Goal: Information Seeking & Learning: Learn about a topic

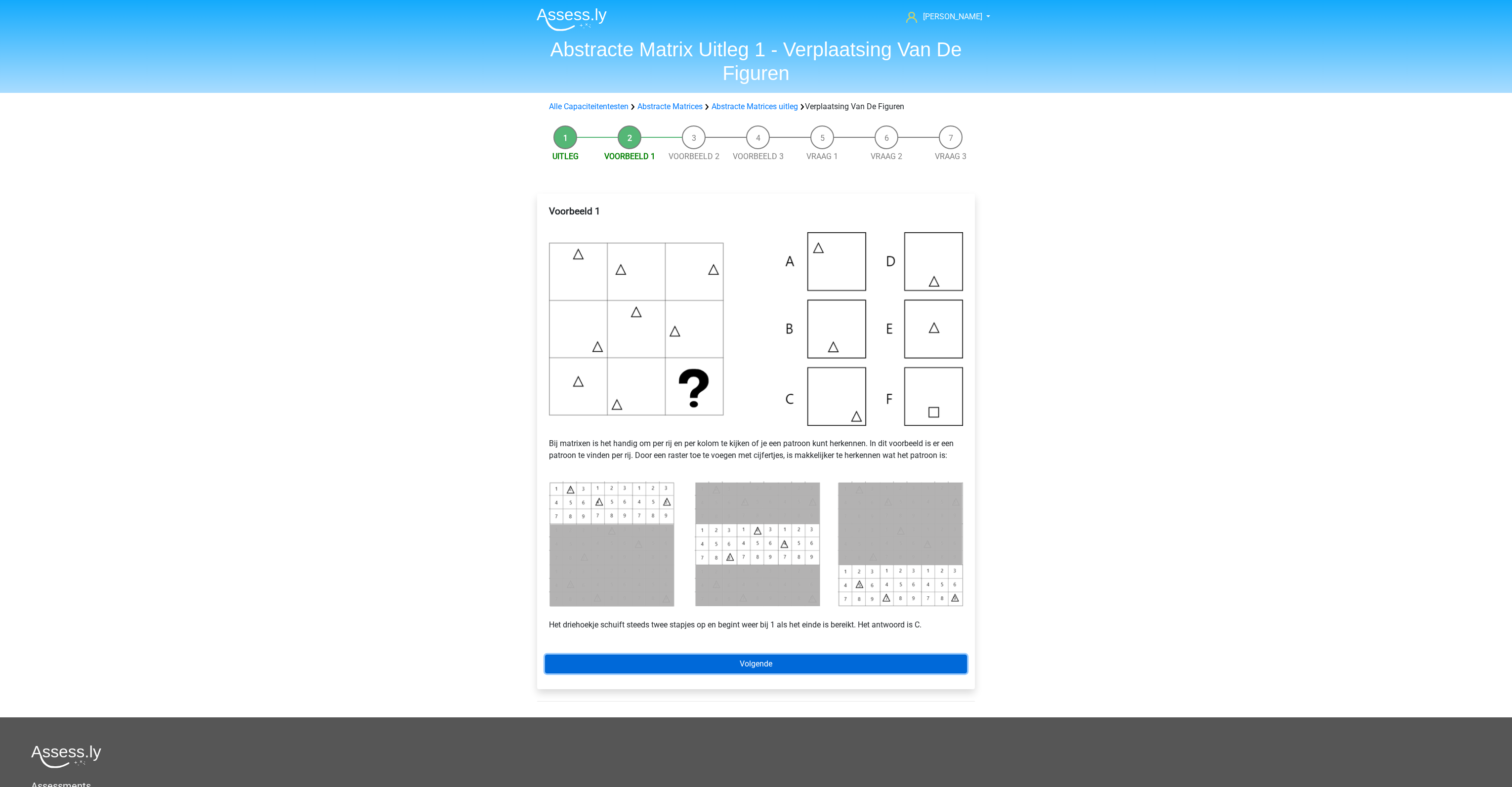
click at [733, 659] on link "Volgende" at bounding box center [756, 664] width 422 height 18
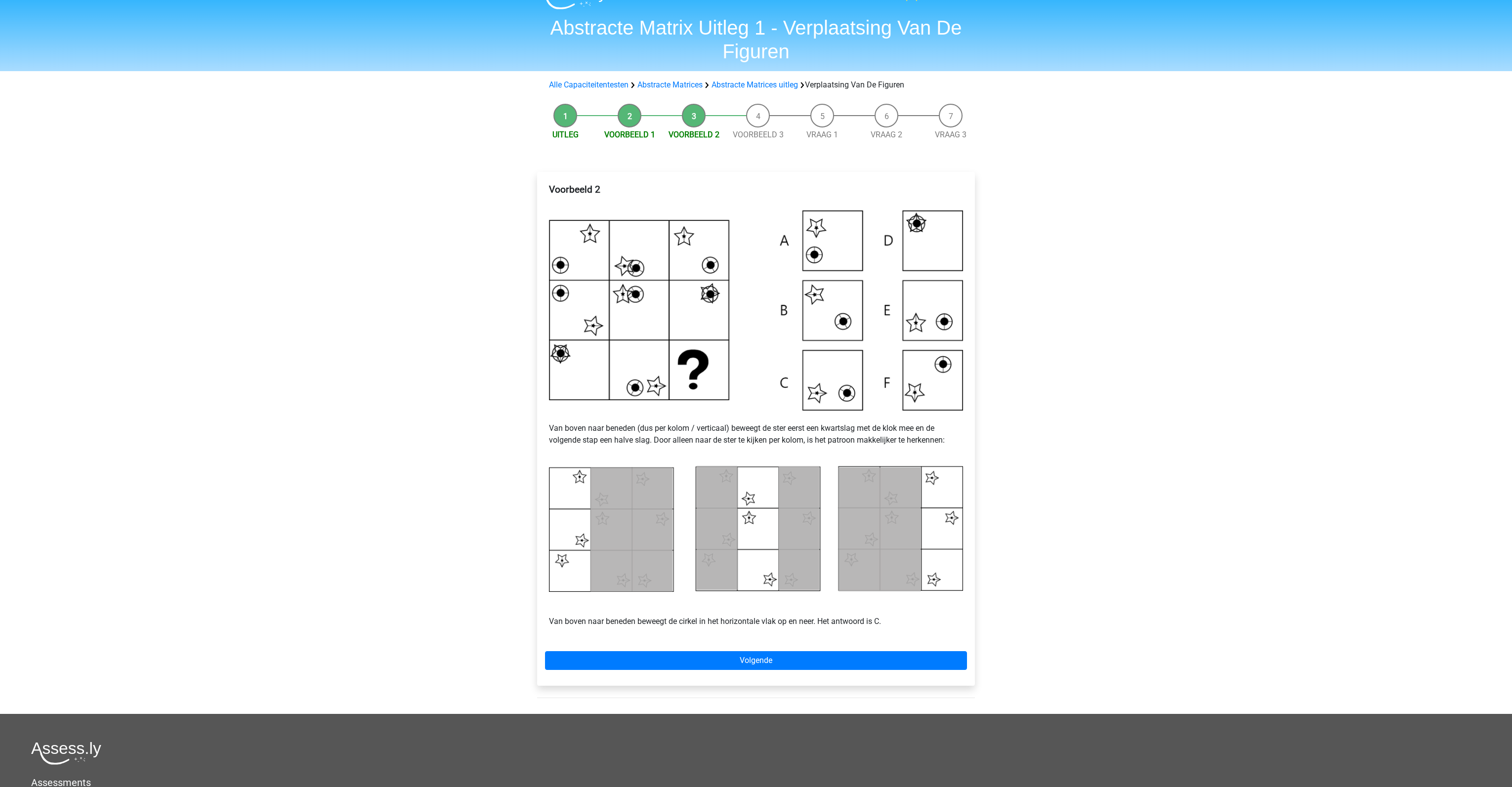
scroll to position [22, 0]
click at [756, 656] on link "Volgende" at bounding box center [756, 660] width 422 height 18
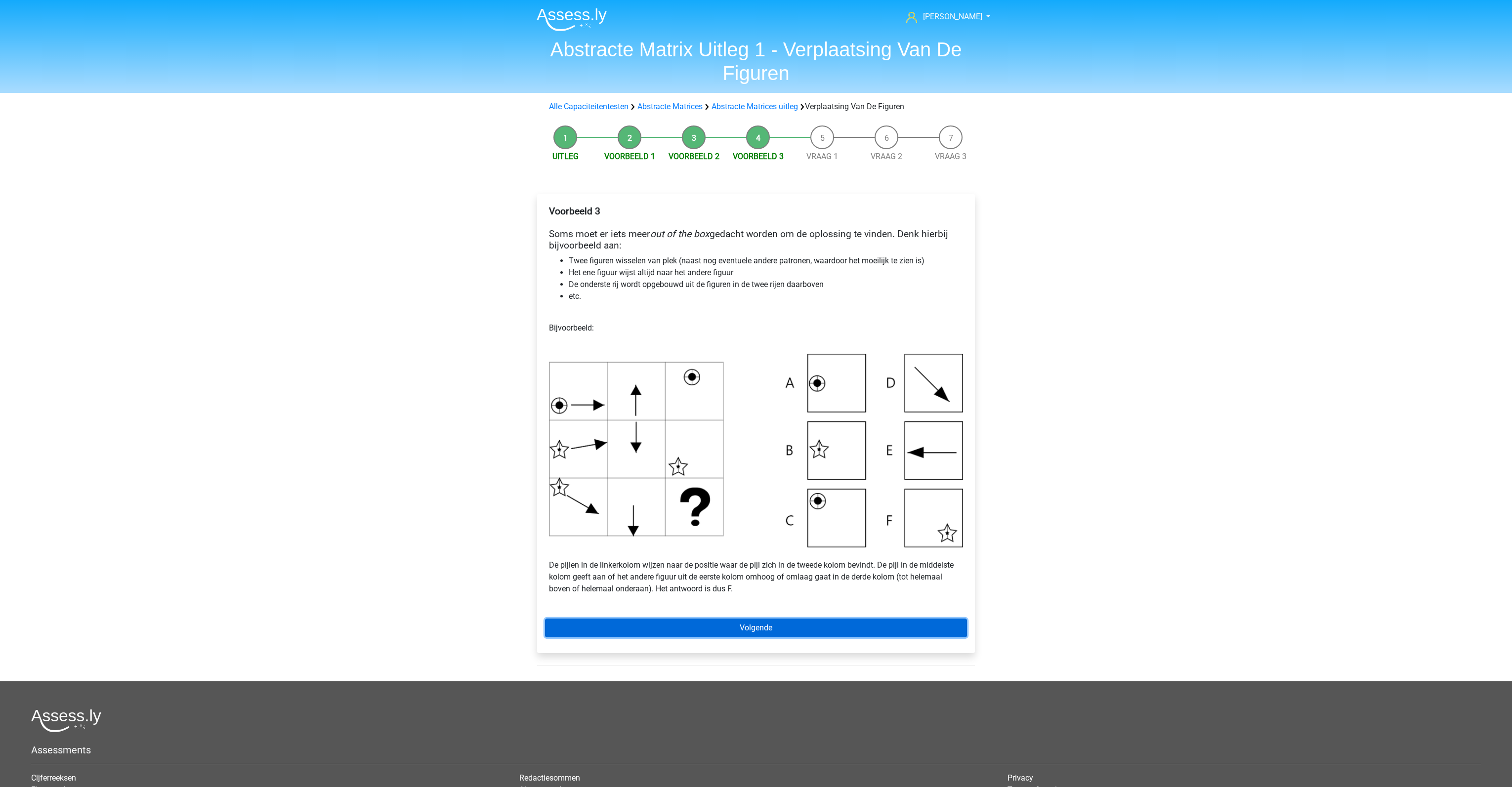
click at [774, 628] on link "Volgende" at bounding box center [756, 628] width 422 height 18
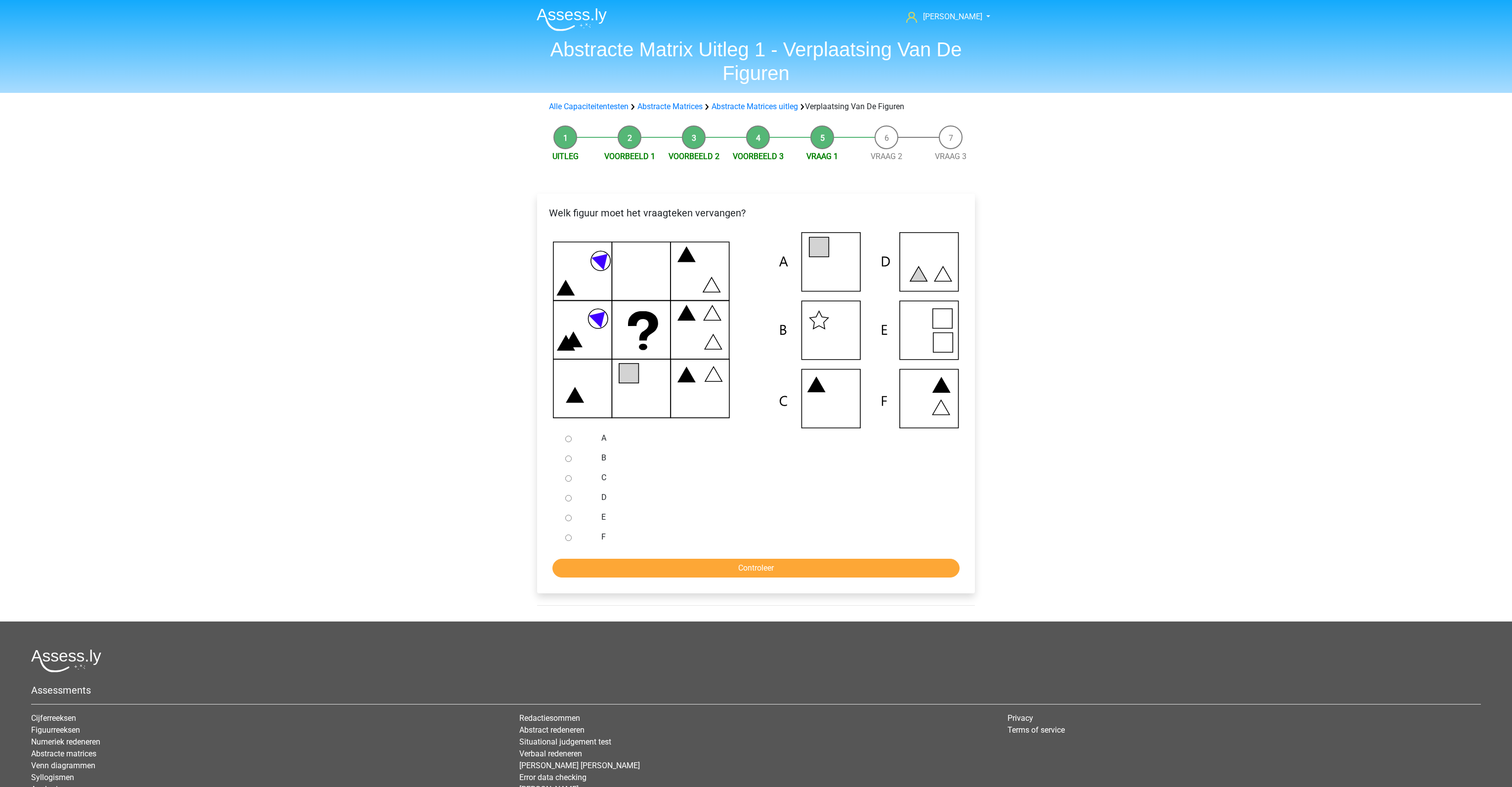
click at [567, 462] on input "B" at bounding box center [568, 458] width 6 height 6
radio input "true"
click at [633, 572] on input "Controleer" at bounding box center [756, 568] width 407 height 18
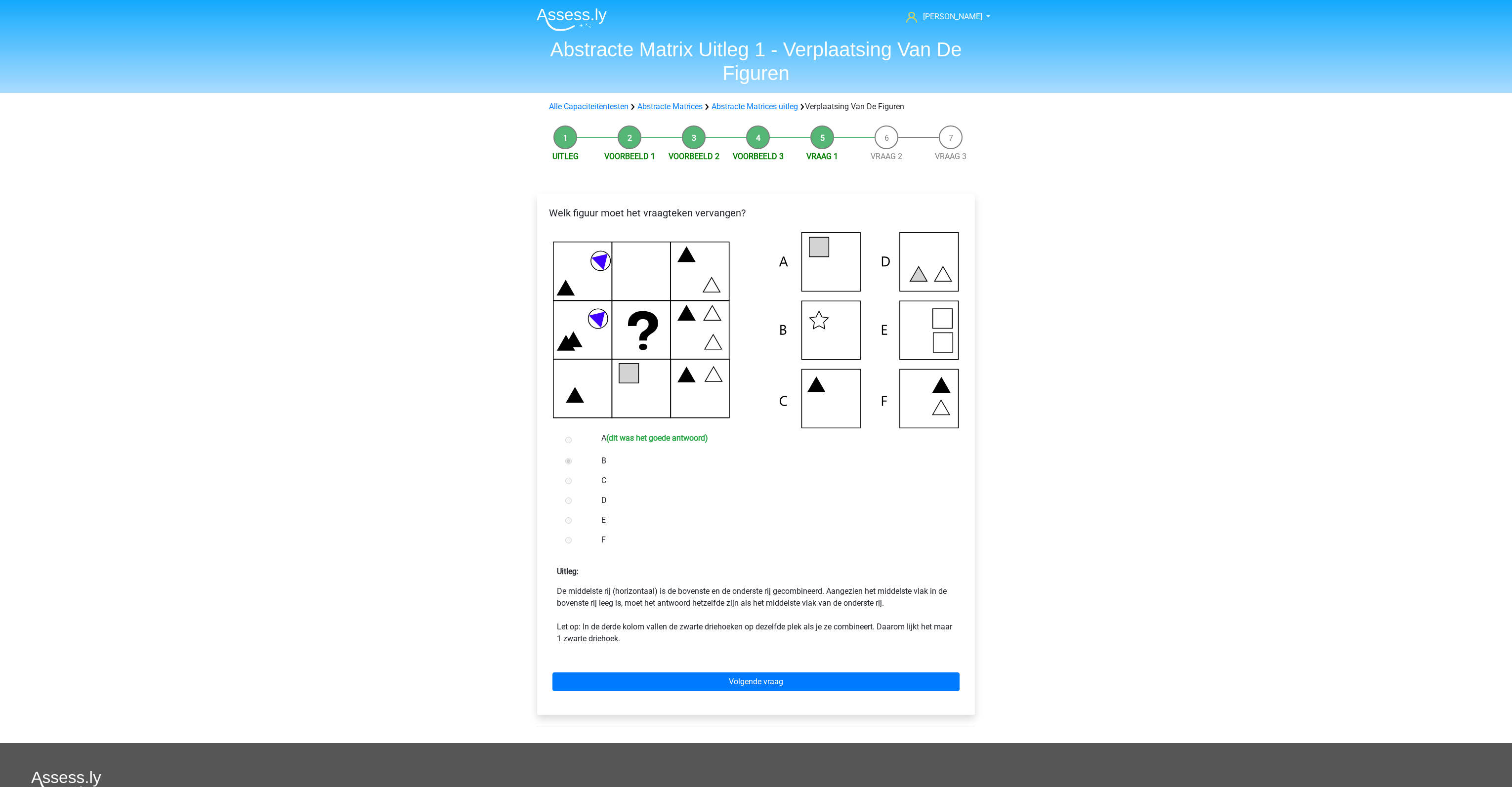
click at [681, 696] on div "Volgende vraag" at bounding box center [756, 680] width 422 height 55
click at [679, 686] on link "Volgende vraag" at bounding box center [756, 682] width 407 height 18
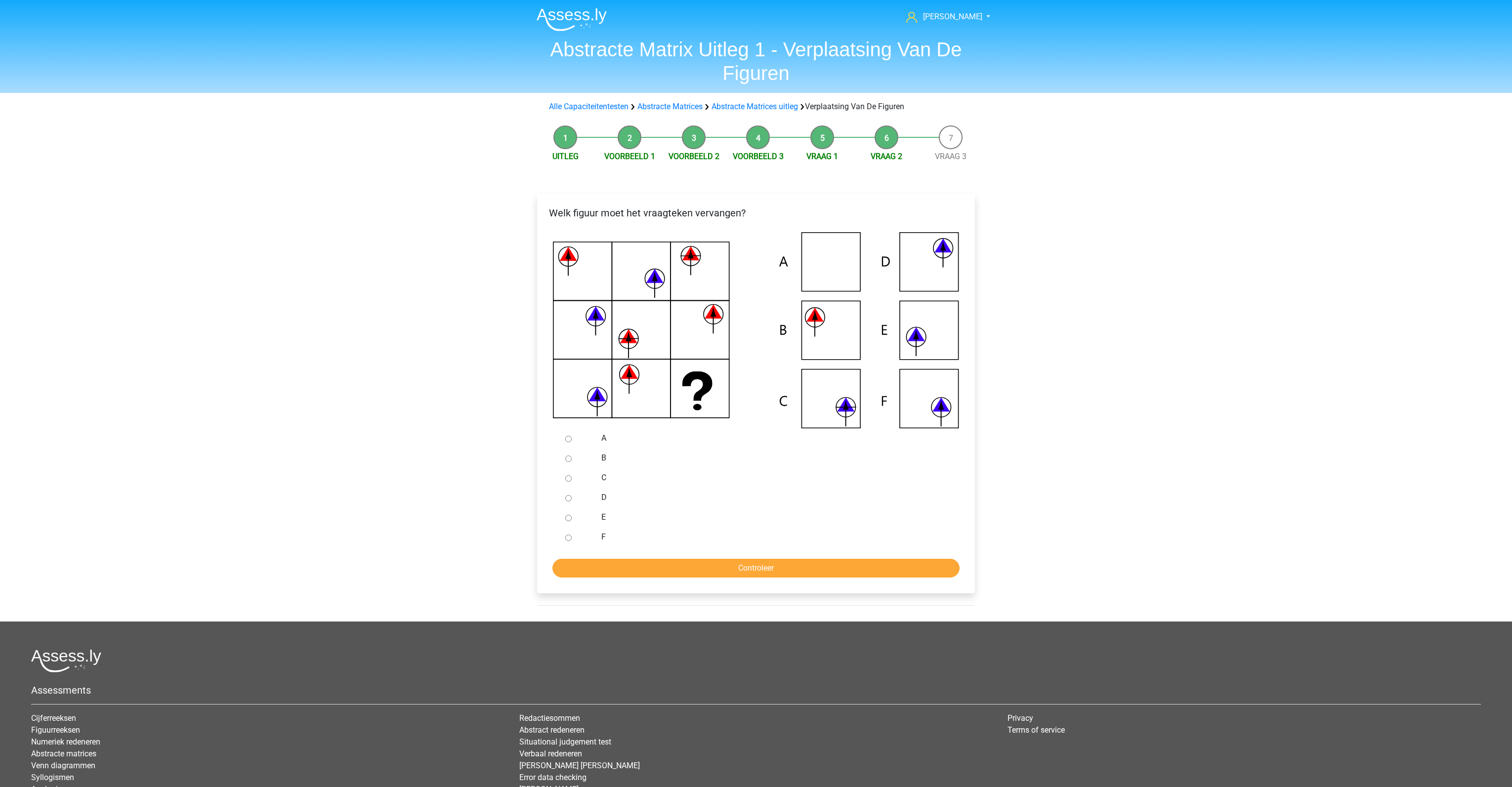
click at [569, 538] on input "F" at bounding box center [568, 538] width 6 height 6
radio input "true"
click at [590, 565] on input "Controleer" at bounding box center [756, 568] width 407 height 18
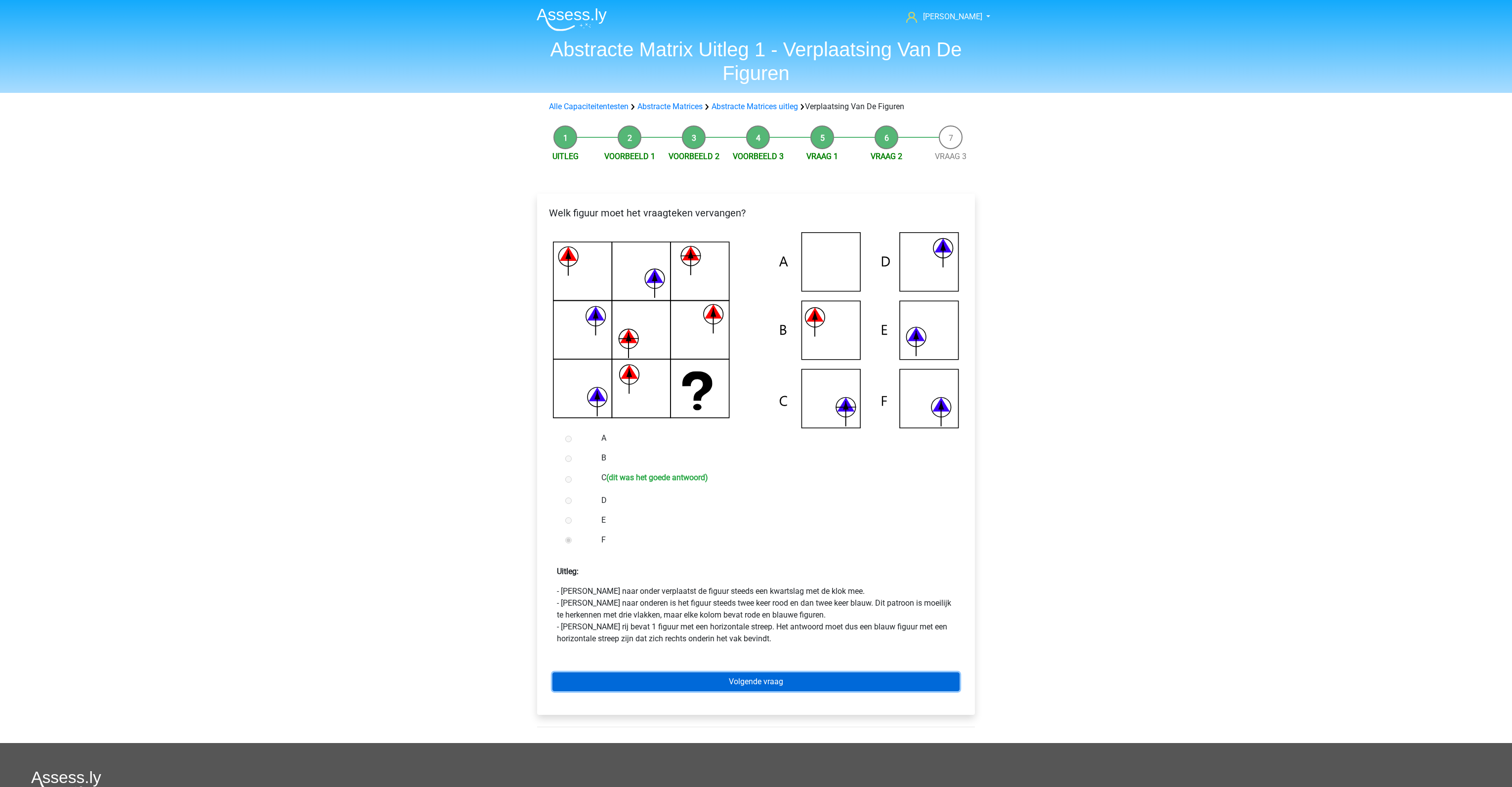
click at [727, 680] on link "Volgende vraag" at bounding box center [756, 682] width 407 height 18
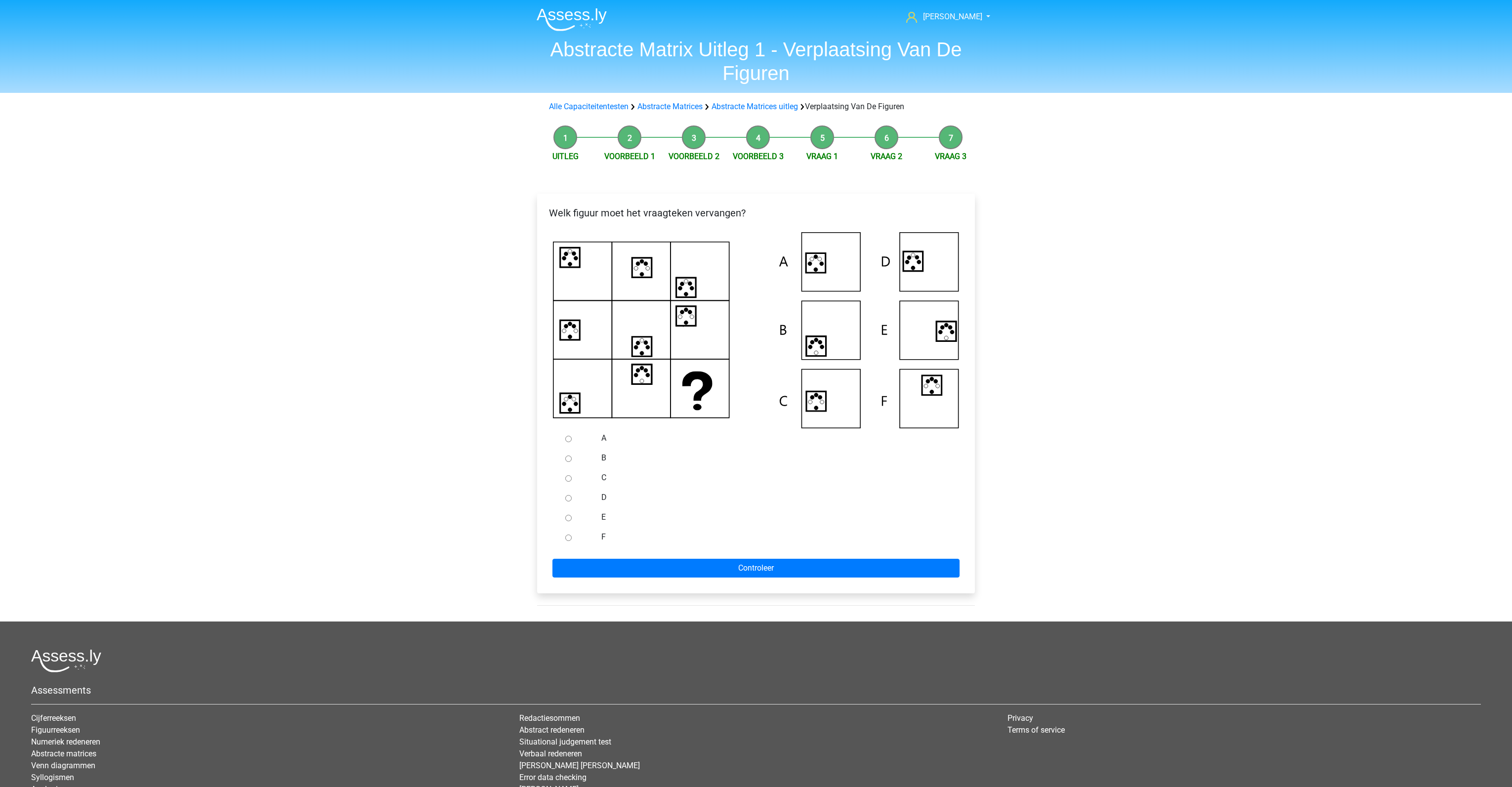
click at [569, 441] on input "A" at bounding box center [568, 439] width 6 height 6
radio input "true"
click at [661, 571] on input "Controleer" at bounding box center [756, 568] width 407 height 18
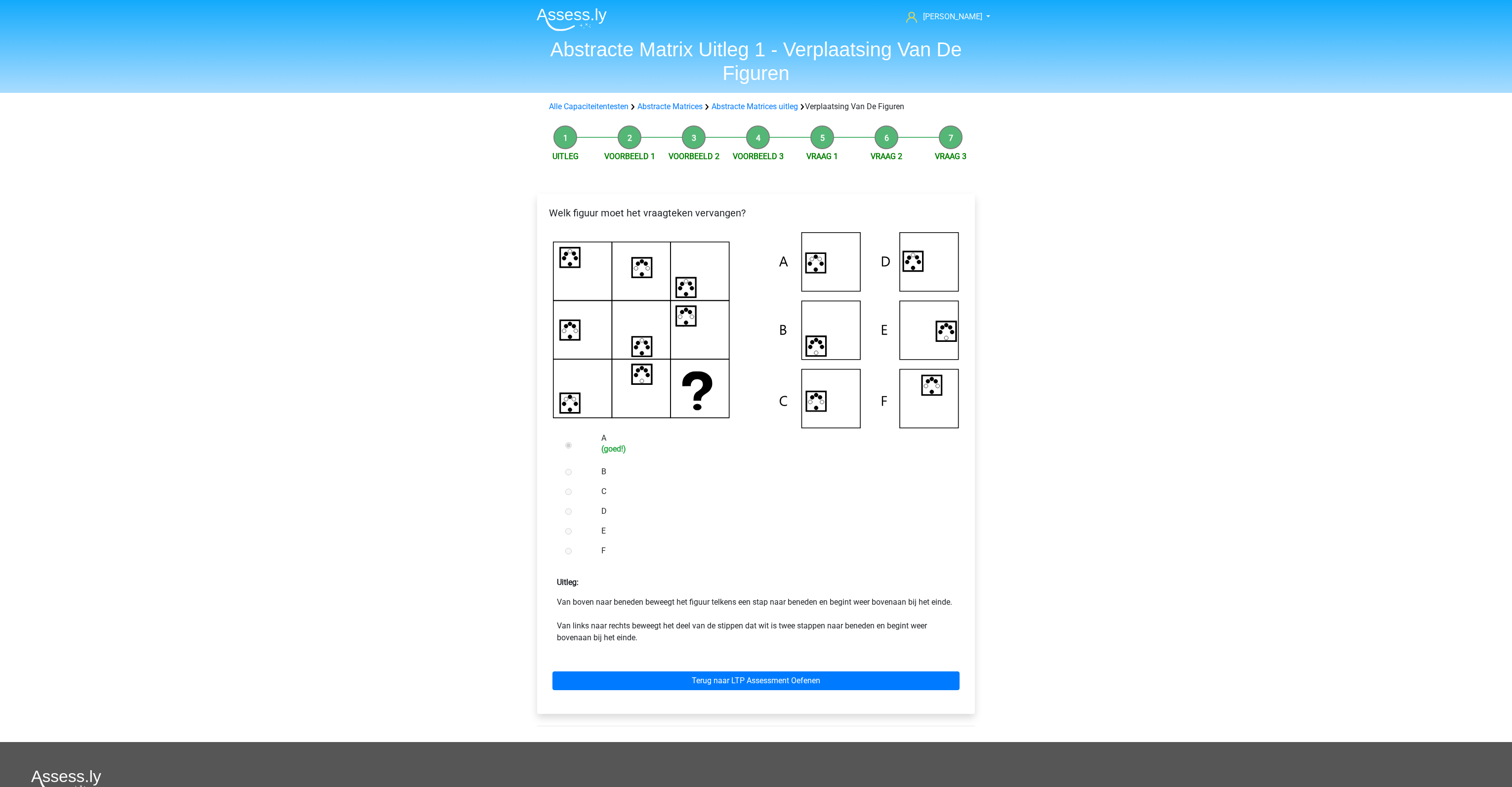
click at [768, 589] on div "Uitleg: Van boven naar beneden beweegt het figuur telkens een stap naar beneden…" at bounding box center [756, 607] width 422 height 75
click at [791, 690] on link "Terug naar LTP Assessment Oefenen" at bounding box center [756, 681] width 407 height 18
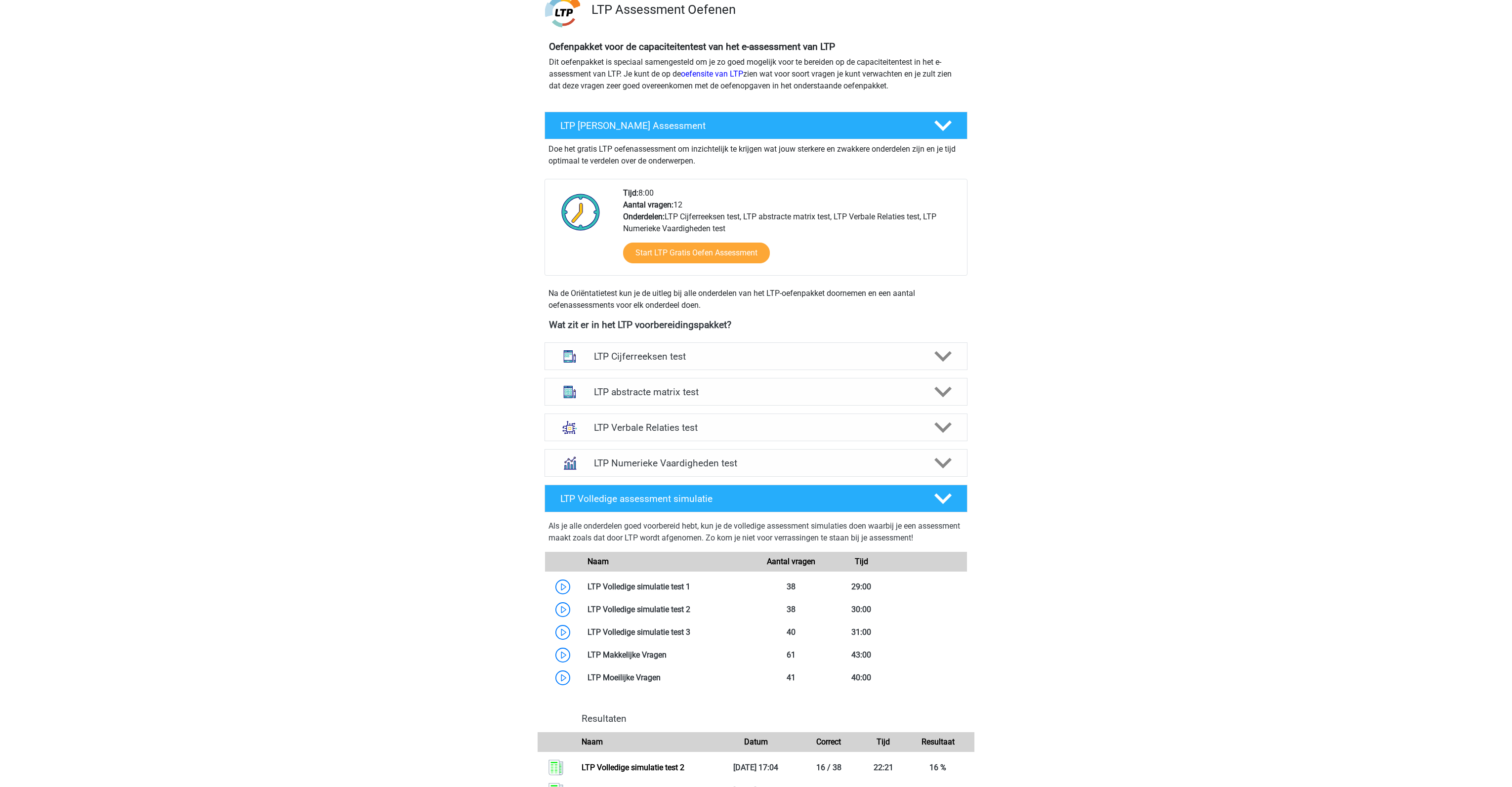
scroll to position [79, 0]
click at [749, 360] on h4 "LTP Cijferreeksen test" at bounding box center [756, 357] width 324 height 11
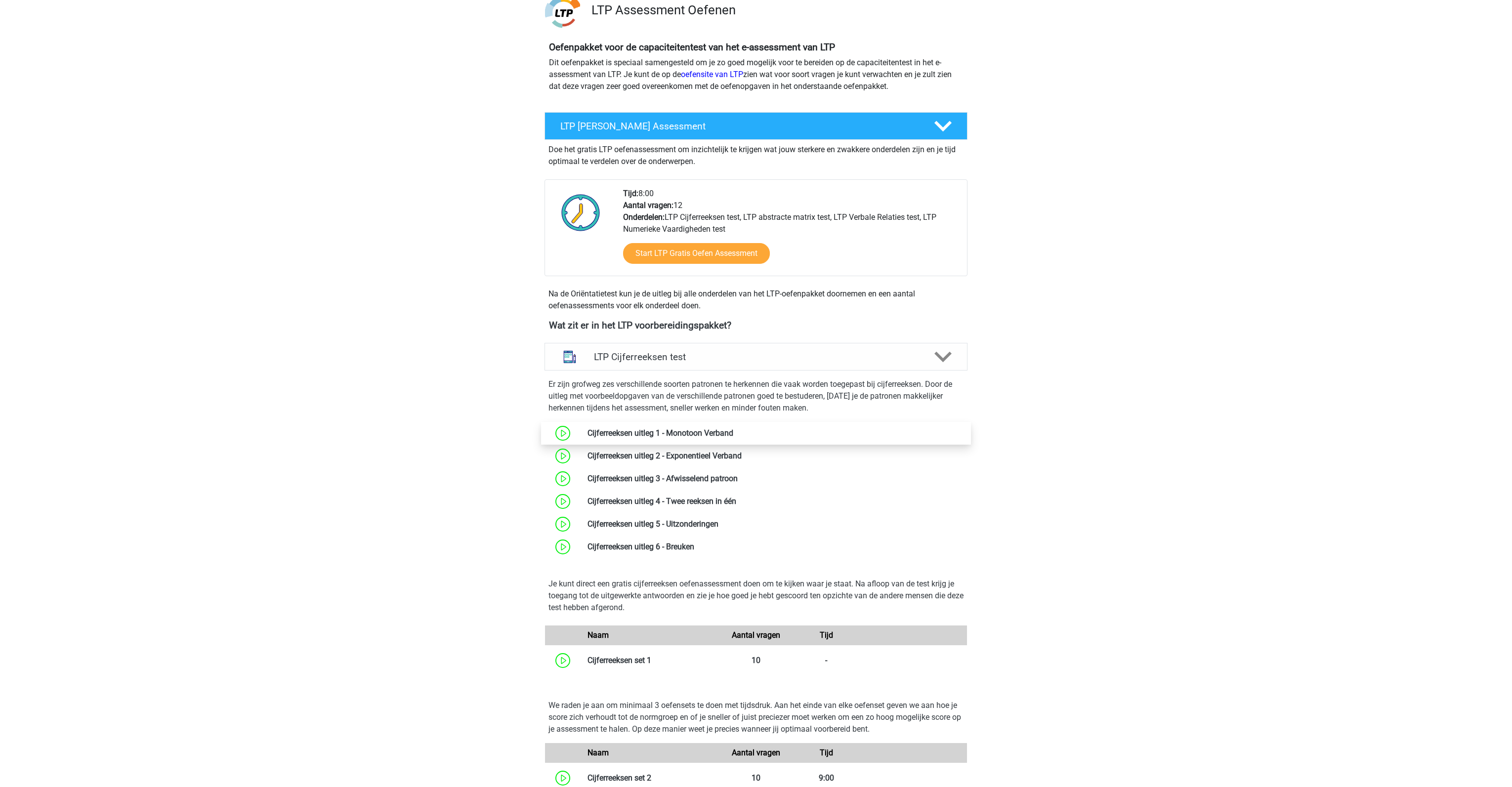
click at [733, 433] on link at bounding box center [733, 433] width 0 height 9
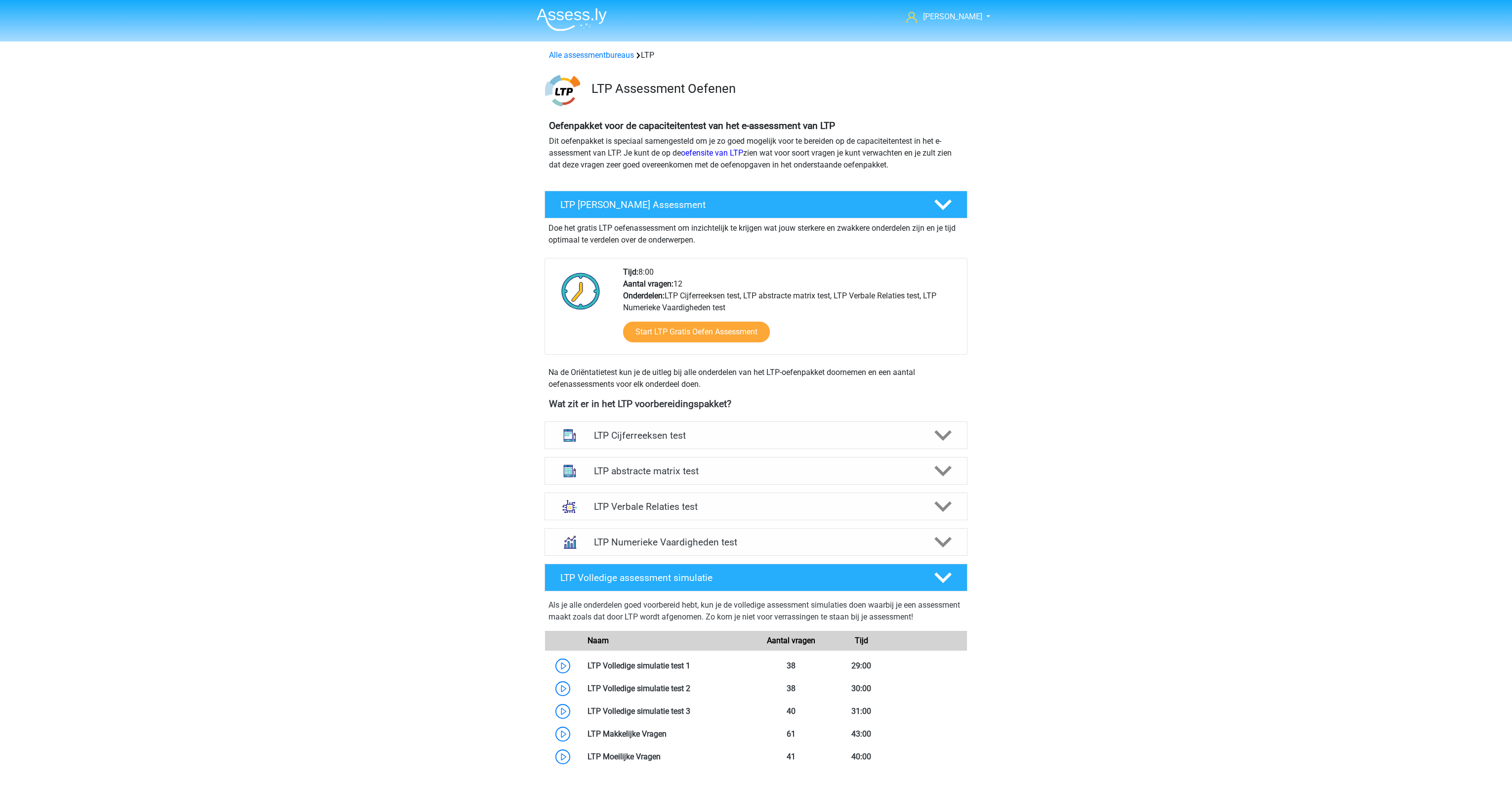
scroll to position [79, 0]
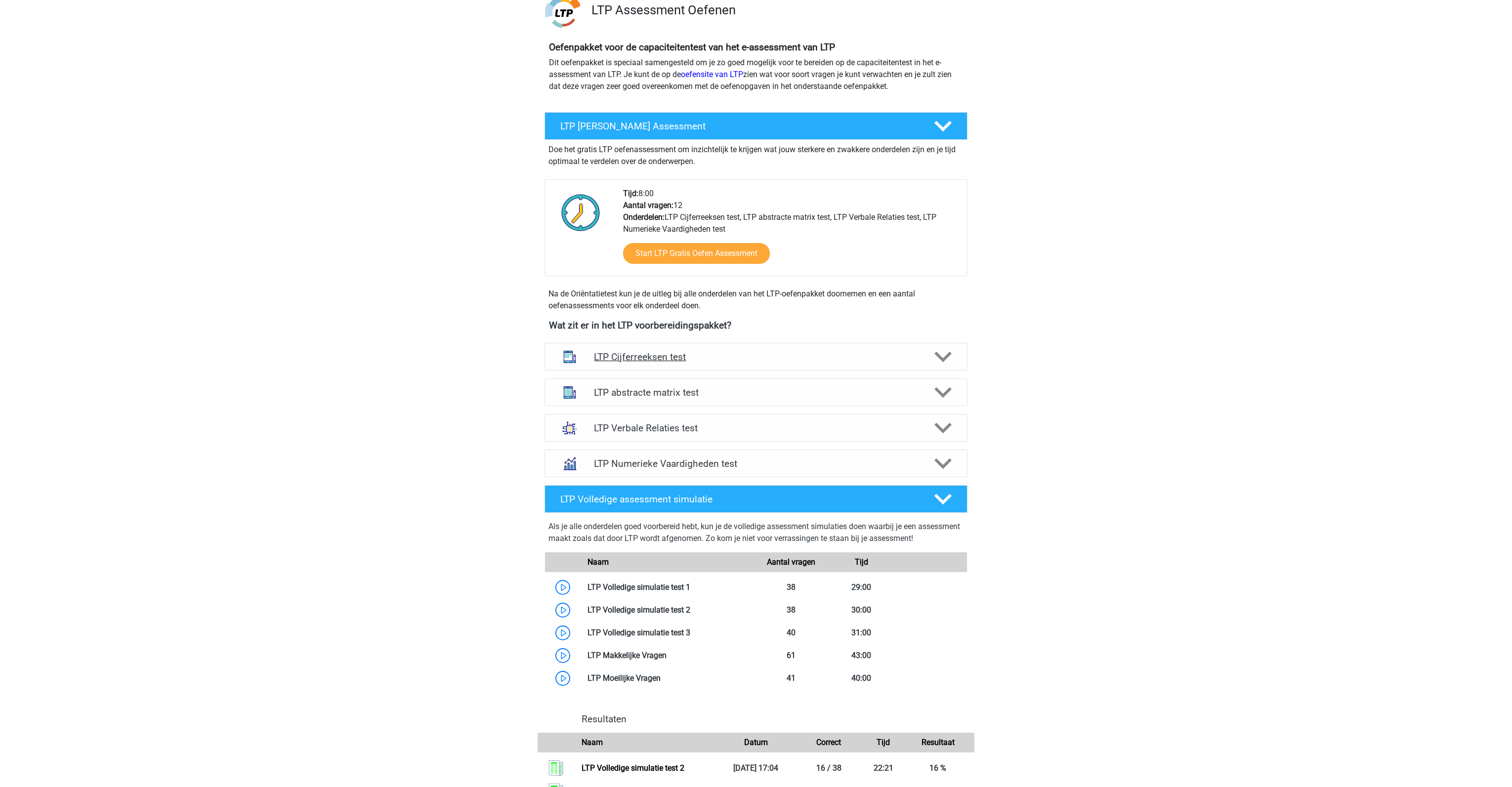
click at [679, 352] on h4 "LTP Cijferreeksen test" at bounding box center [756, 357] width 324 height 11
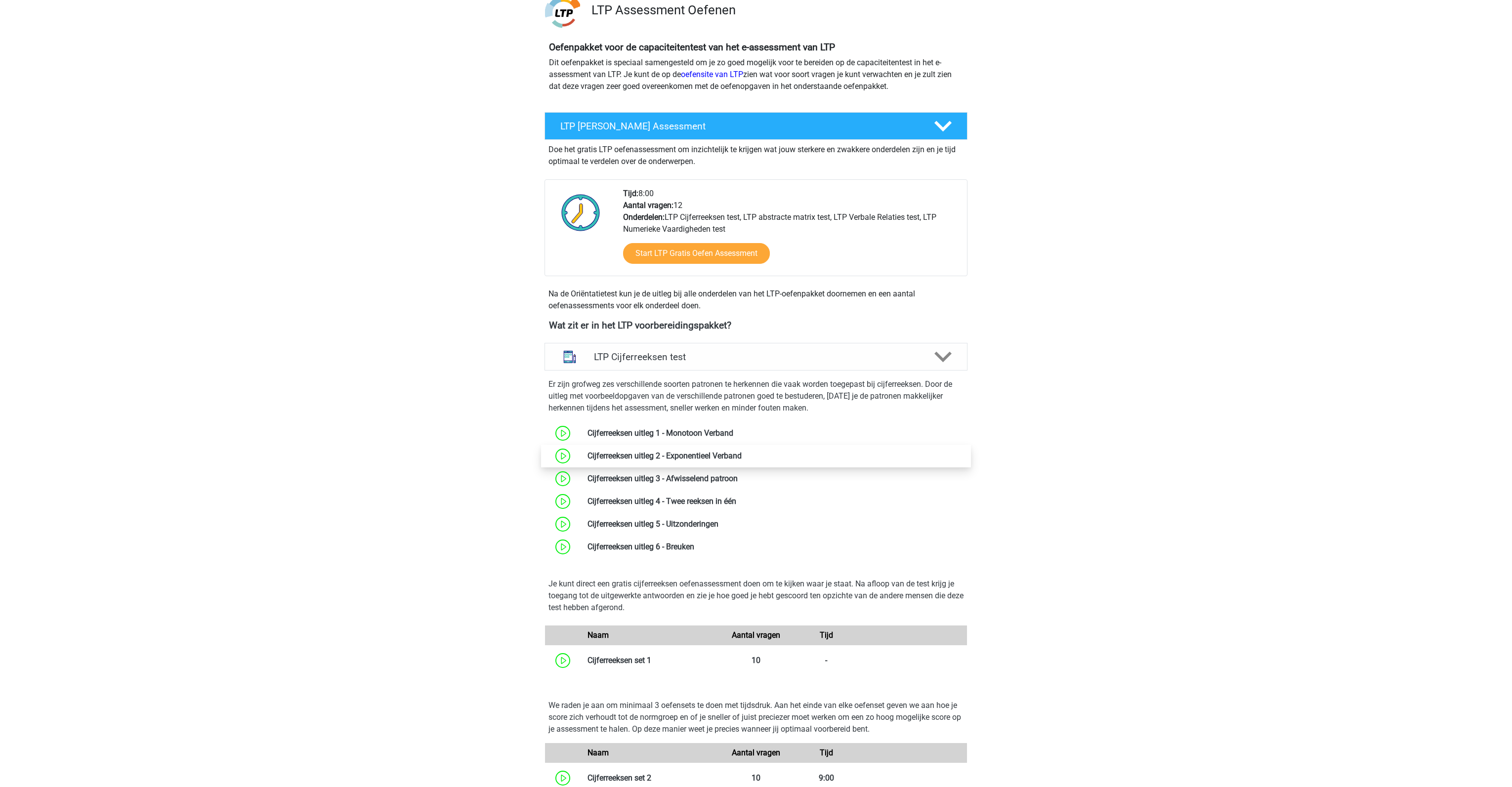
click at [741, 457] on link at bounding box center [741, 455] width 0 height 9
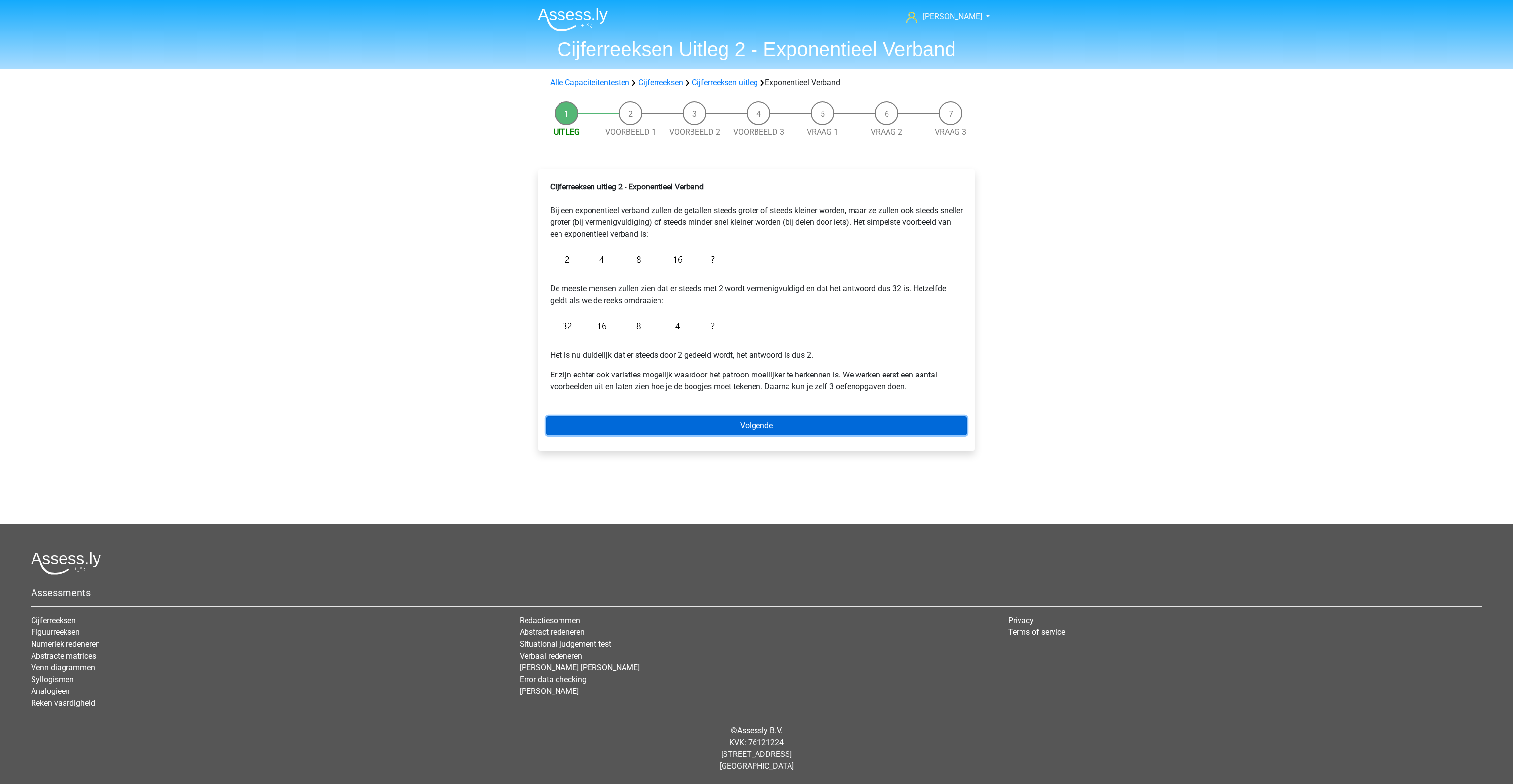
click at [702, 425] on link "Volgende" at bounding box center [757, 426] width 421 height 18
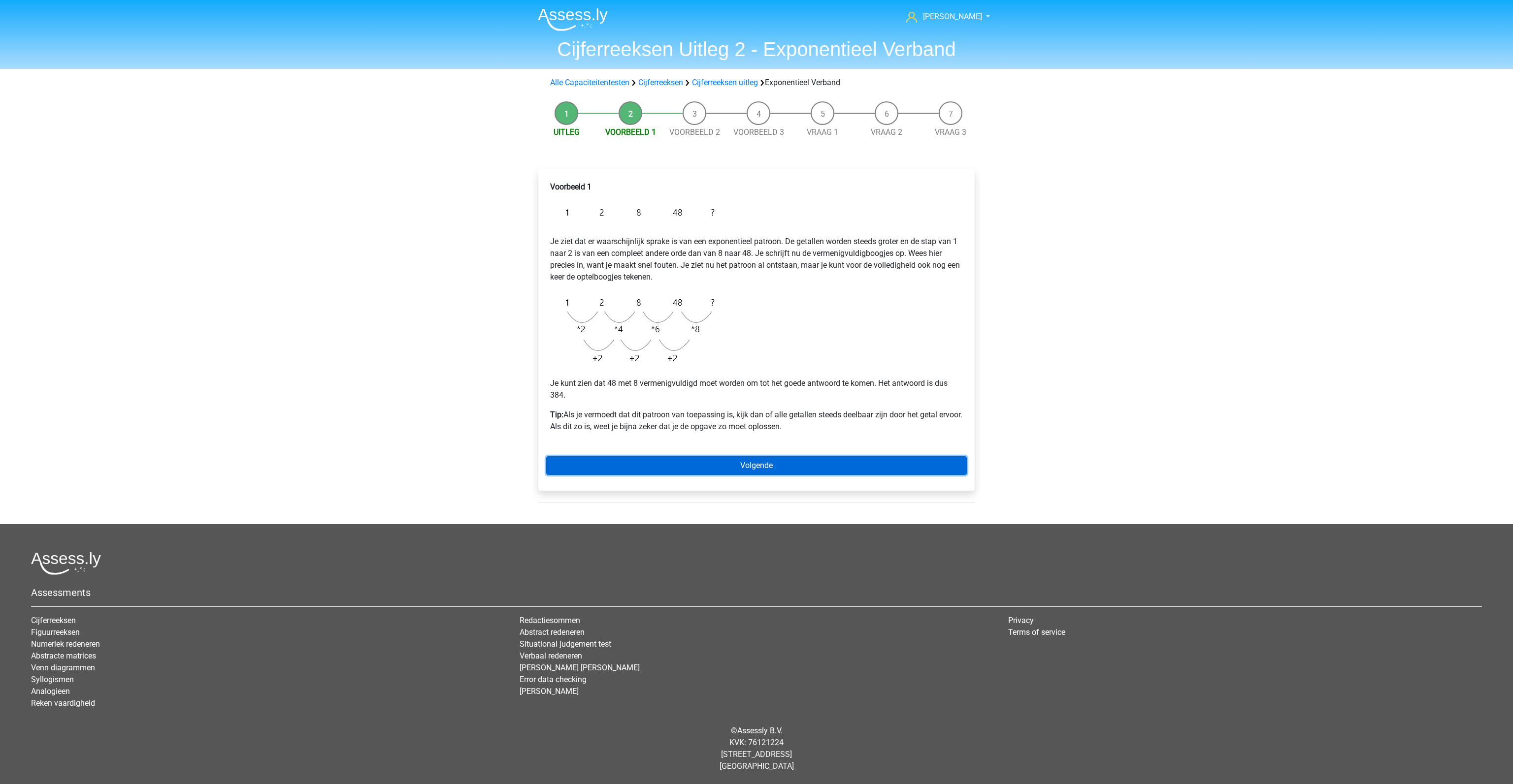
click at [695, 461] on link "Volgende" at bounding box center [757, 466] width 421 height 18
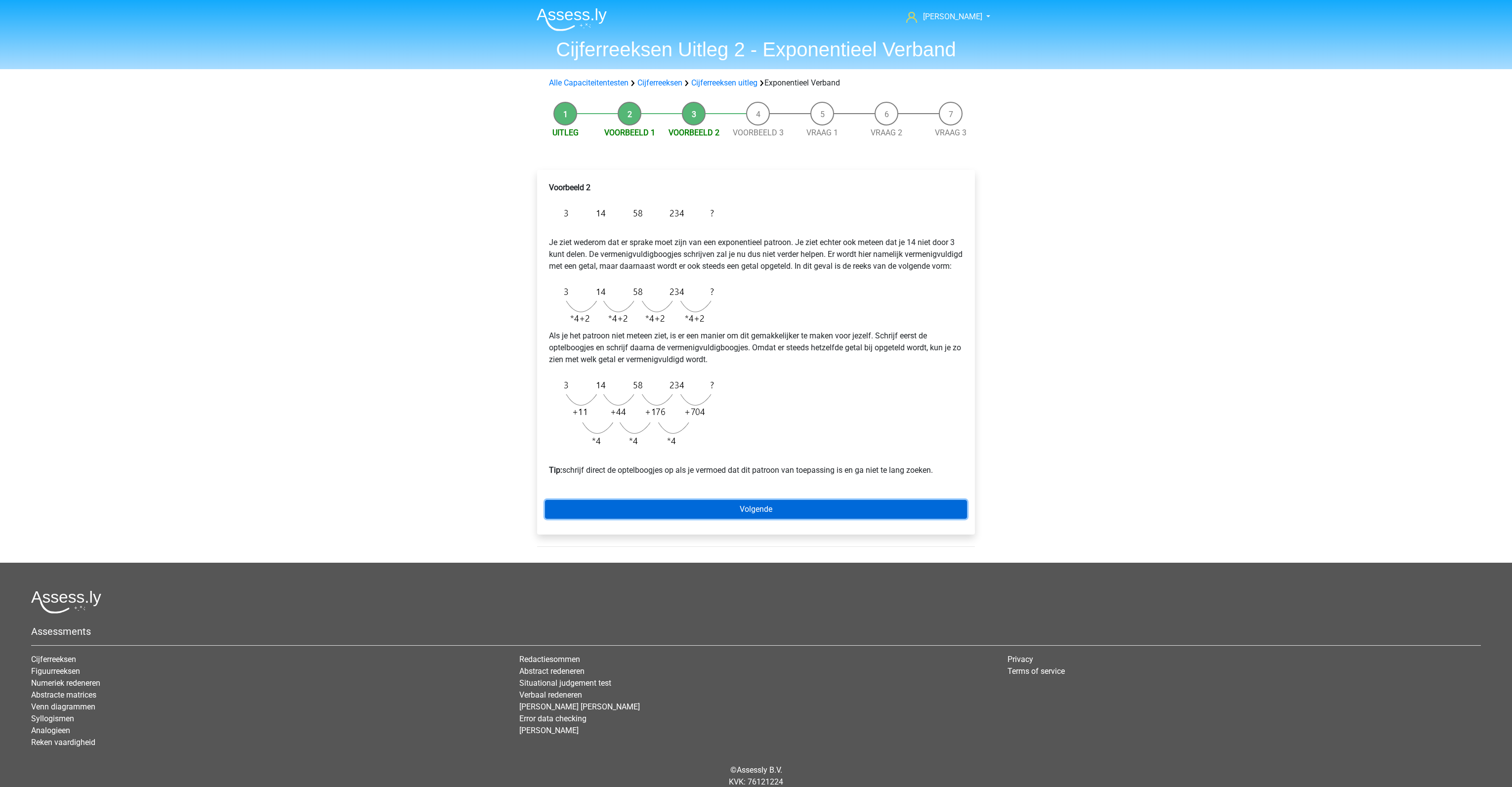
click at [705, 519] on link "Volgende" at bounding box center [756, 509] width 422 height 18
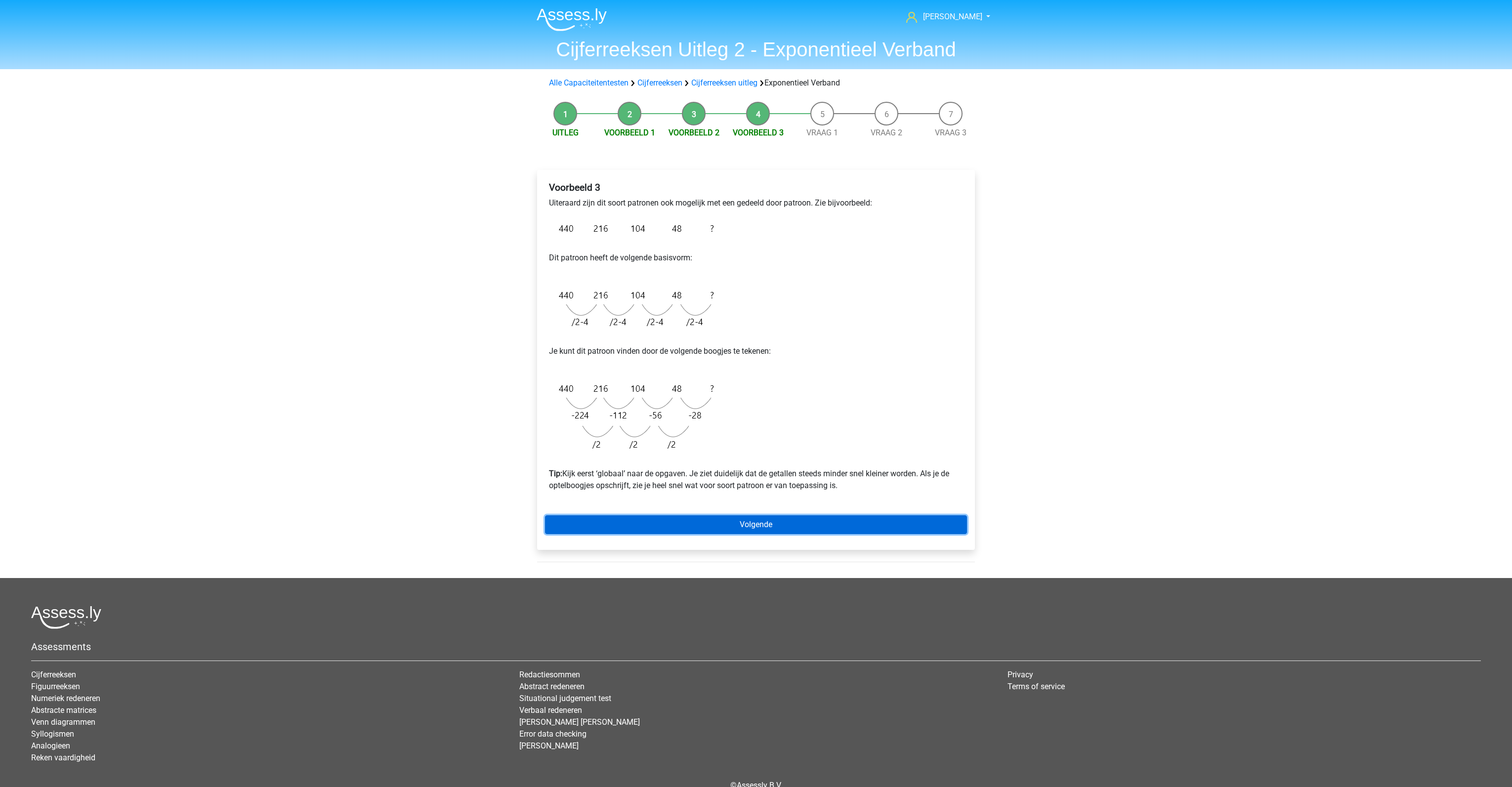
click at [702, 525] on link "Volgende" at bounding box center [756, 525] width 422 height 18
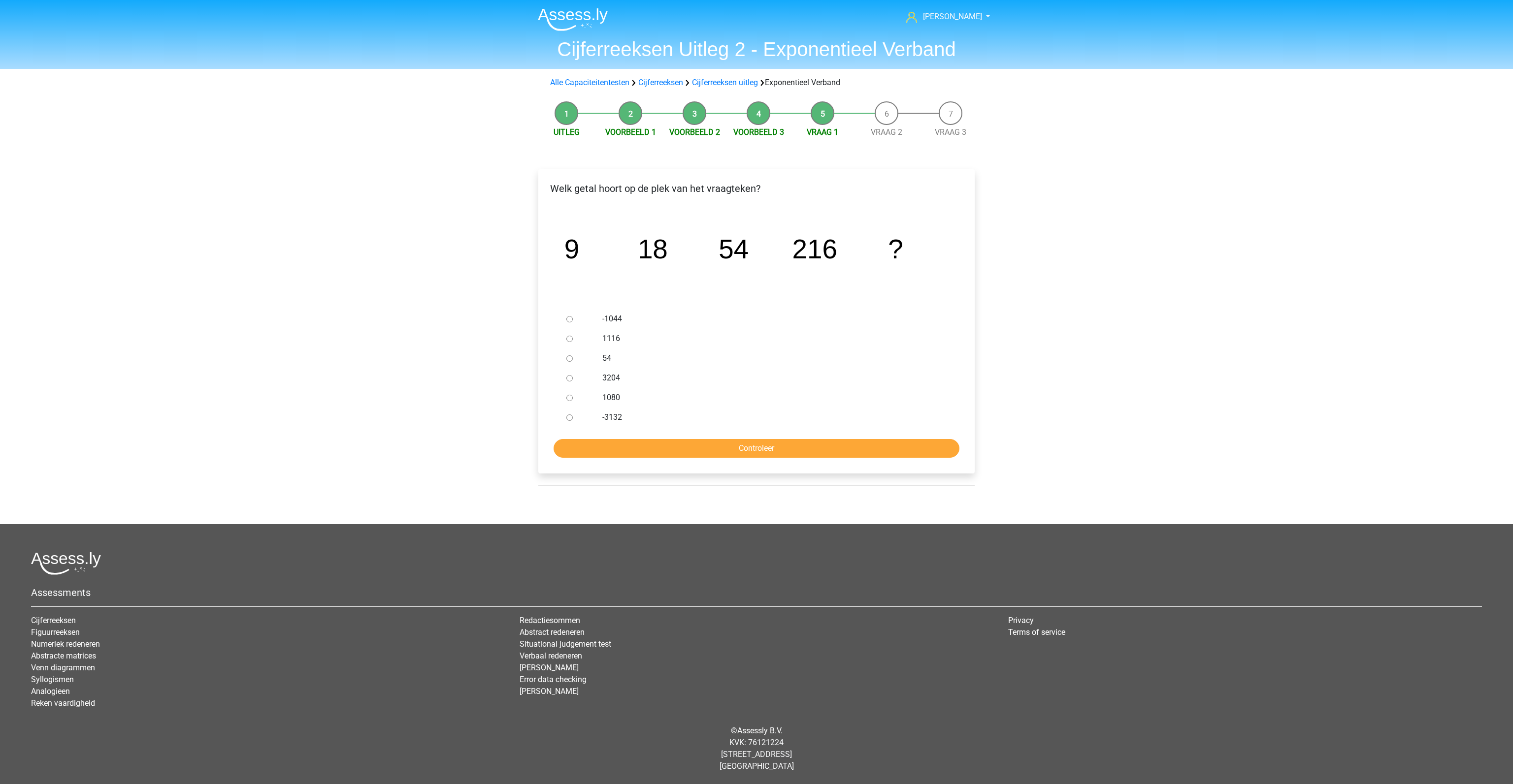
click at [566, 399] on input "1080" at bounding box center [569, 398] width 6 height 6
radio input "true"
click at [607, 438] on form "-1044 1116 54 3204 1080 -3132 Controleer" at bounding box center [757, 384] width 421 height 149
click at [608, 445] on input "Controleer" at bounding box center [756, 449] width 406 height 18
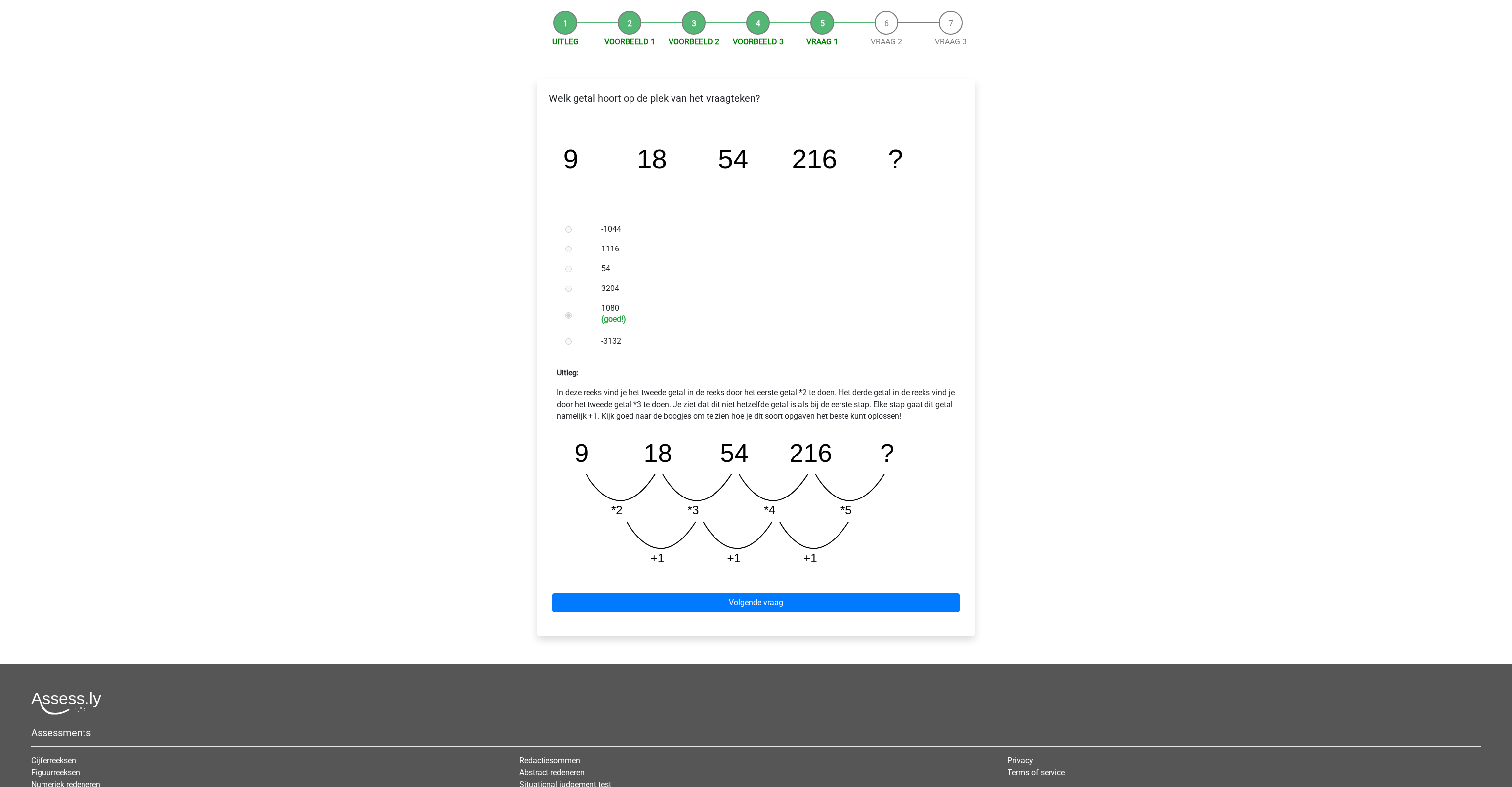
scroll to position [92, 0]
click at [714, 602] on link "Volgende vraag" at bounding box center [756, 602] width 407 height 18
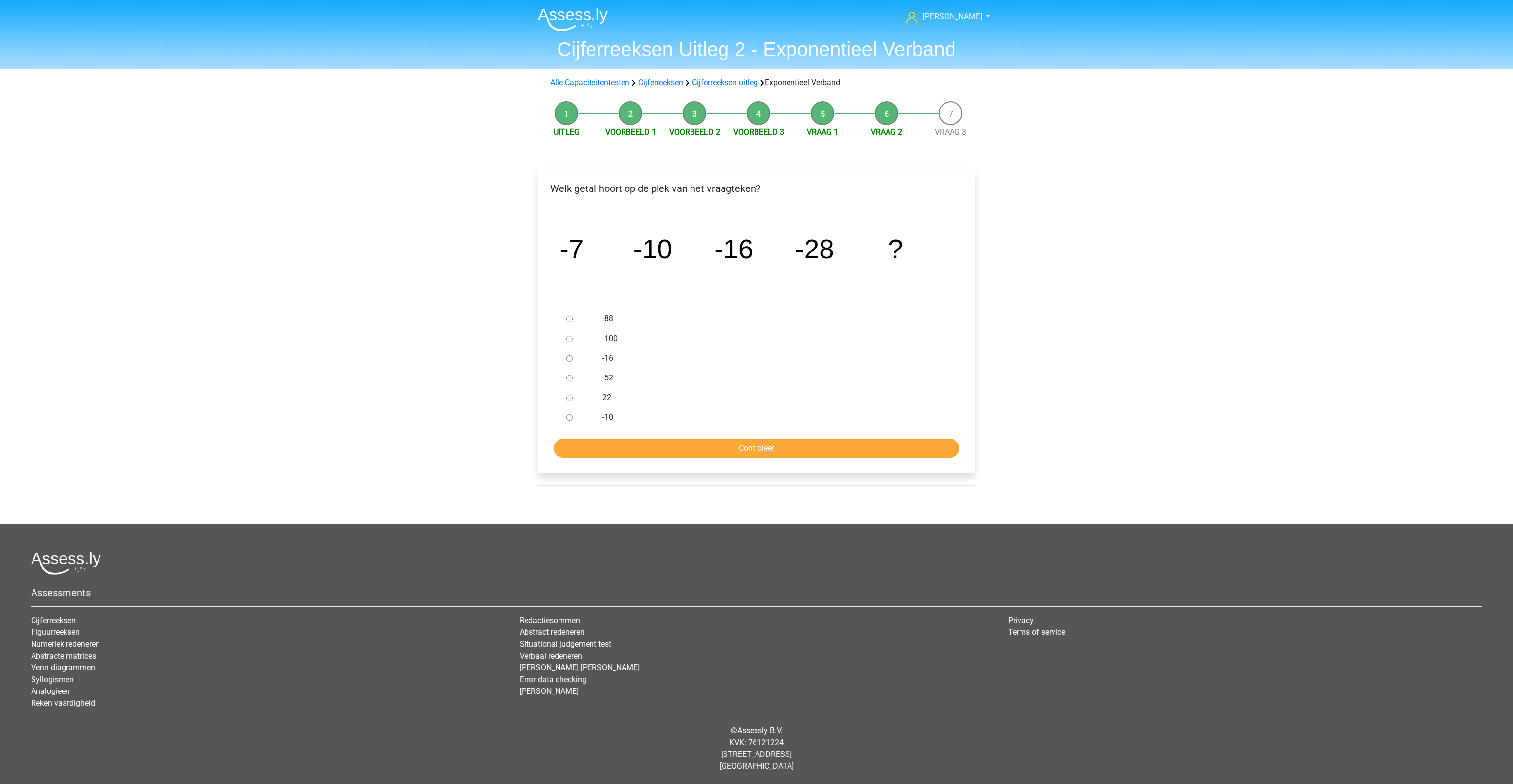
click at [569, 379] on input "-52" at bounding box center [569, 378] width 6 height 6
radio input "true"
click at [622, 444] on input "Controleer" at bounding box center [756, 449] width 406 height 18
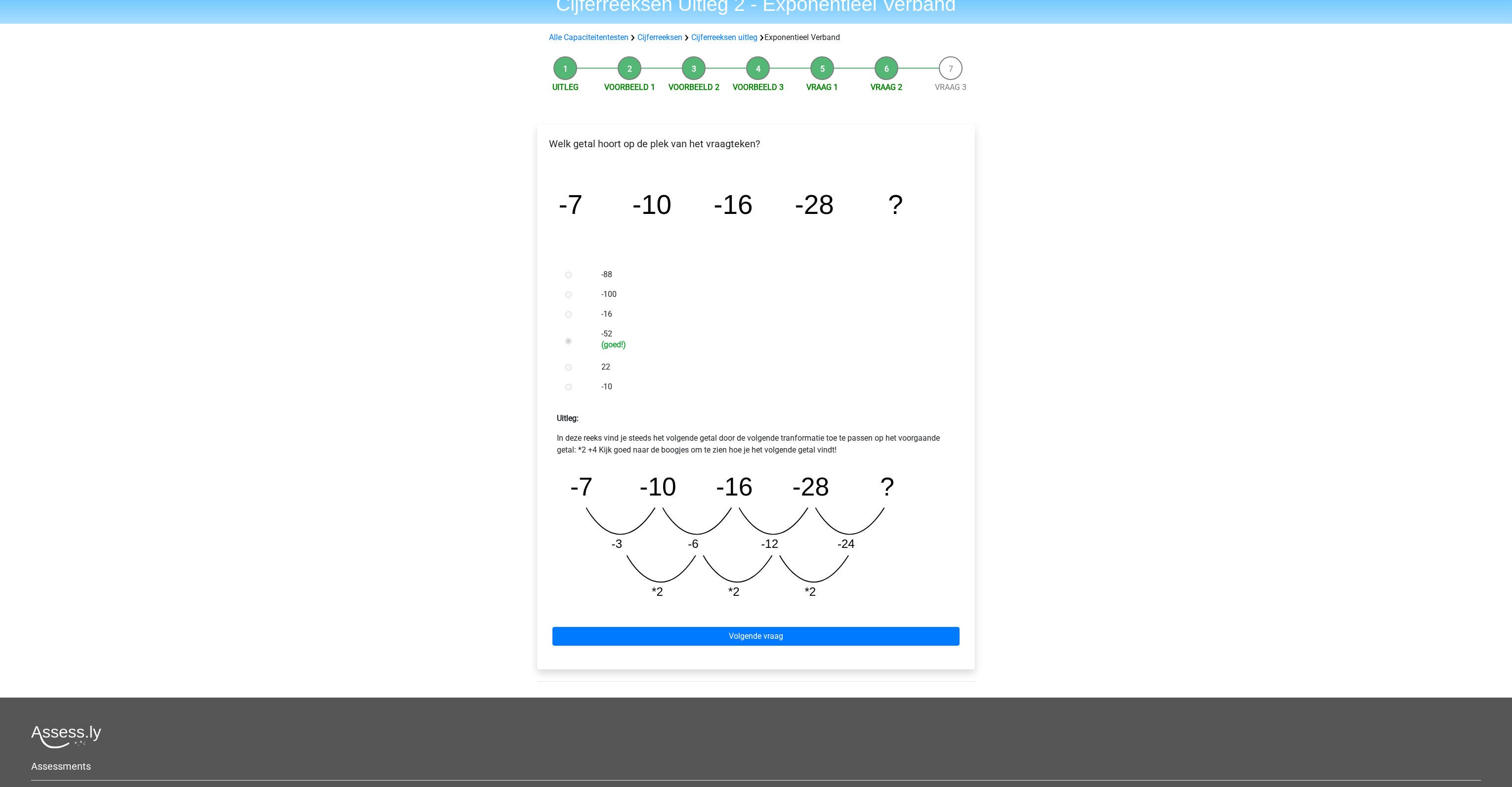
scroll to position [46, 0]
click at [741, 634] on link "Volgende vraag" at bounding box center [756, 636] width 407 height 18
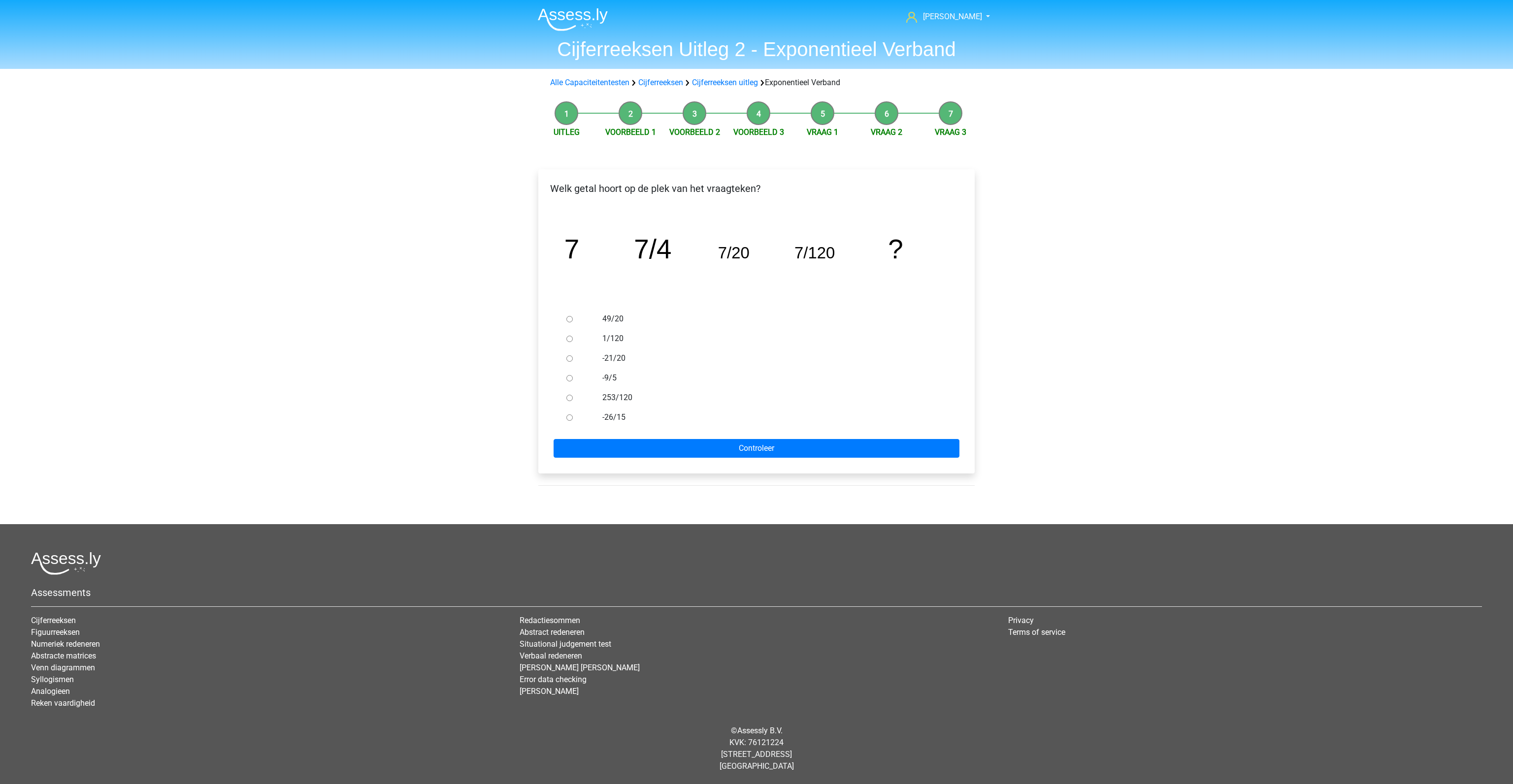
click at [573, 337] on div at bounding box center [579, 339] width 33 height 20
click at [569, 339] on input "1/120" at bounding box center [569, 339] width 6 height 6
radio input "true"
click at [639, 446] on input "Controleer" at bounding box center [756, 449] width 406 height 18
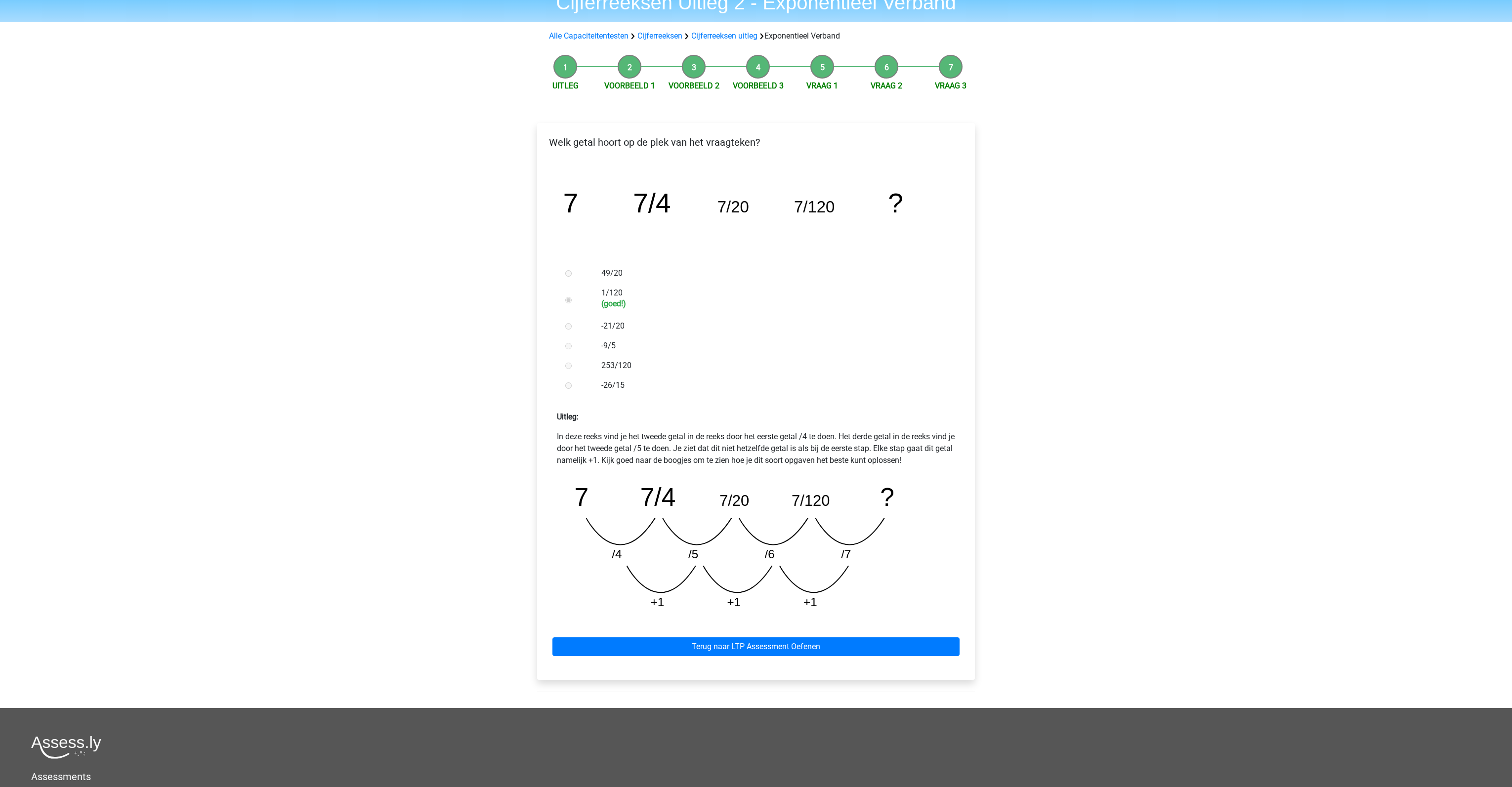
scroll to position [48, 0]
click at [785, 644] on link "Terug naar LTP Assessment Oefenen" at bounding box center [756, 646] width 407 height 18
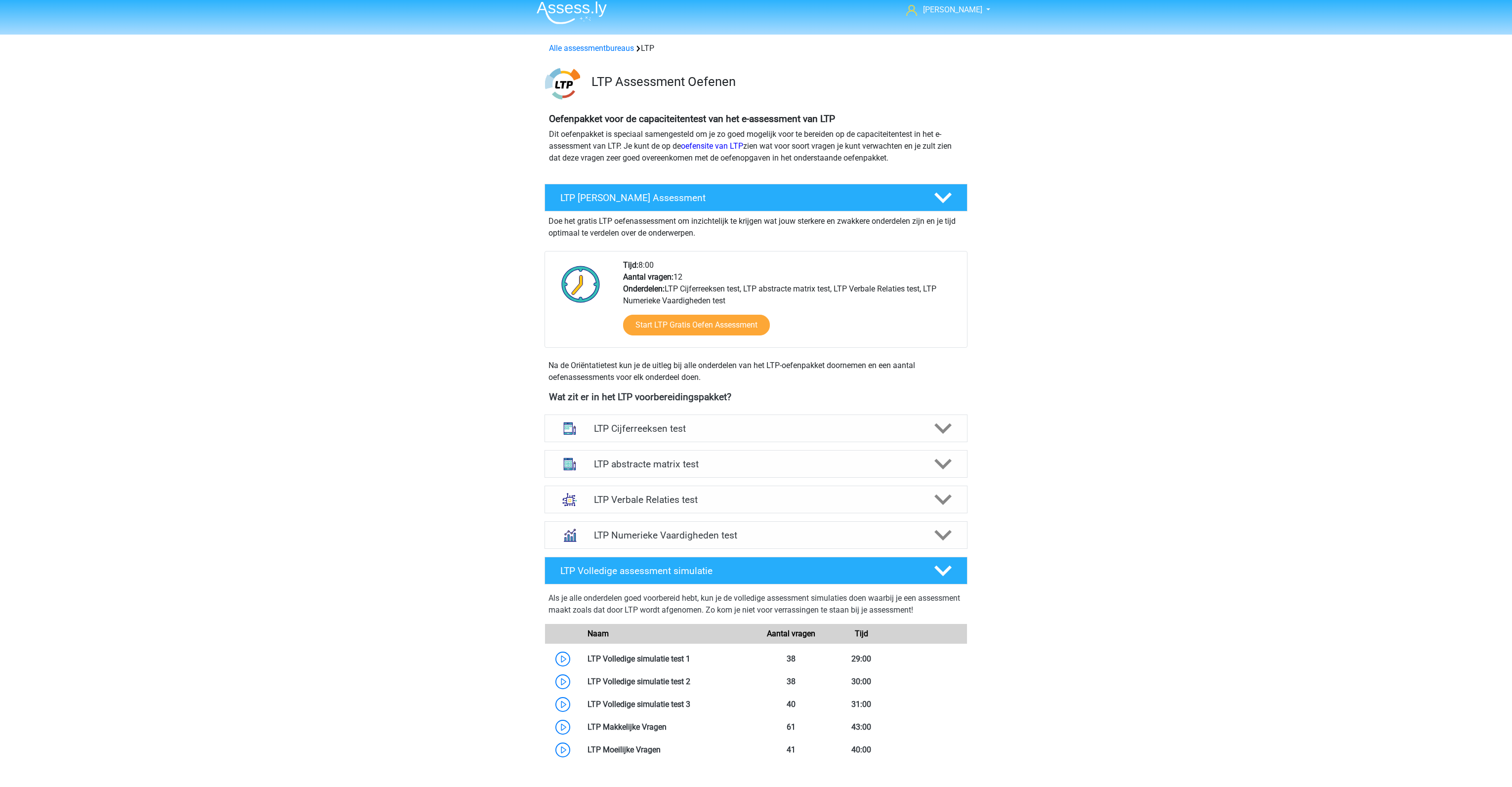
scroll to position [7, 0]
click at [741, 431] on h4 "LTP Cijferreeksen test" at bounding box center [756, 428] width 324 height 11
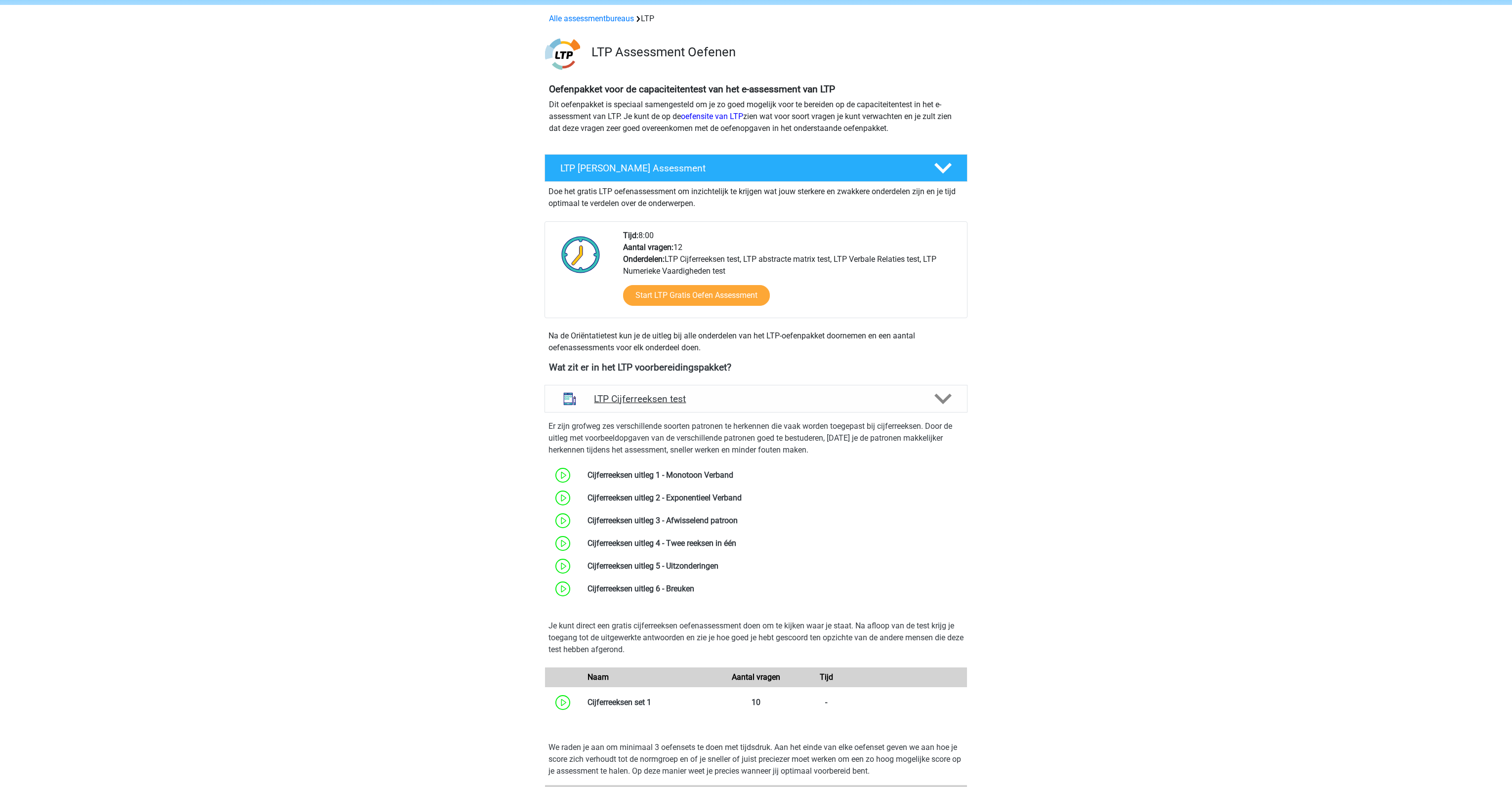
scroll to position [38, 0]
click at [738, 517] on link at bounding box center [738, 519] width 0 height 9
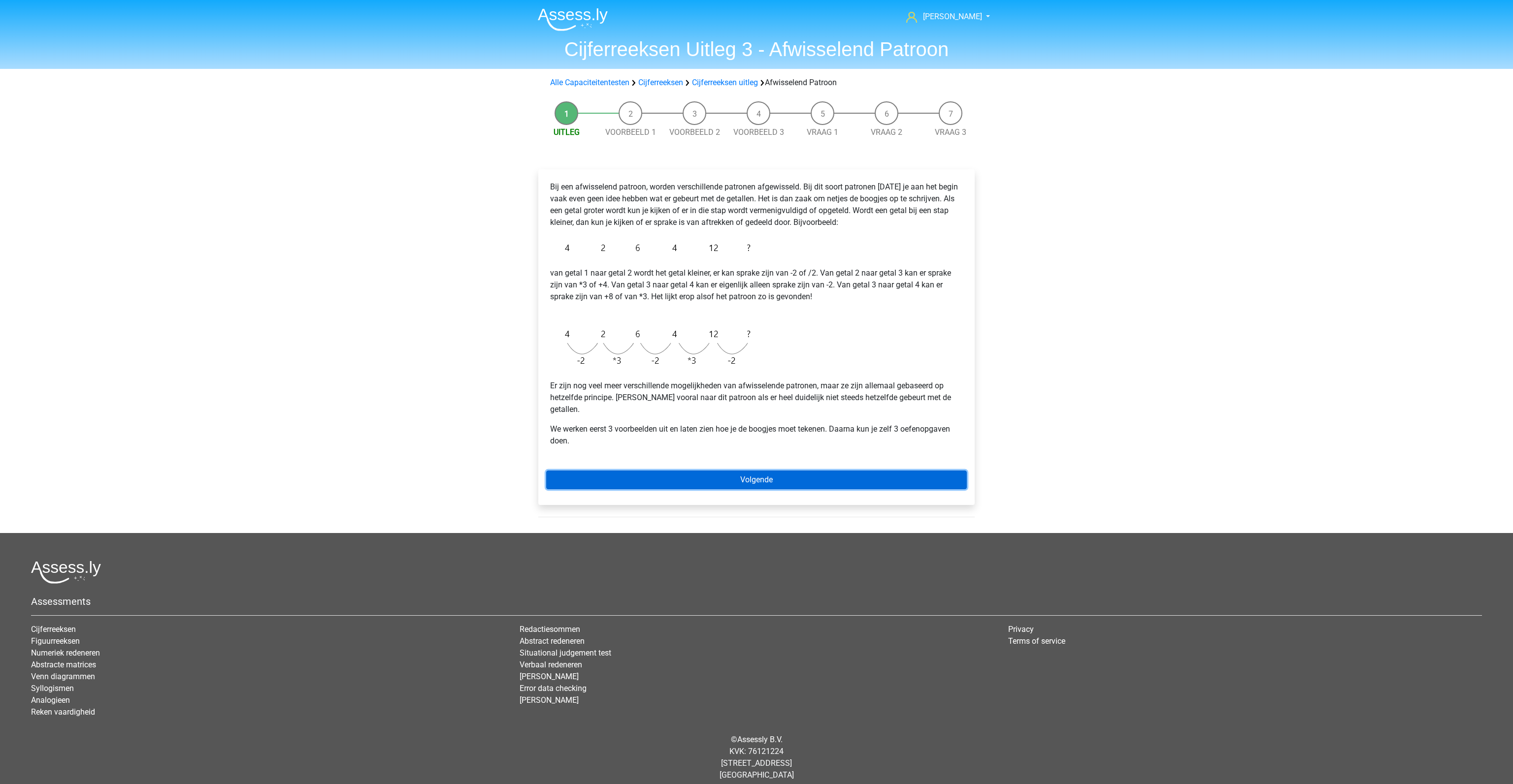
click at [729, 475] on link "Volgende" at bounding box center [757, 480] width 421 height 18
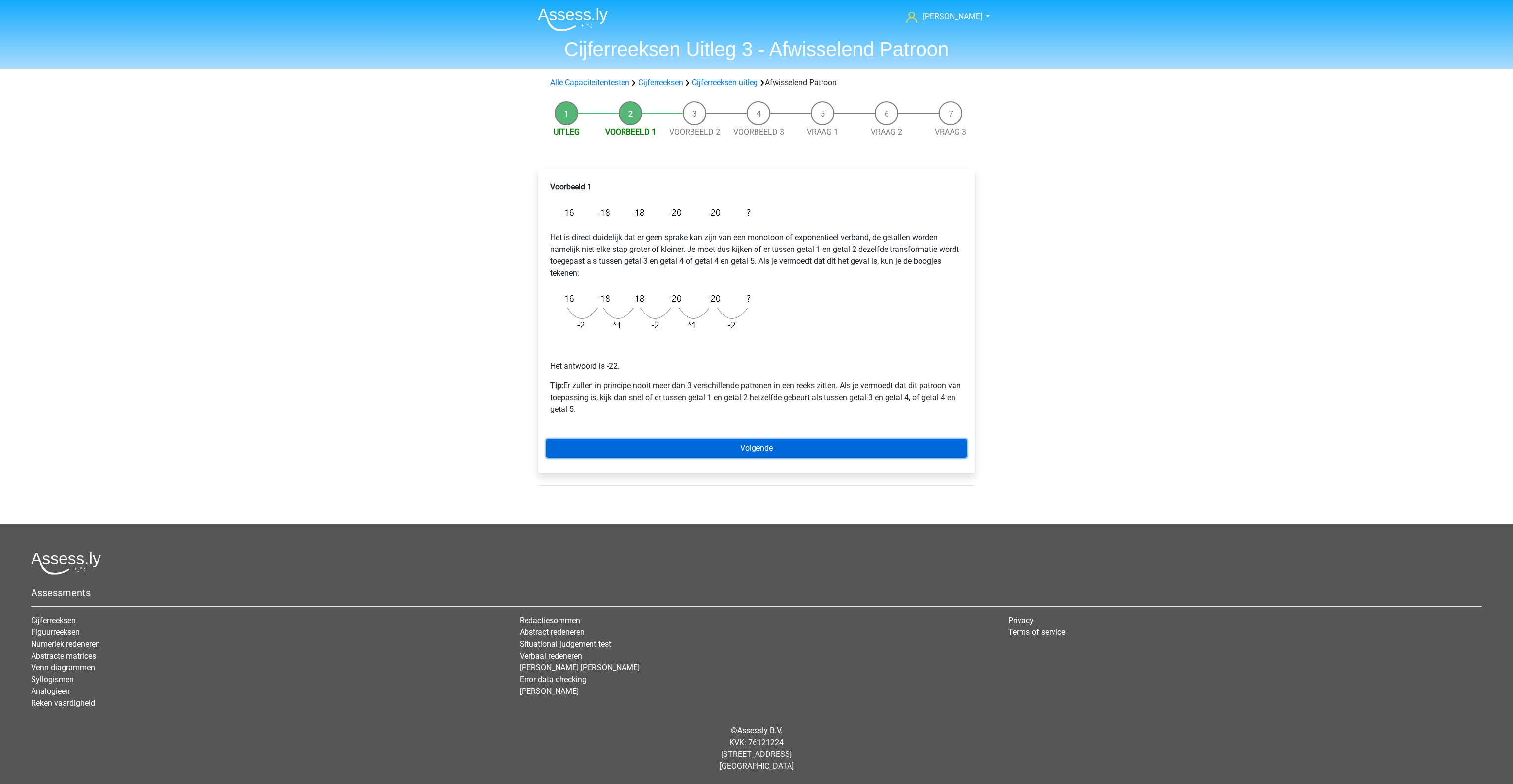
click at [725, 449] on link "Volgende" at bounding box center [757, 449] width 421 height 18
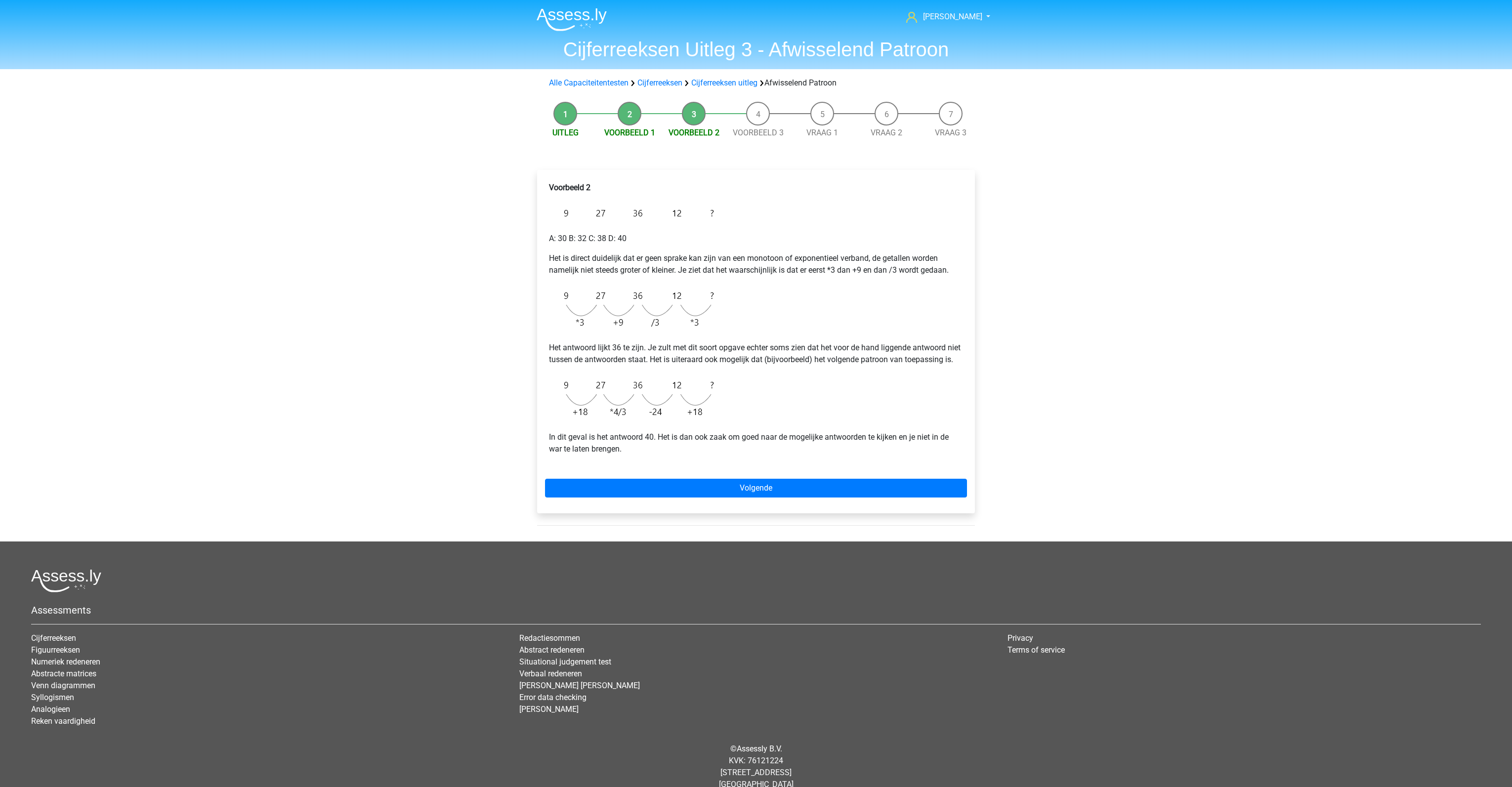
click at [724, 489] on div "Voorbeeld 2 A: 30 B: 32 C: 38 D: 40 Het is direct duidelijk dat er geen sprake …" at bounding box center [756, 342] width 437 height 344
click at [724, 498] on link "Volgende" at bounding box center [756, 488] width 422 height 18
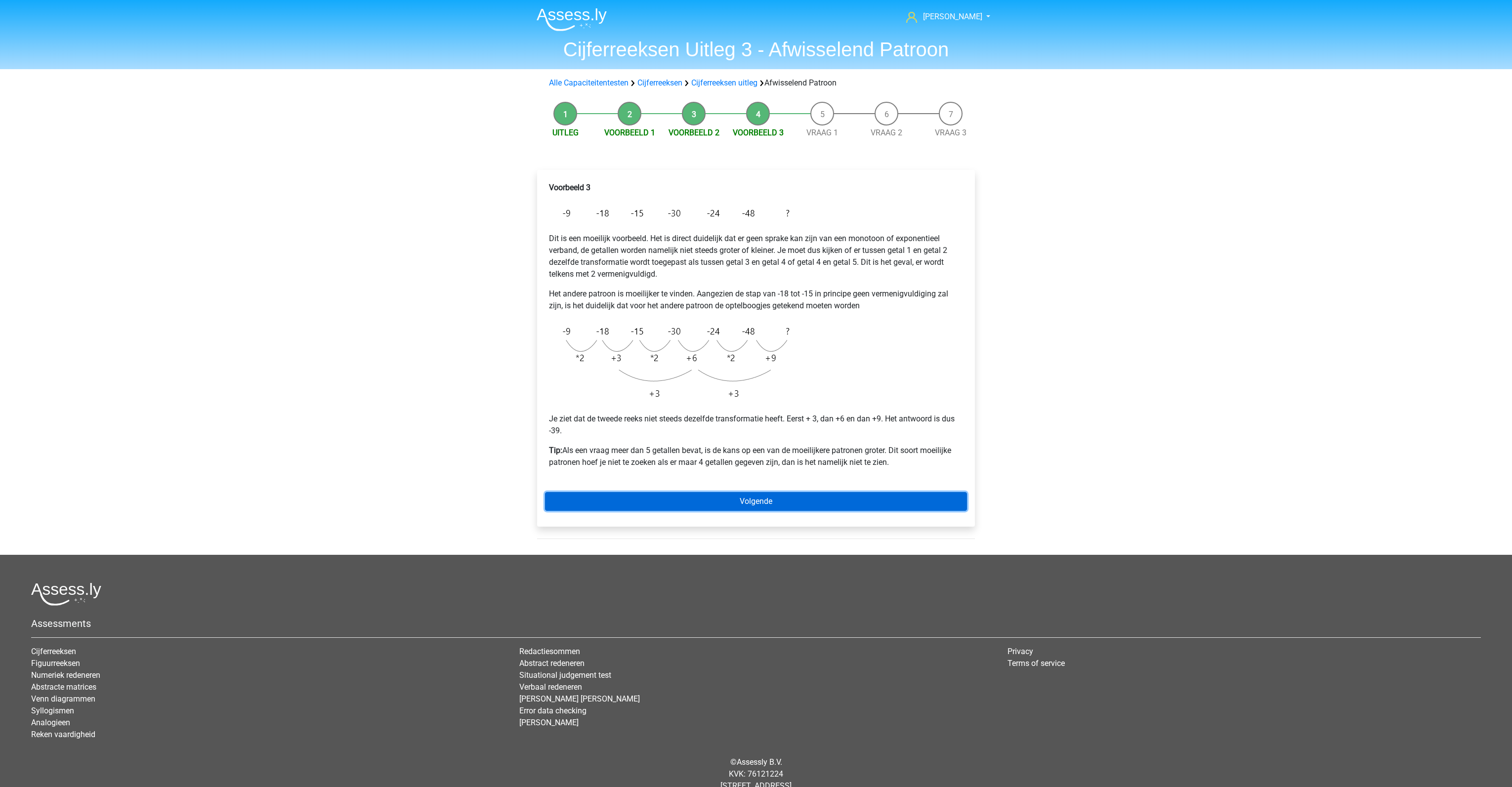
click at [722, 501] on link "Volgende" at bounding box center [756, 501] width 422 height 18
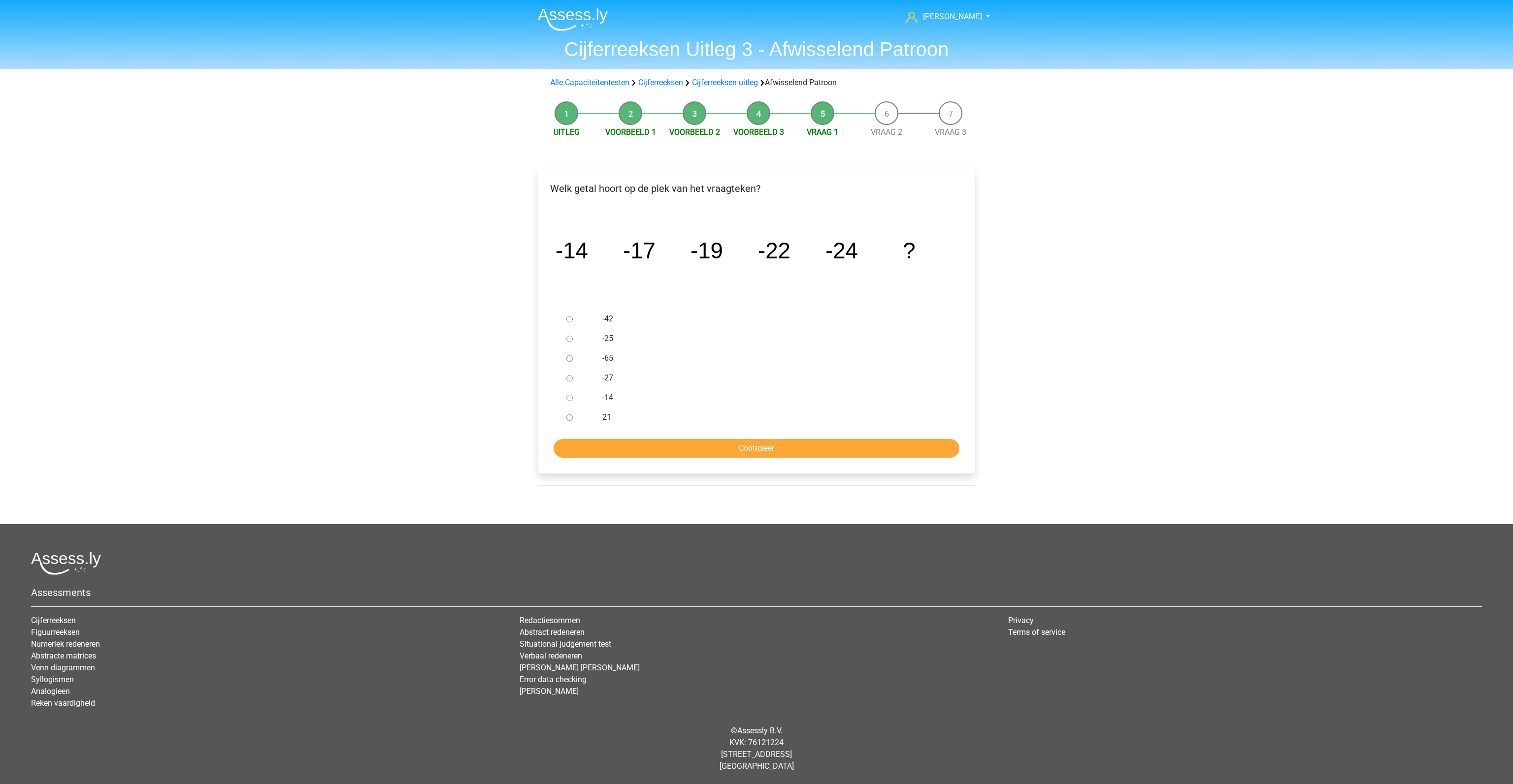
click at [571, 379] on input "-27" at bounding box center [569, 378] width 6 height 6
radio input "true"
click at [661, 449] on input "Controleer" at bounding box center [756, 449] width 406 height 18
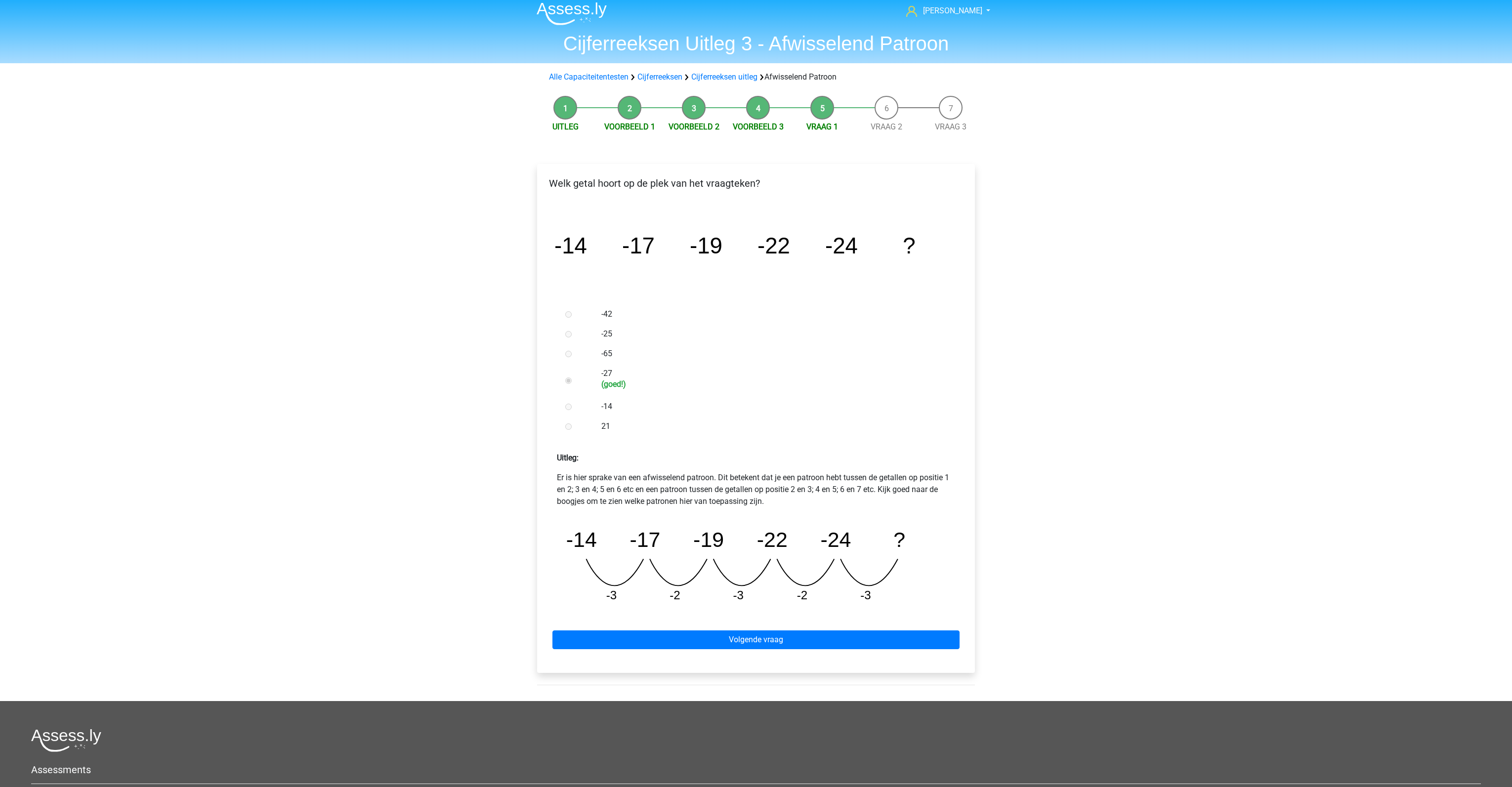
scroll to position [6, 0]
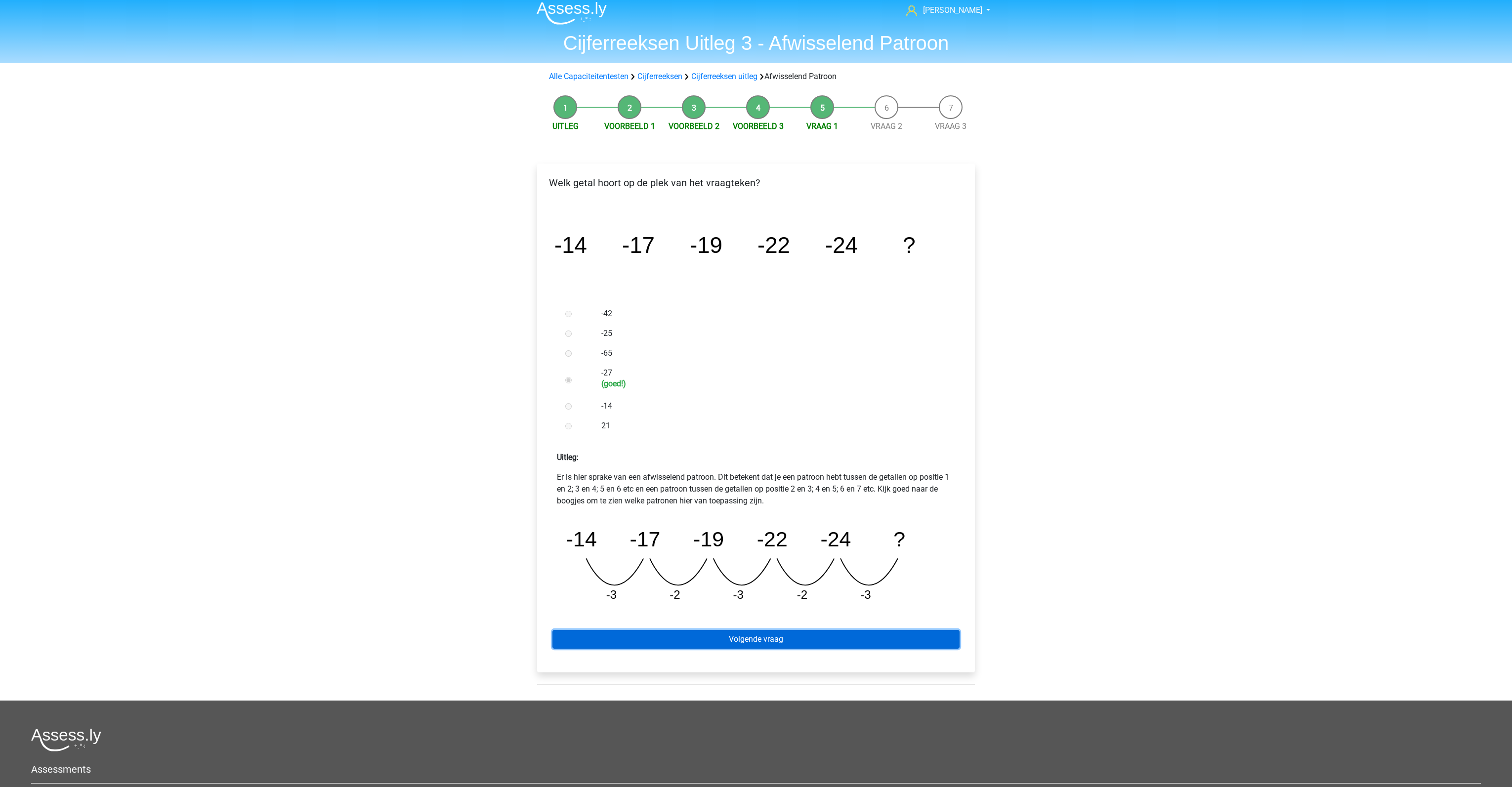
click at [743, 636] on link "Volgende vraag" at bounding box center [756, 639] width 407 height 18
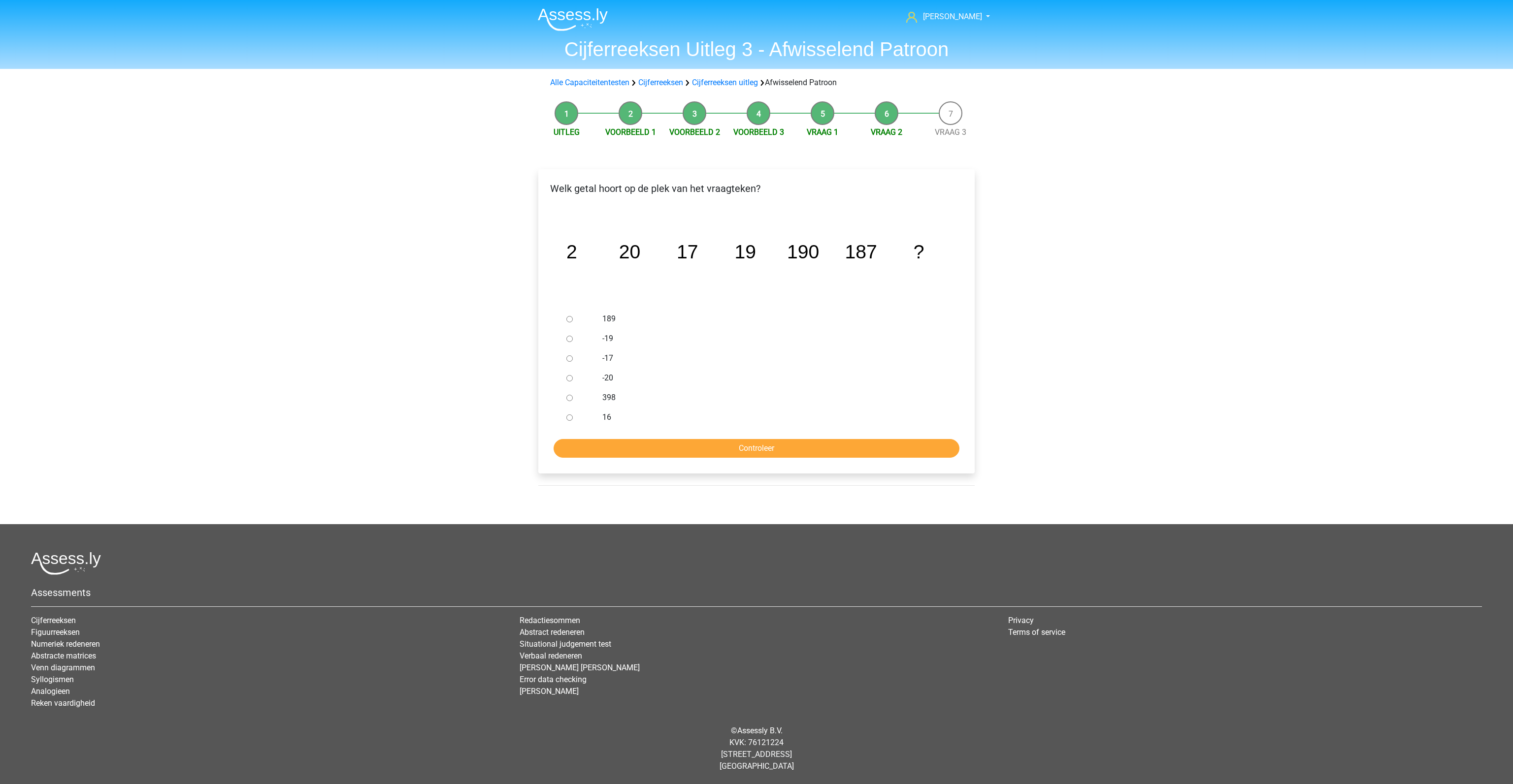
click at [568, 319] on input "189" at bounding box center [569, 319] width 6 height 6
radio input "true"
click at [666, 462] on div "Welk getal hoort op de plek van het vraagteken? image/svg+xml 2 20 17 19 190 18…" at bounding box center [756, 321] width 436 height 304
click at [672, 455] on input "Controleer" at bounding box center [756, 449] width 406 height 18
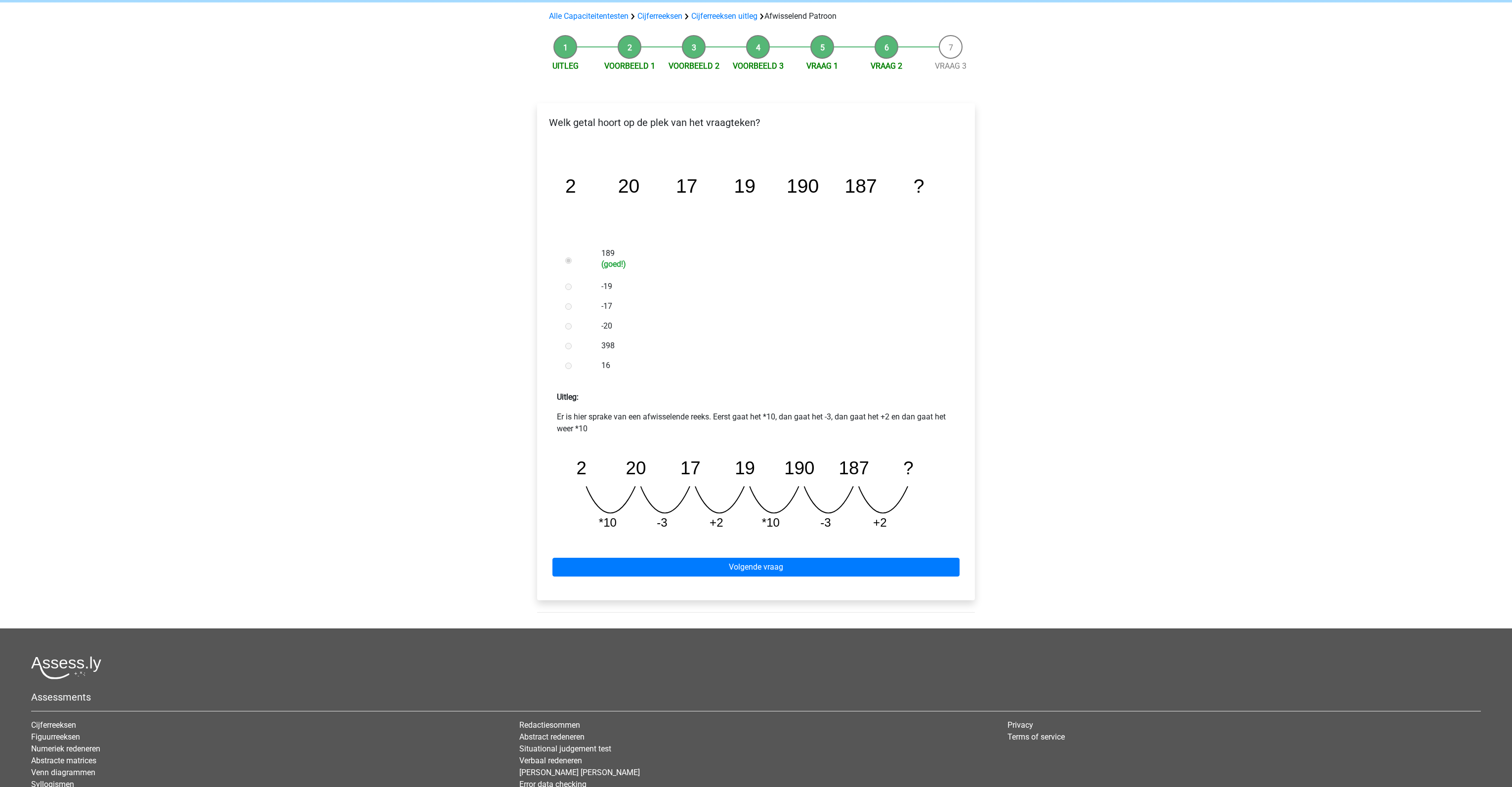
scroll to position [67, 0]
click at [776, 563] on link "Volgende vraag" at bounding box center [756, 566] width 407 height 18
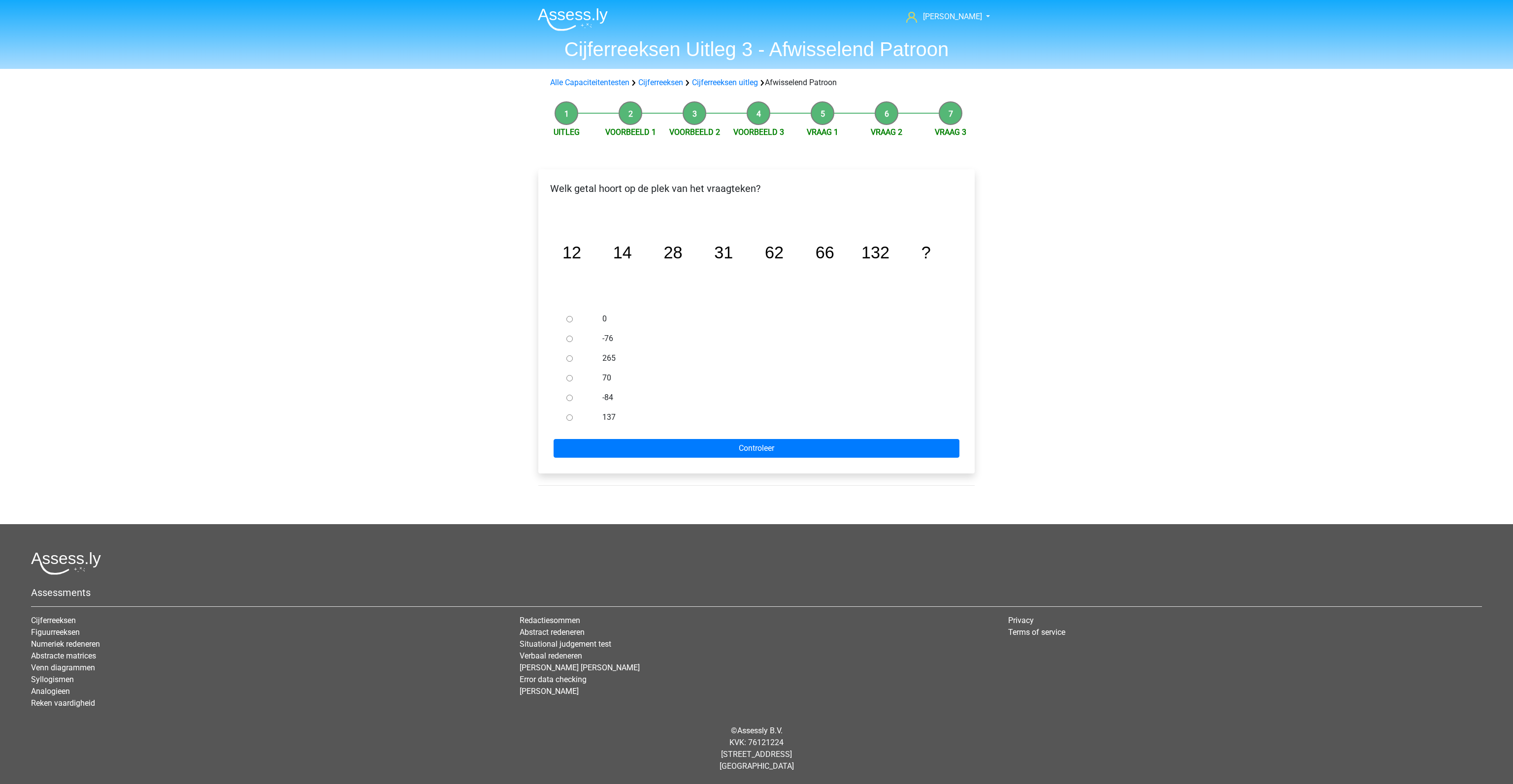
click at [569, 419] on input "137" at bounding box center [569, 417] width 6 height 6
radio input "true"
click at [593, 452] on input "Controleer" at bounding box center [756, 449] width 406 height 18
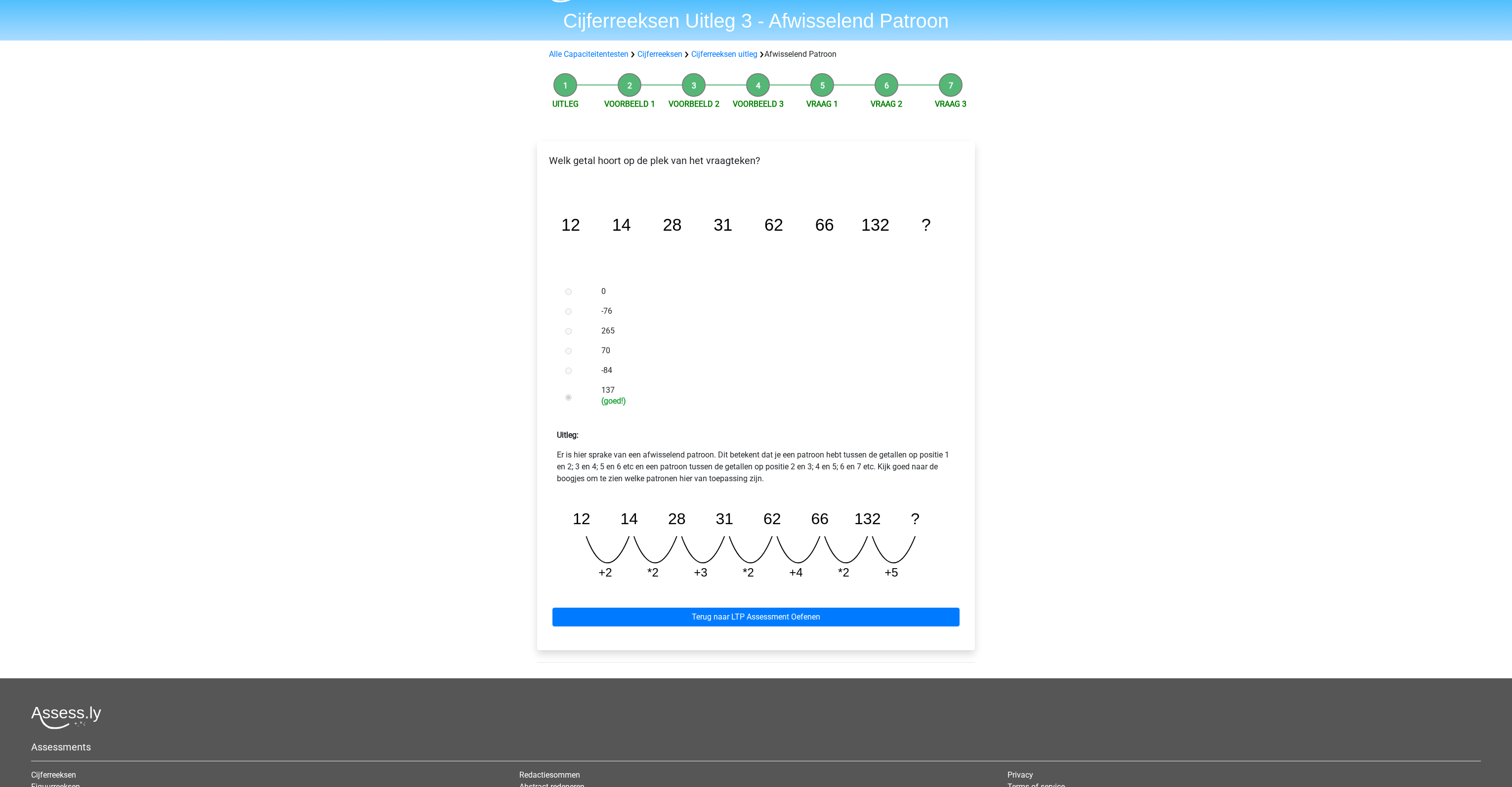
scroll to position [29, 0]
click at [775, 619] on link "Terug naar LTP Assessment Oefenen" at bounding box center [756, 617] width 407 height 18
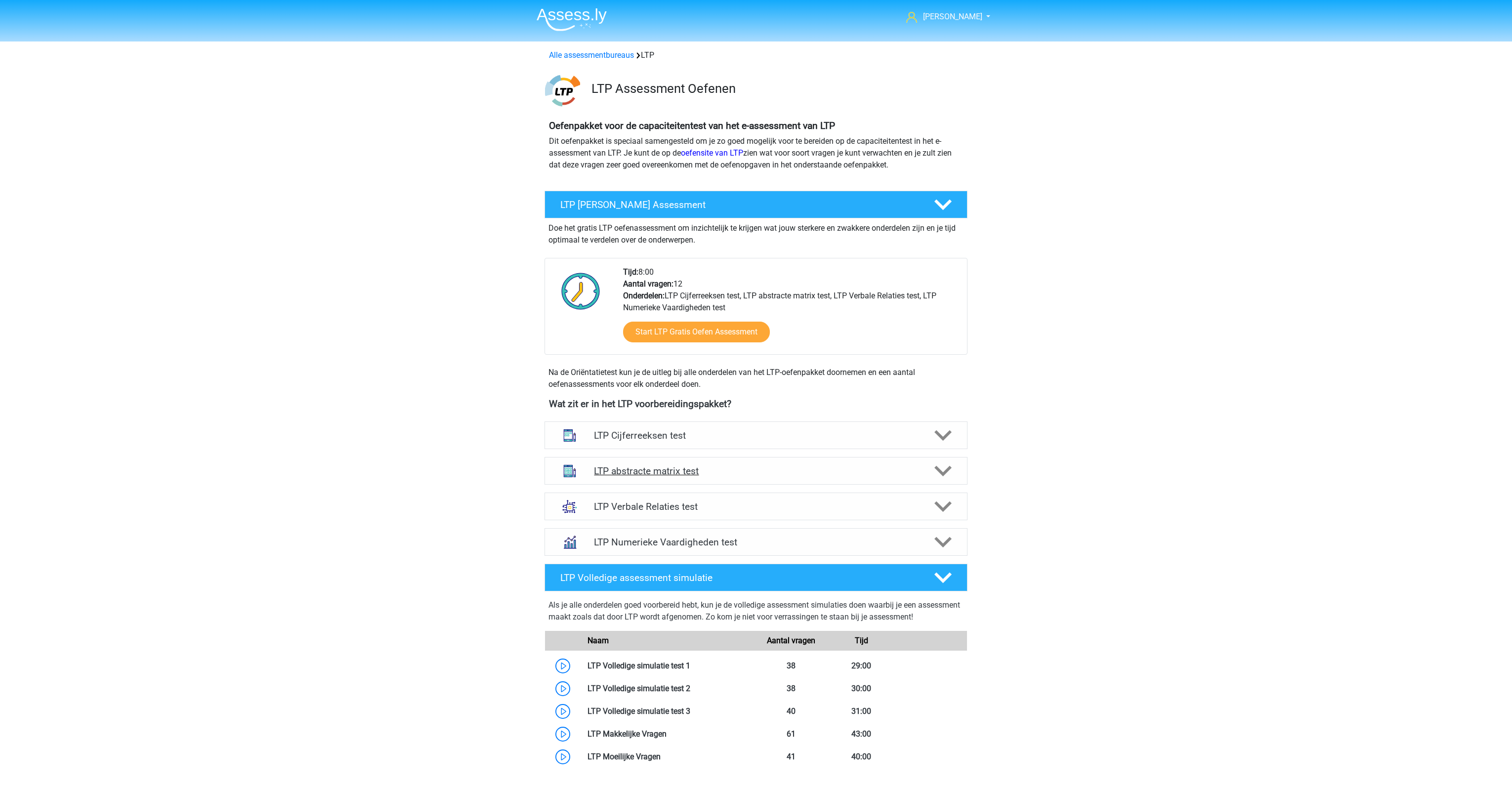
click at [776, 472] on h4 "LTP abstracte matrix test" at bounding box center [756, 471] width 324 height 11
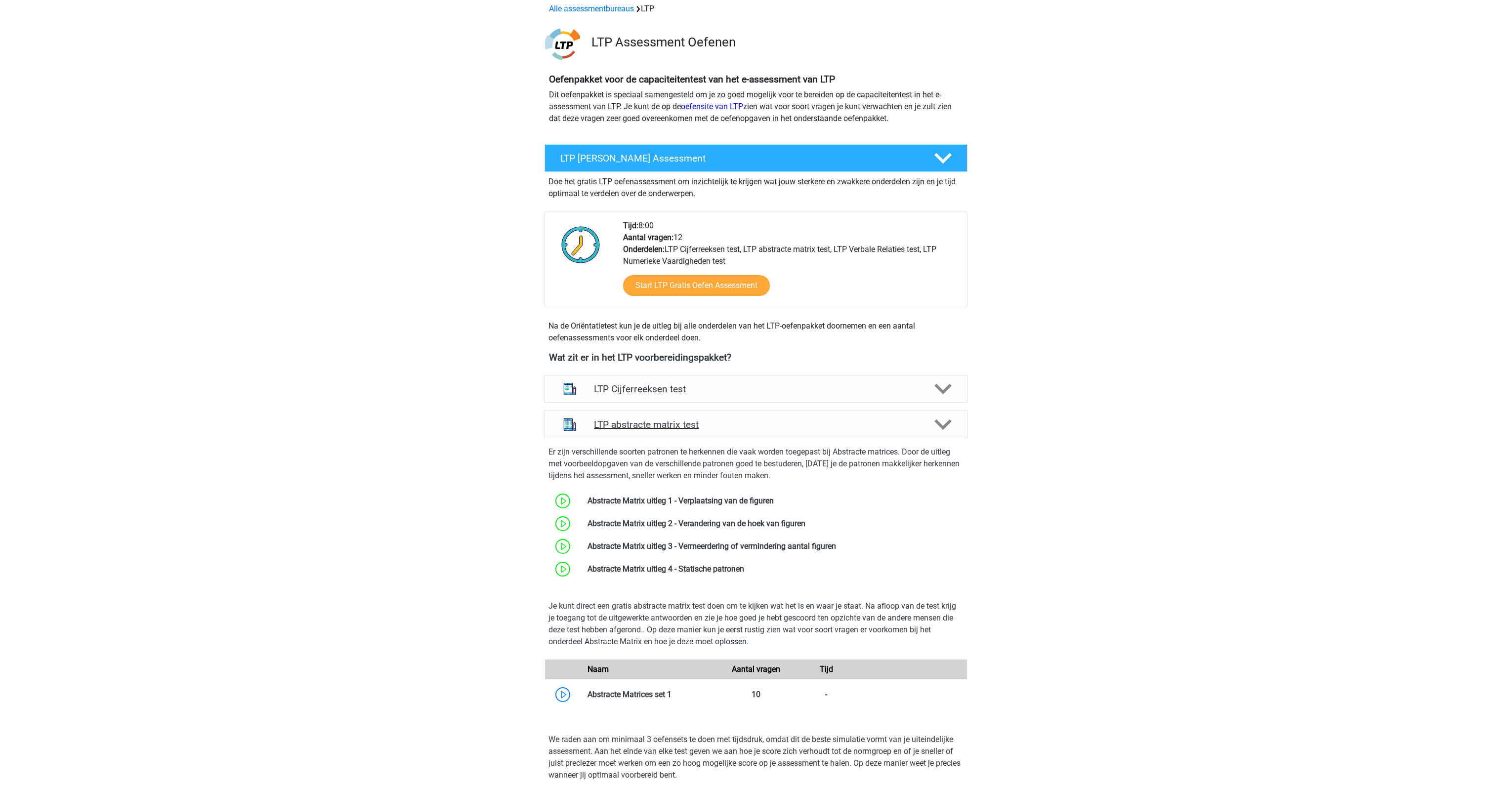
scroll to position [50, 0]
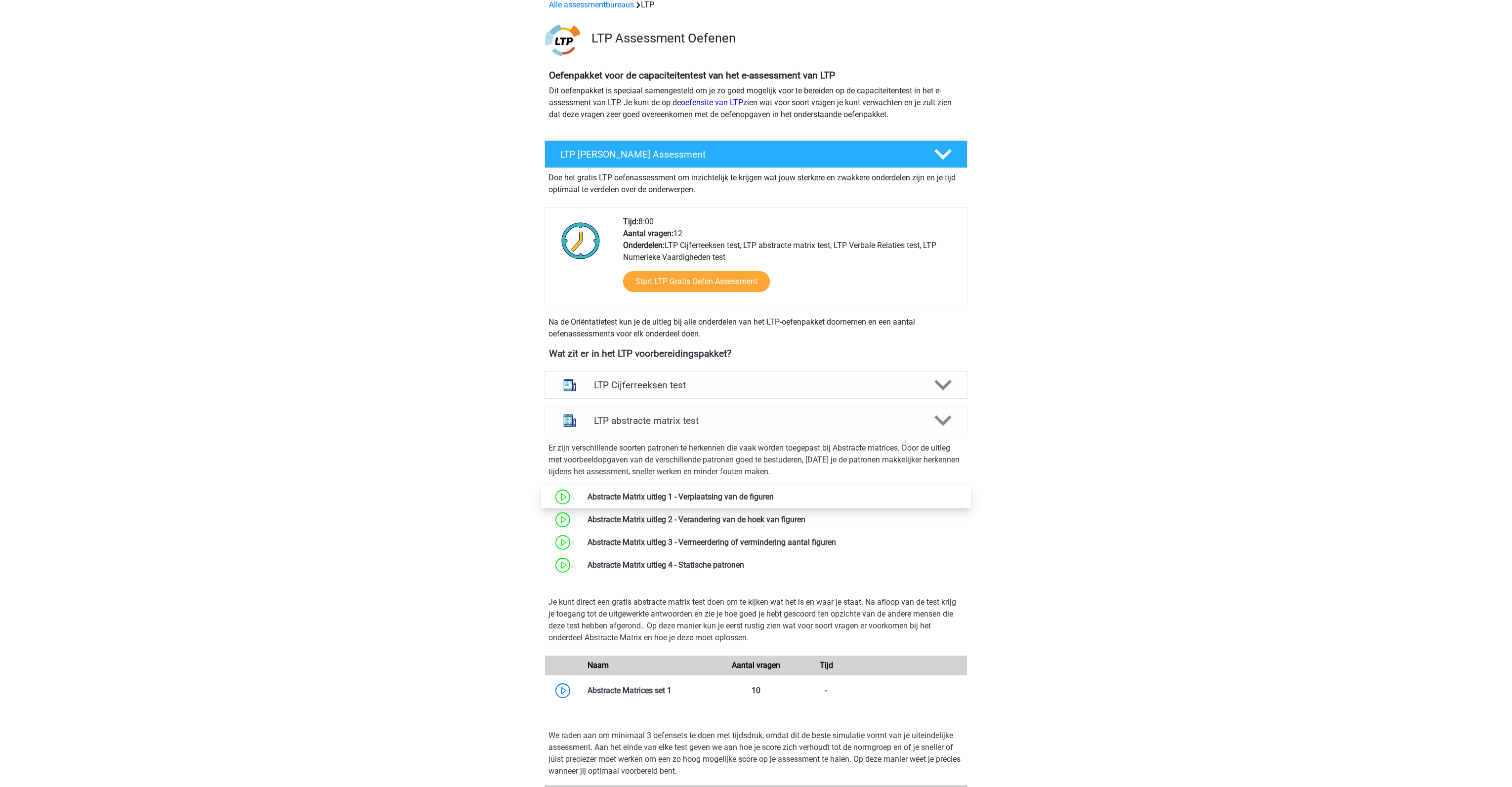
click at [774, 498] on link at bounding box center [774, 496] width 0 height 9
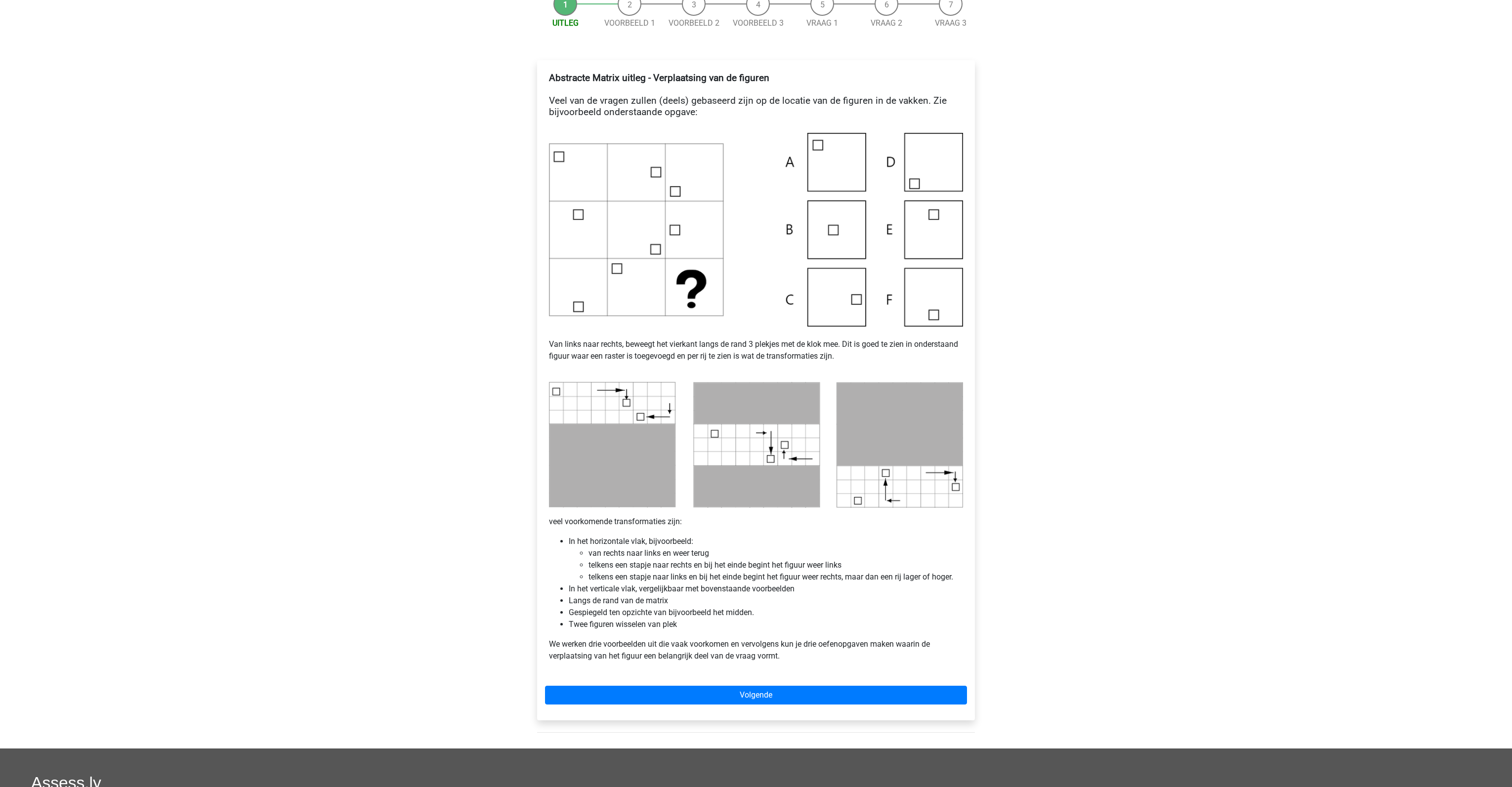
scroll to position [134, 0]
click at [779, 686] on link "Volgende" at bounding box center [756, 695] width 422 height 18
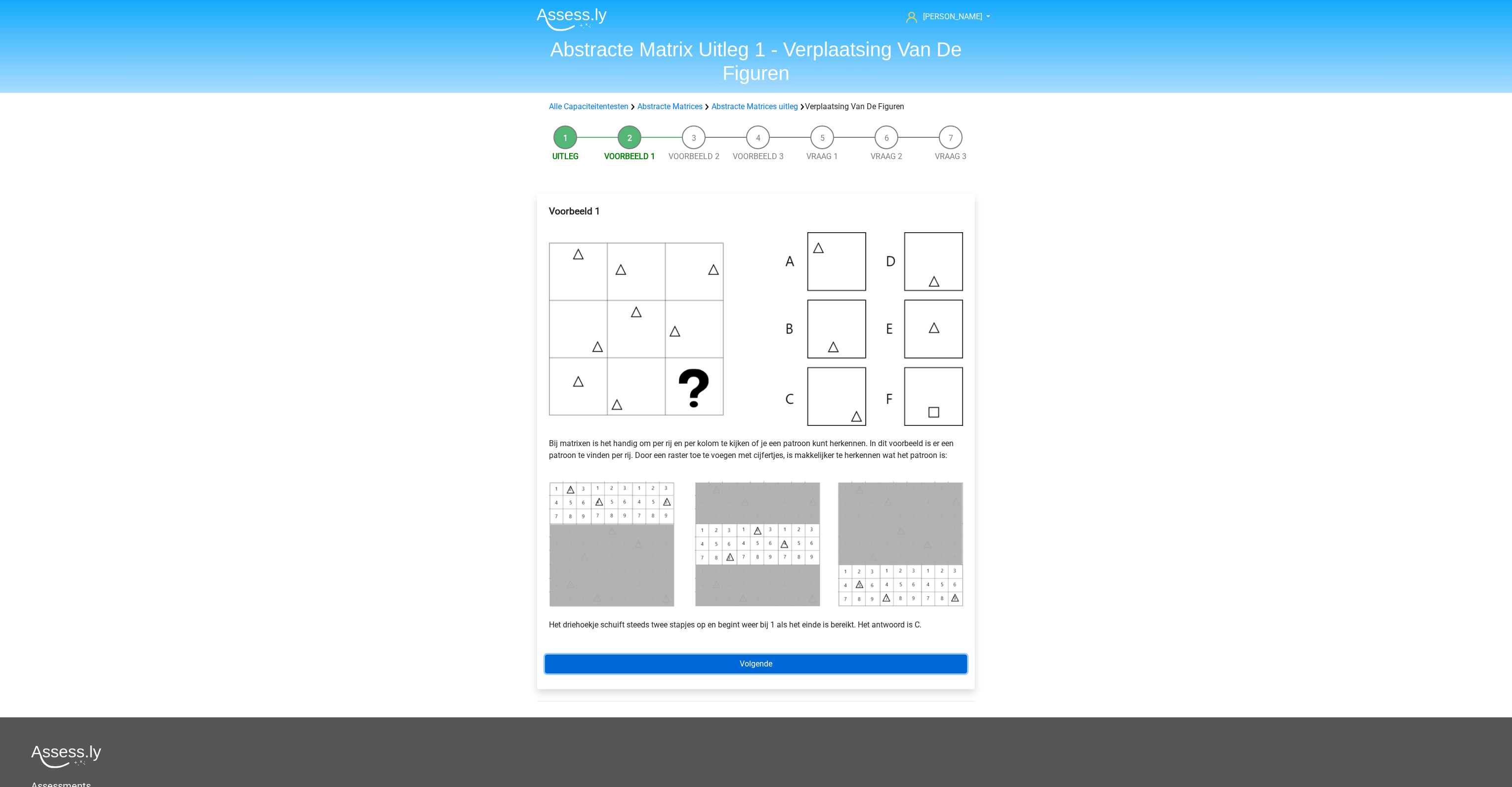
click at [781, 659] on link "Volgende" at bounding box center [756, 664] width 422 height 18
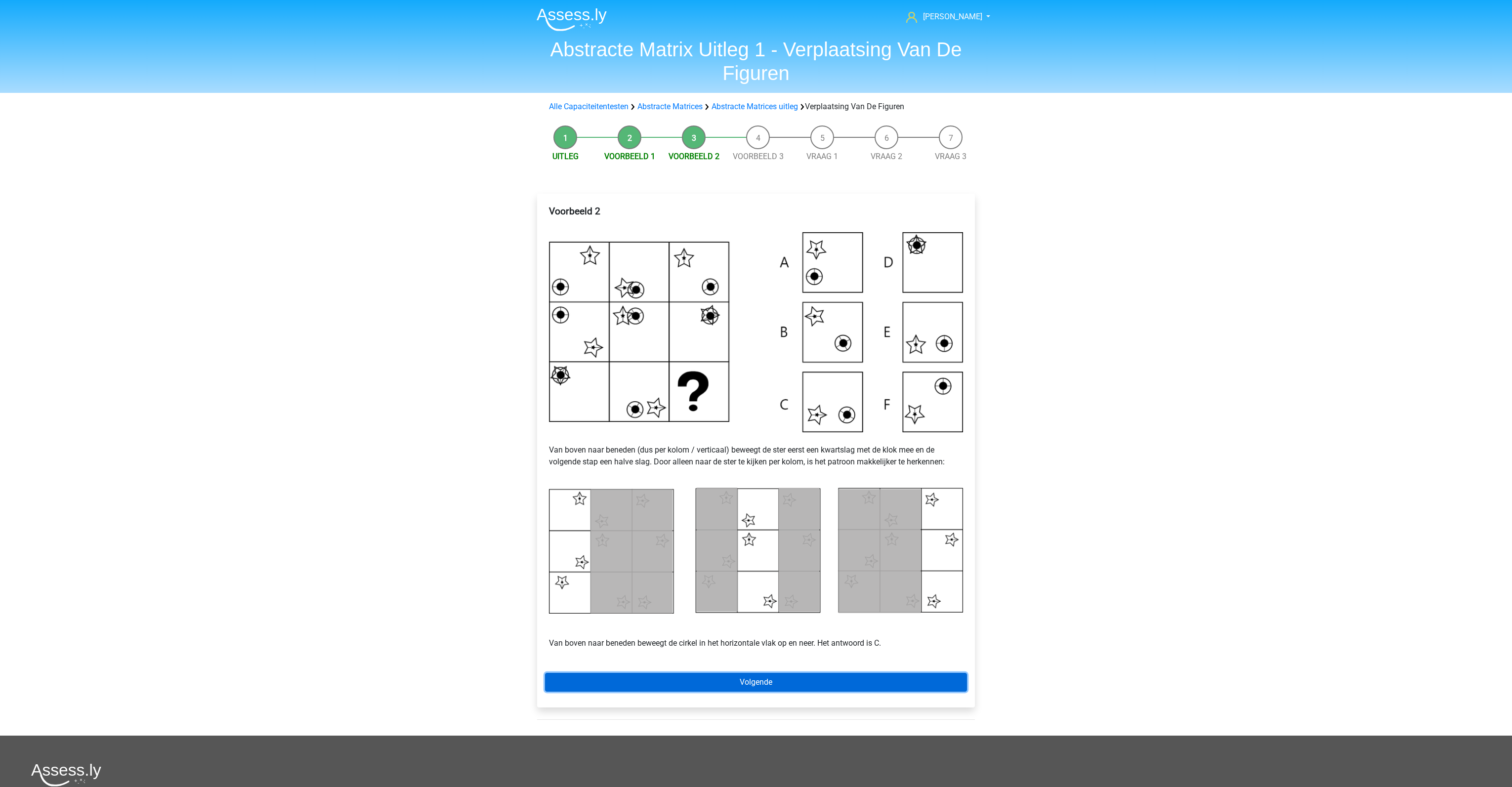
click at [775, 681] on link "Volgende" at bounding box center [756, 683] width 422 height 18
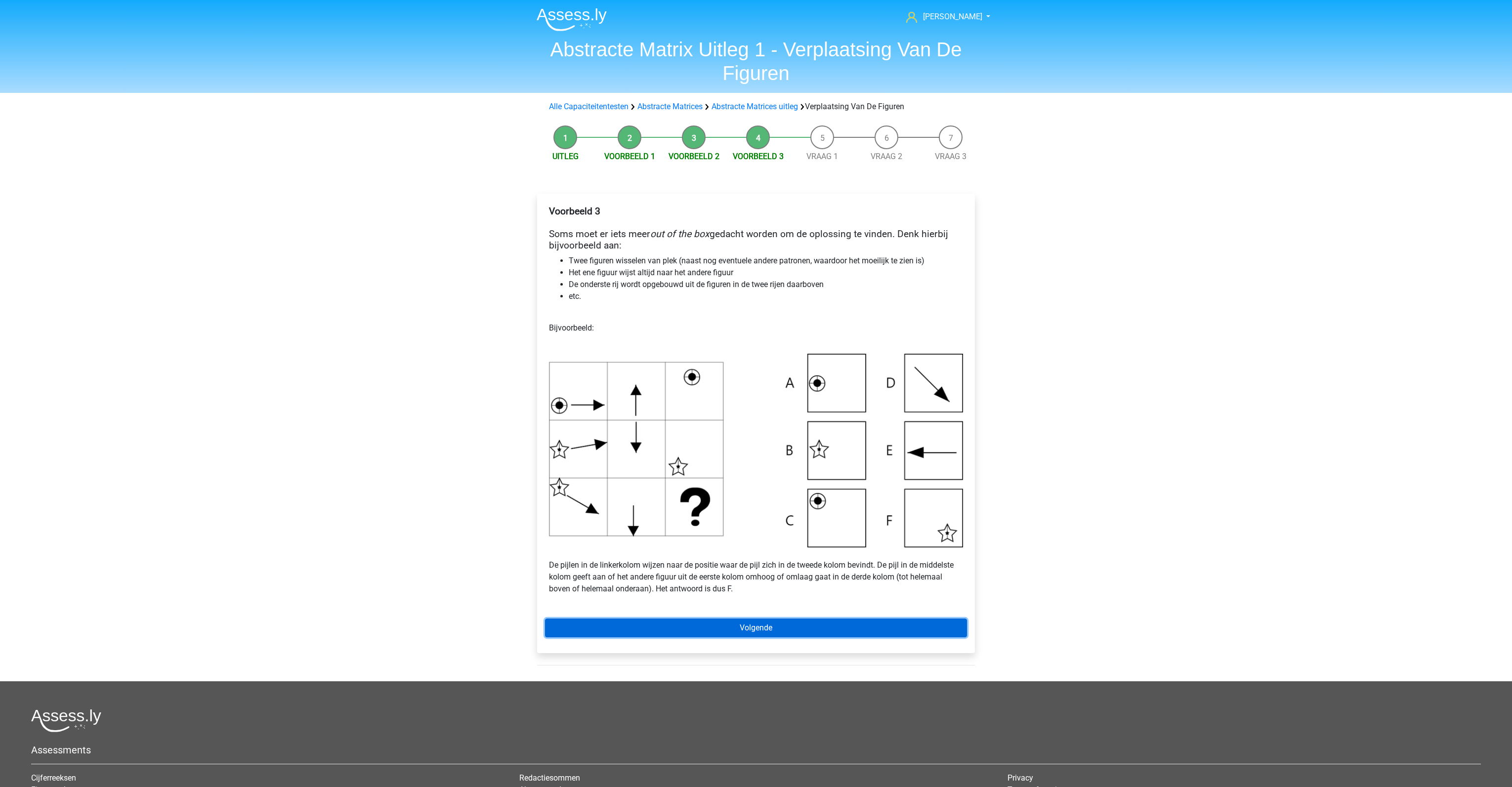
click at [778, 631] on link "Volgende" at bounding box center [756, 628] width 422 height 18
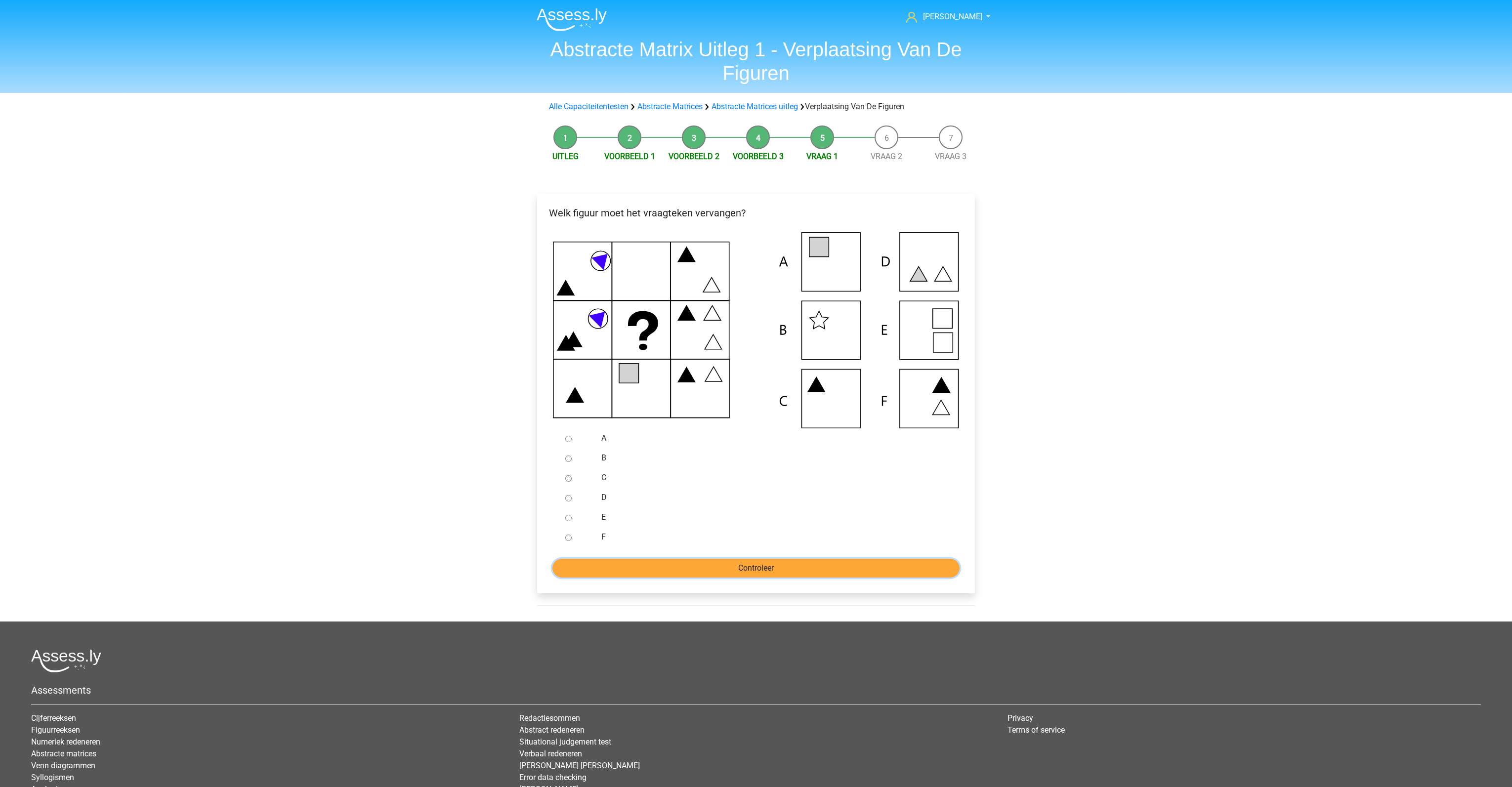
click at [777, 570] on input "Controleer" at bounding box center [756, 568] width 407 height 18
click at [672, 477] on label "C" at bounding box center [772, 477] width 342 height 12
click at [572, 477] on input "C" at bounding box center [568, 478] width 6 height 6
radio input "true"
click at [567, 440] on input "A" at bounding box center [568, 439] width 6 height 6
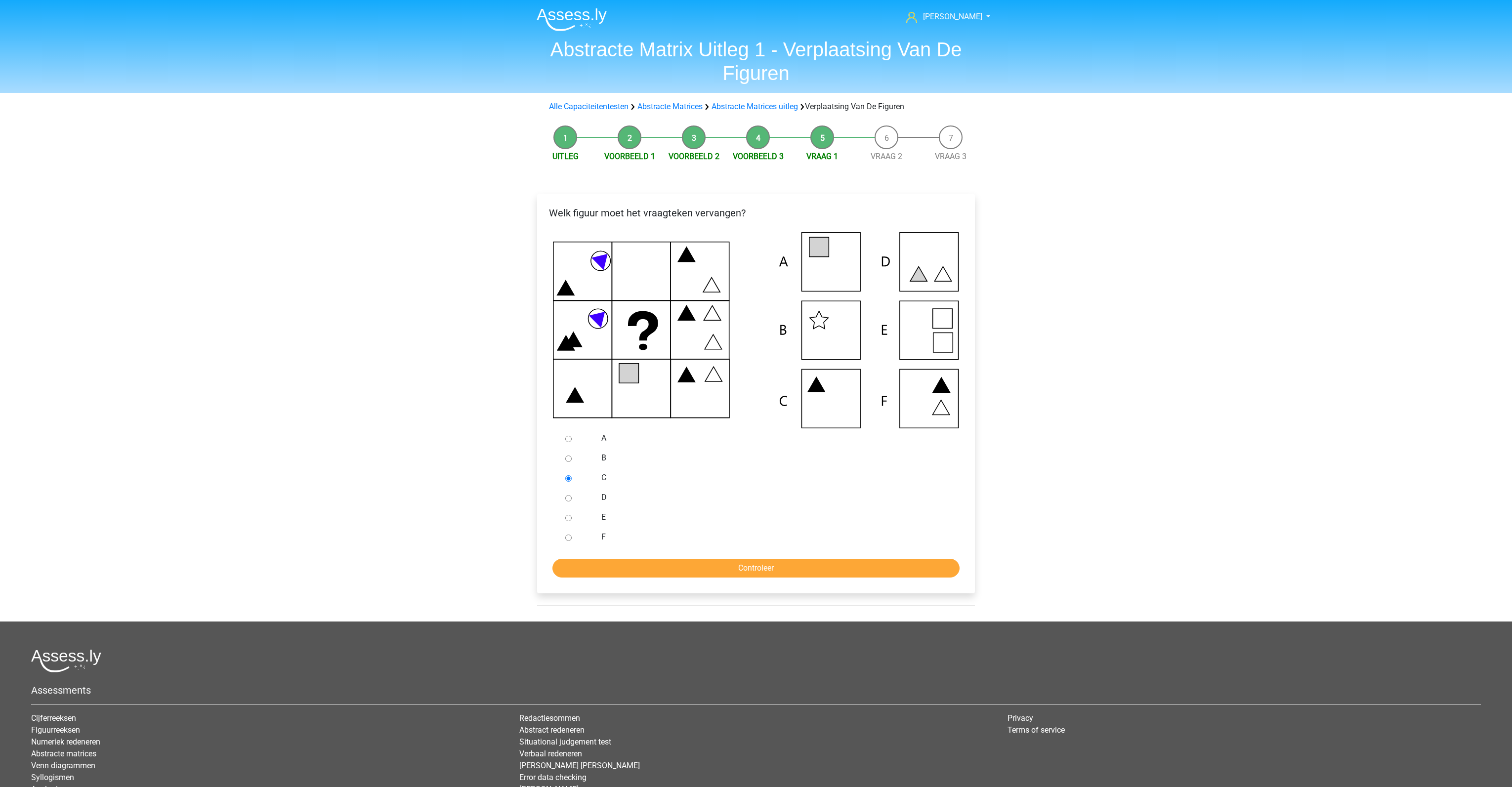
radio input "true"
click at [651, 570] on input "Controleer" at bounding box center [756, 568] width 407 height 18
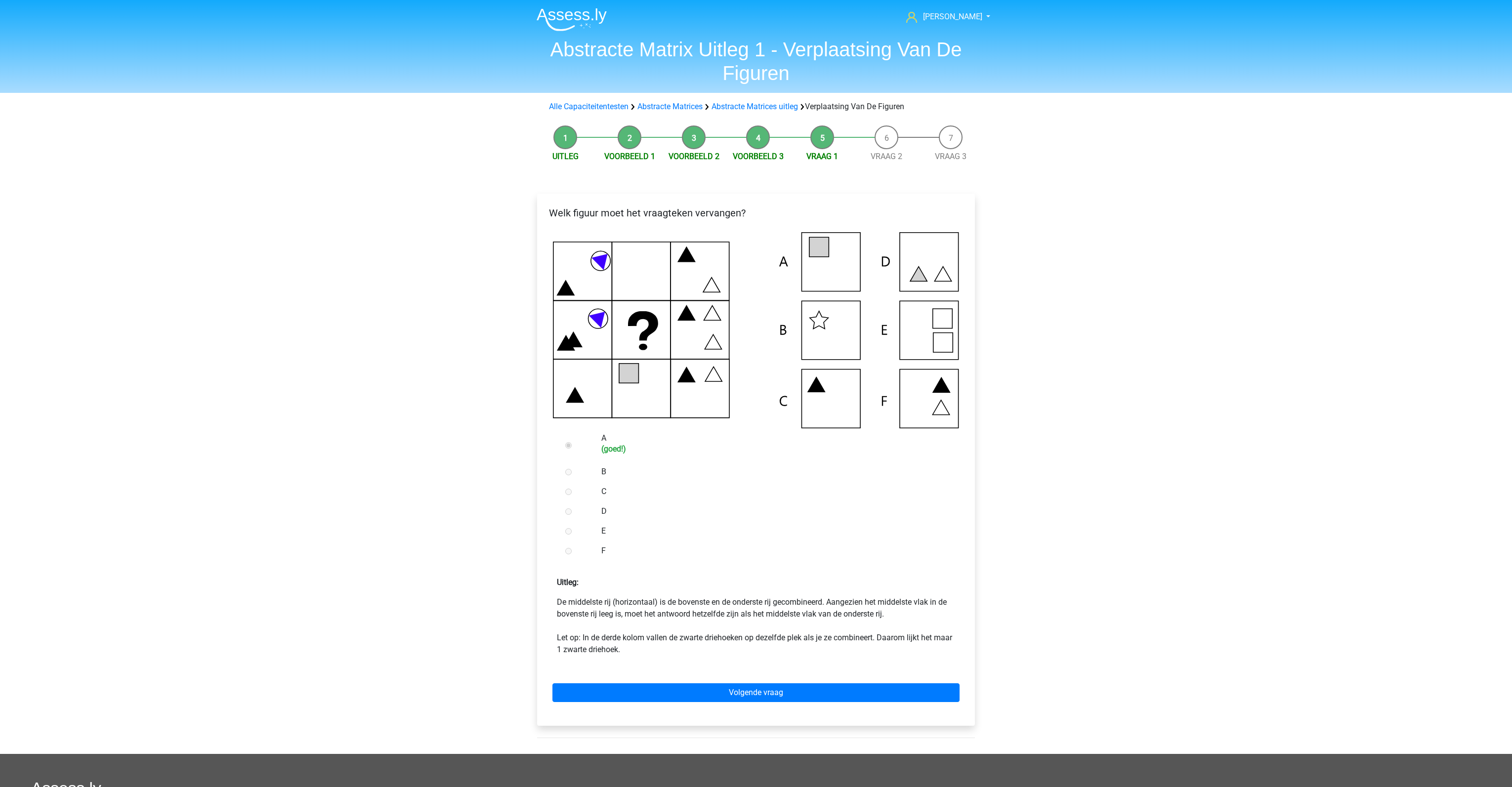
click at [725, 704] on div "Volgende vraag" at bounding box center [756, 690] width 422 height 55
click at [729, 693] on link "Volgende vraag" at bounding box center [756, 693] width 407 height 18
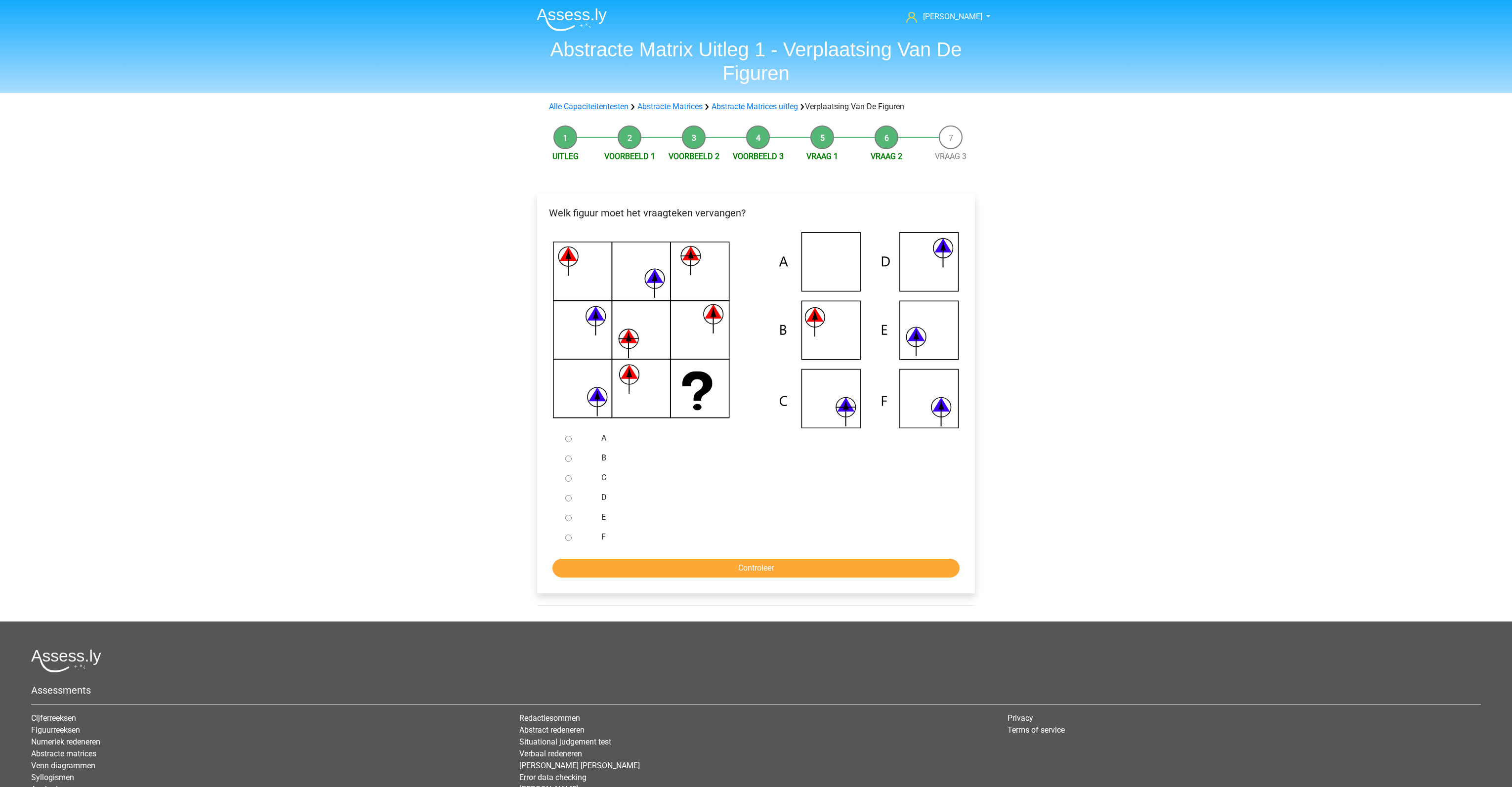
click at [567, 477] on input "C" at bounding box center [568, 478] width 6 height 6
radio input "true"
click at [643, 599] on div "Welk figuur moet het vraagteken vervangen?" at bounding box center [756, 398] width 454 height 447
click at [643, 568] on input "Controleer" at bounding box center [756, 568] width 407 height 18
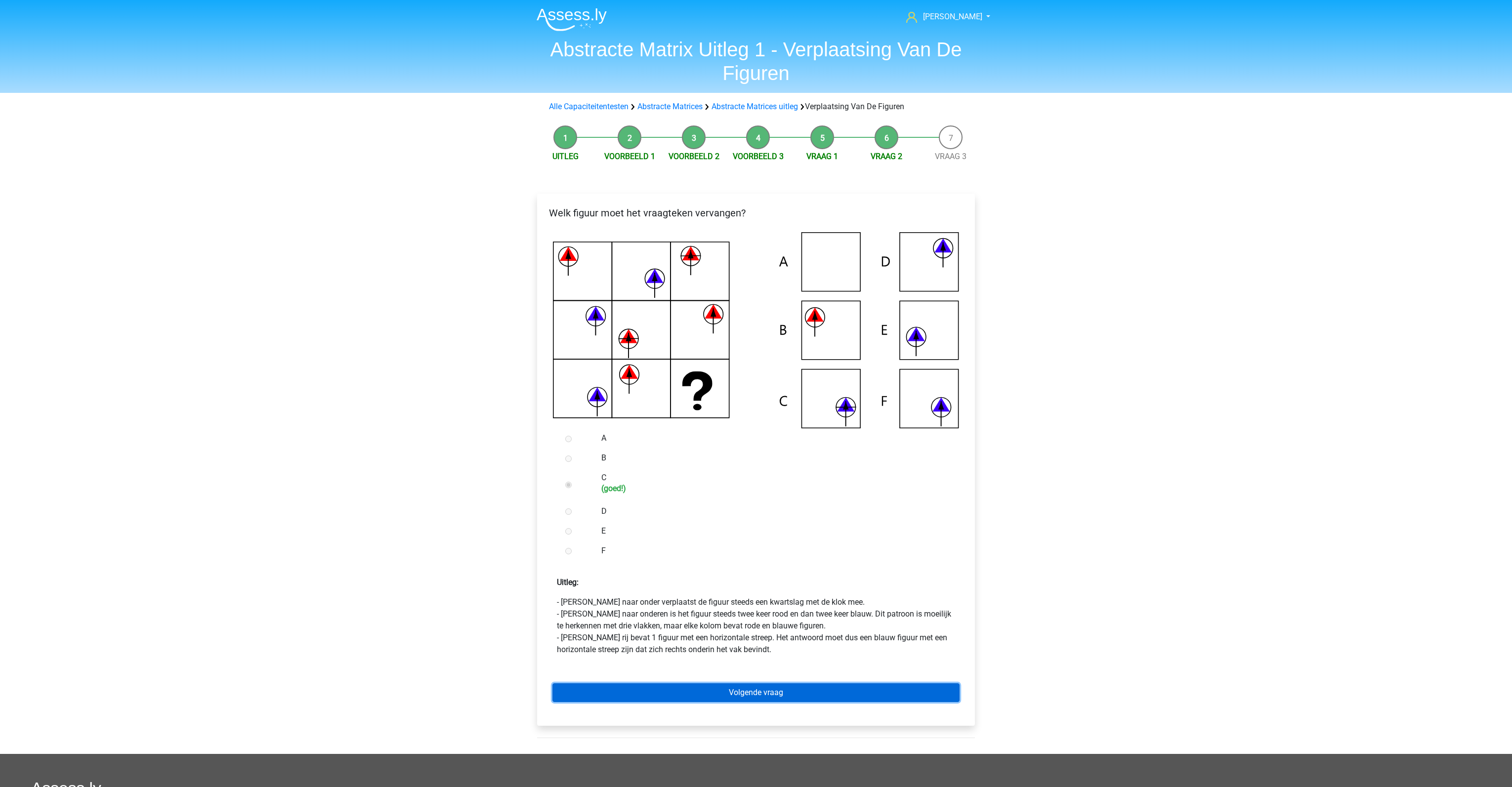
click at [686, 685] on link "Volgende vraag" at bounding box center [756, 693] width 407 height 18
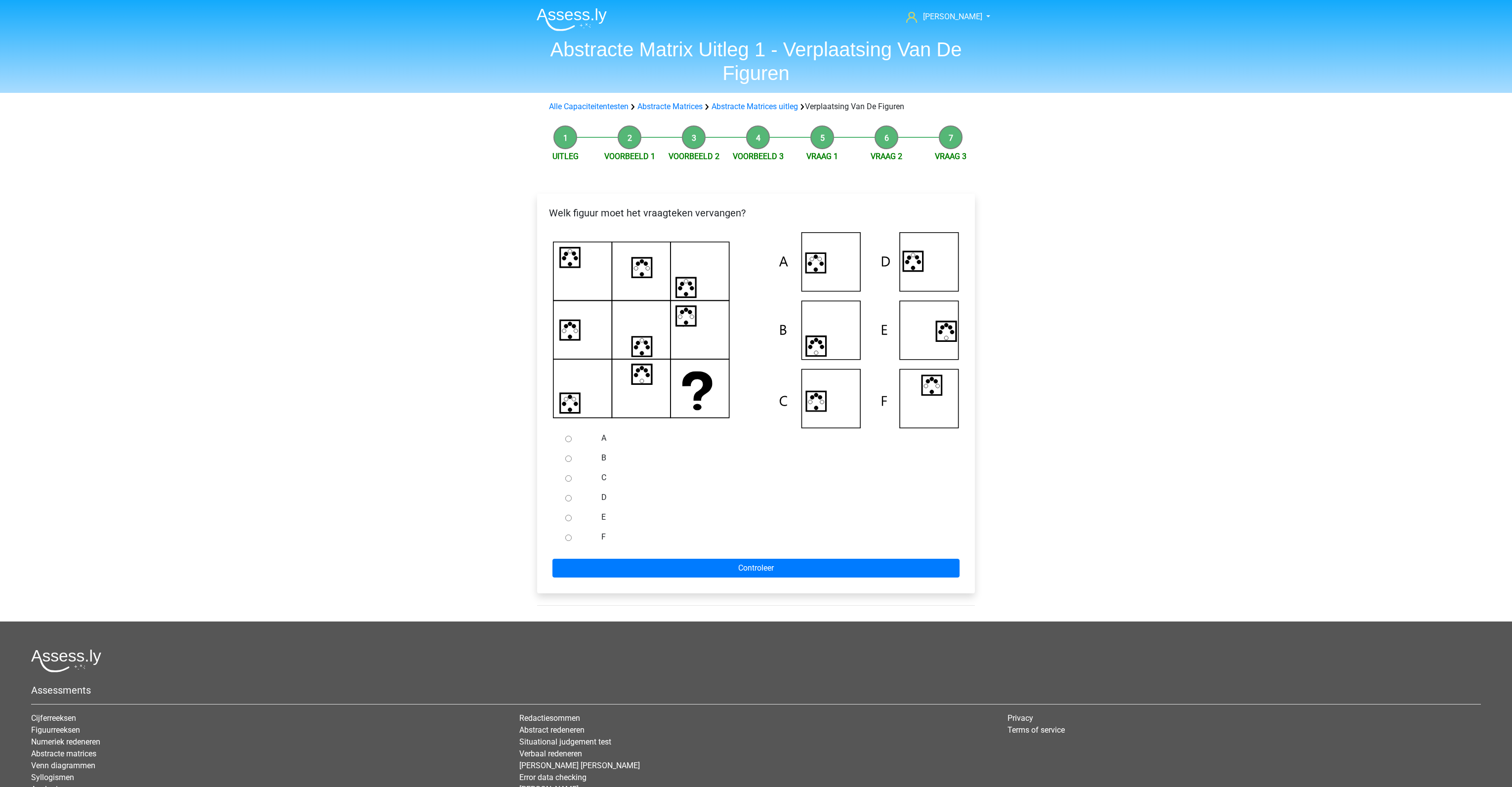
click at [566, 499] on input "D" at bounding box center [568, 498] width 6 height 6
radio input "true"
click at [652, 577] on input "Controleer" at bounding box center [756, 568] width 407 height 18
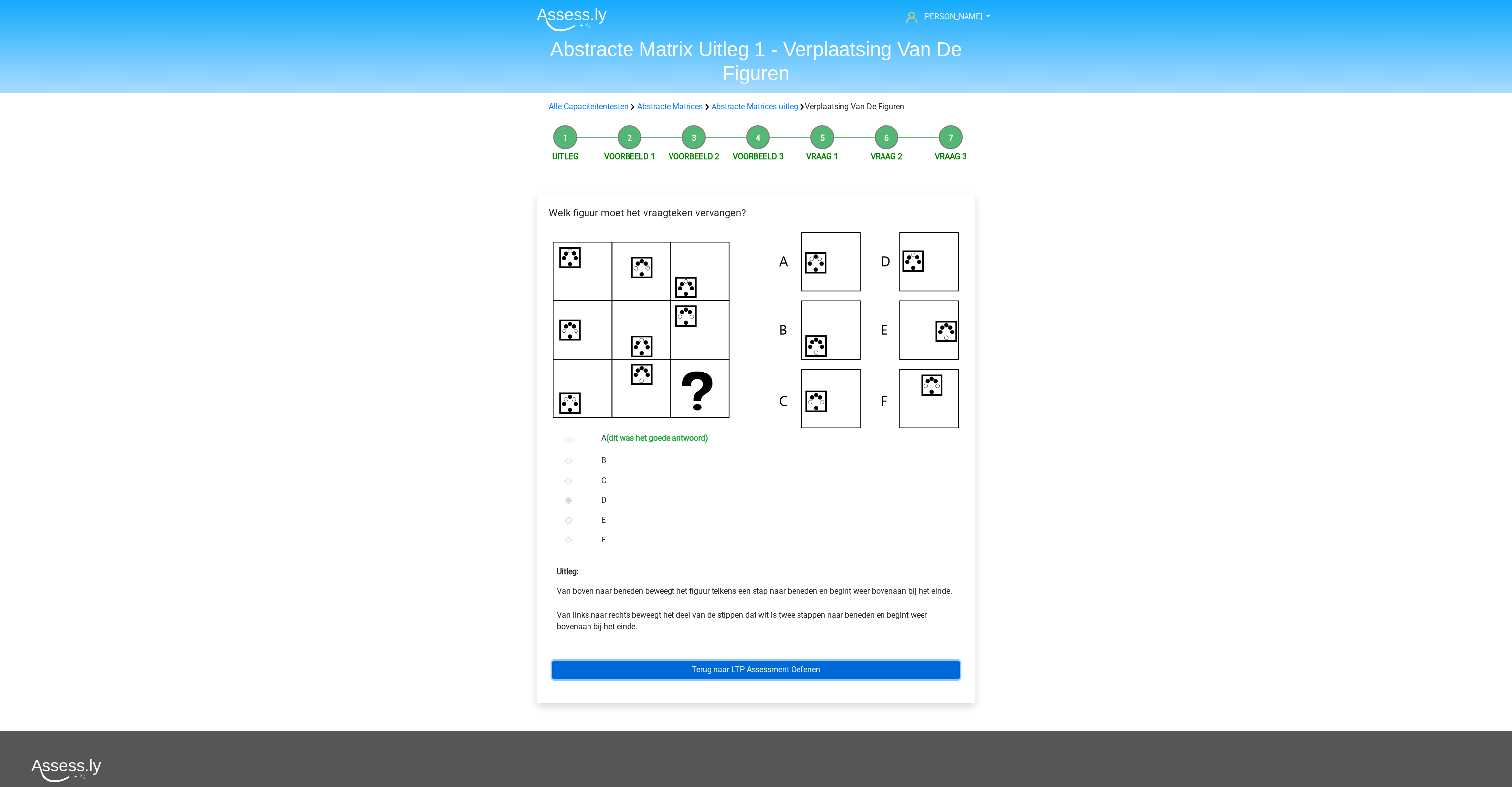
click at [718, 680] on link "Terug naar LTP Assessment Oefenen" at bounding box center [756, 670] width 407 height 18
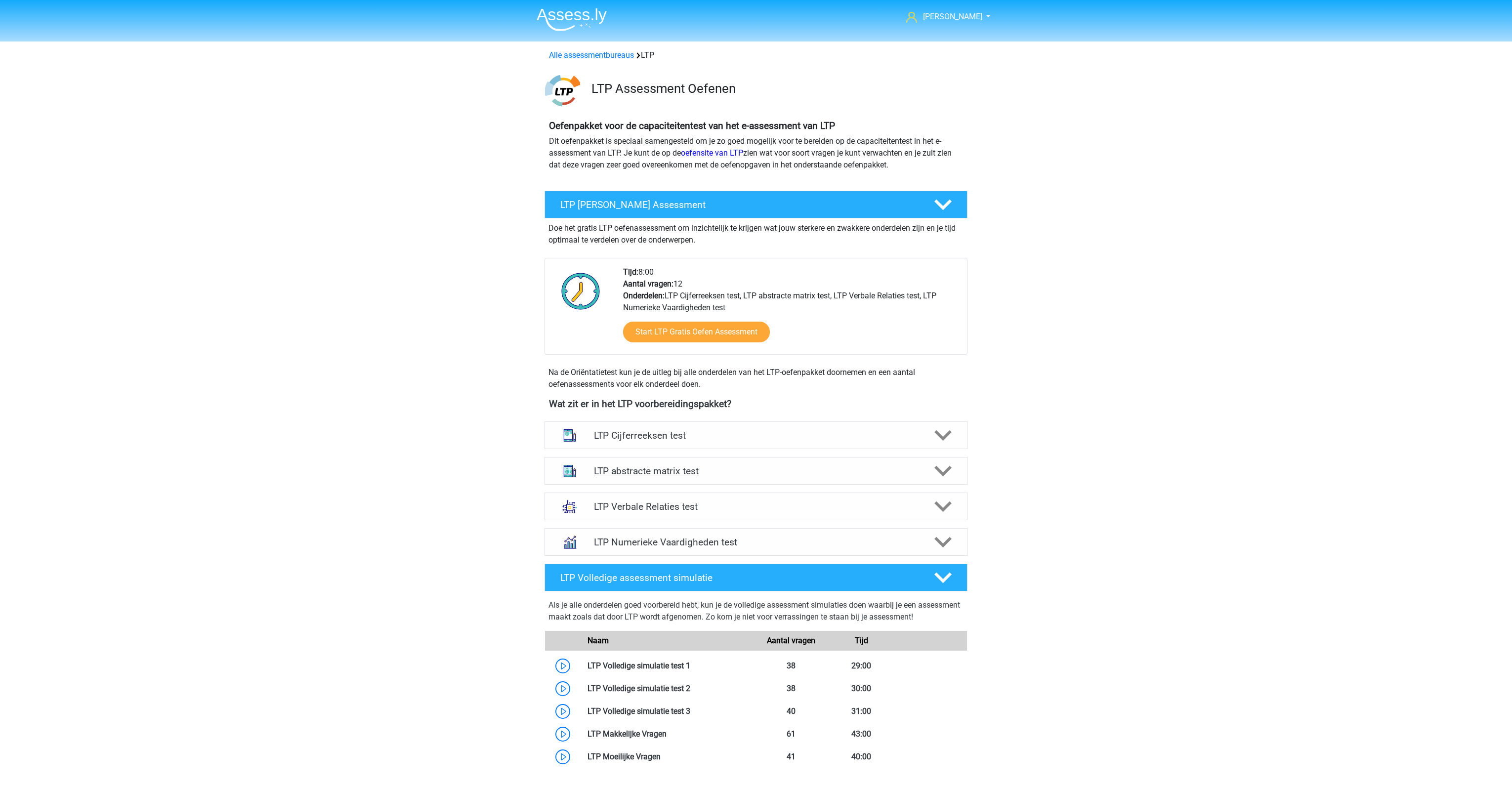
click at [687, 470] on h4 "LTP abstracte matrix test" at bounding box center [756, 471] width 324 height 11
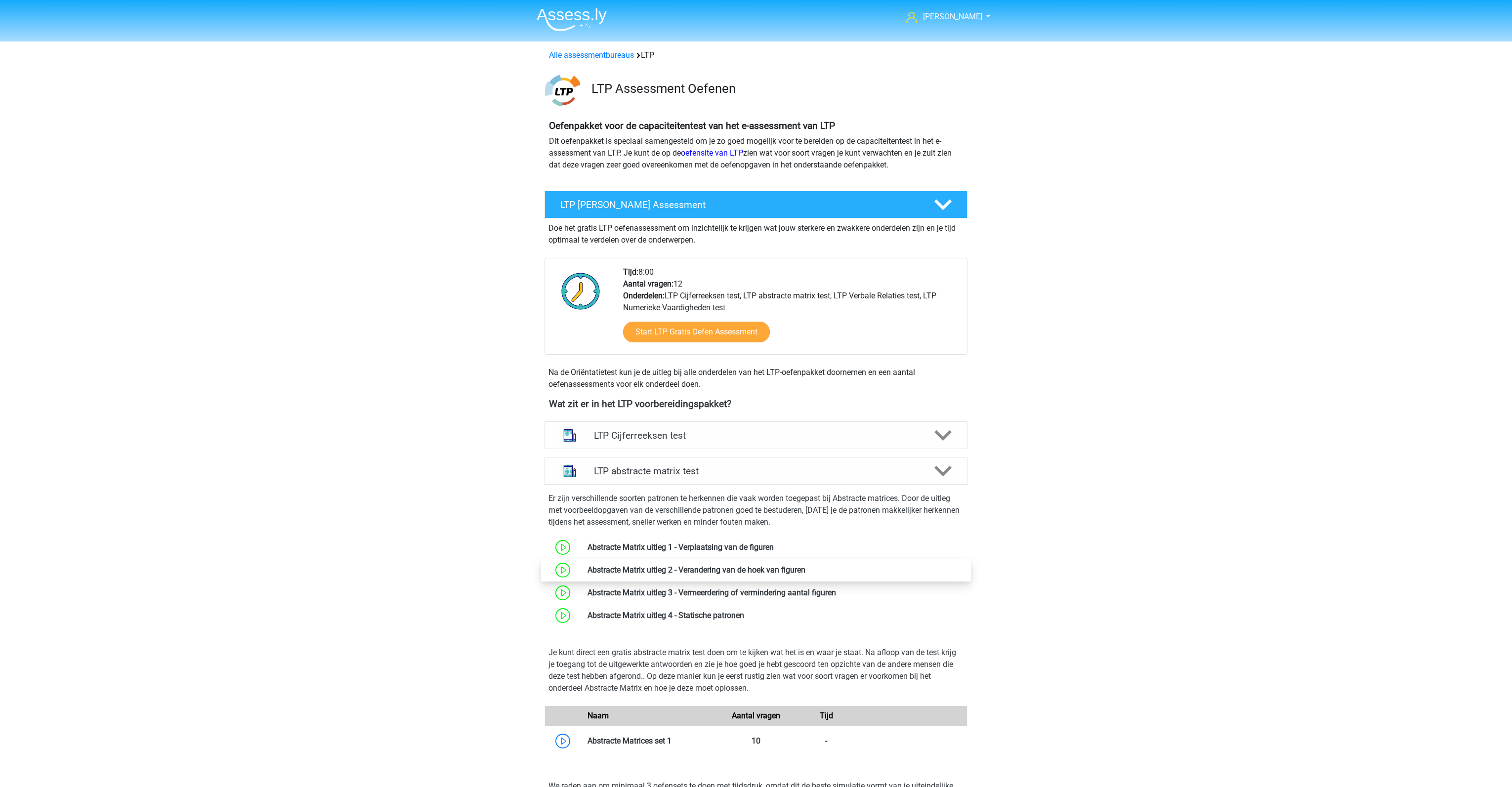
click at [805, 571] on link at bounding box center [805, 570] width 0 height 9
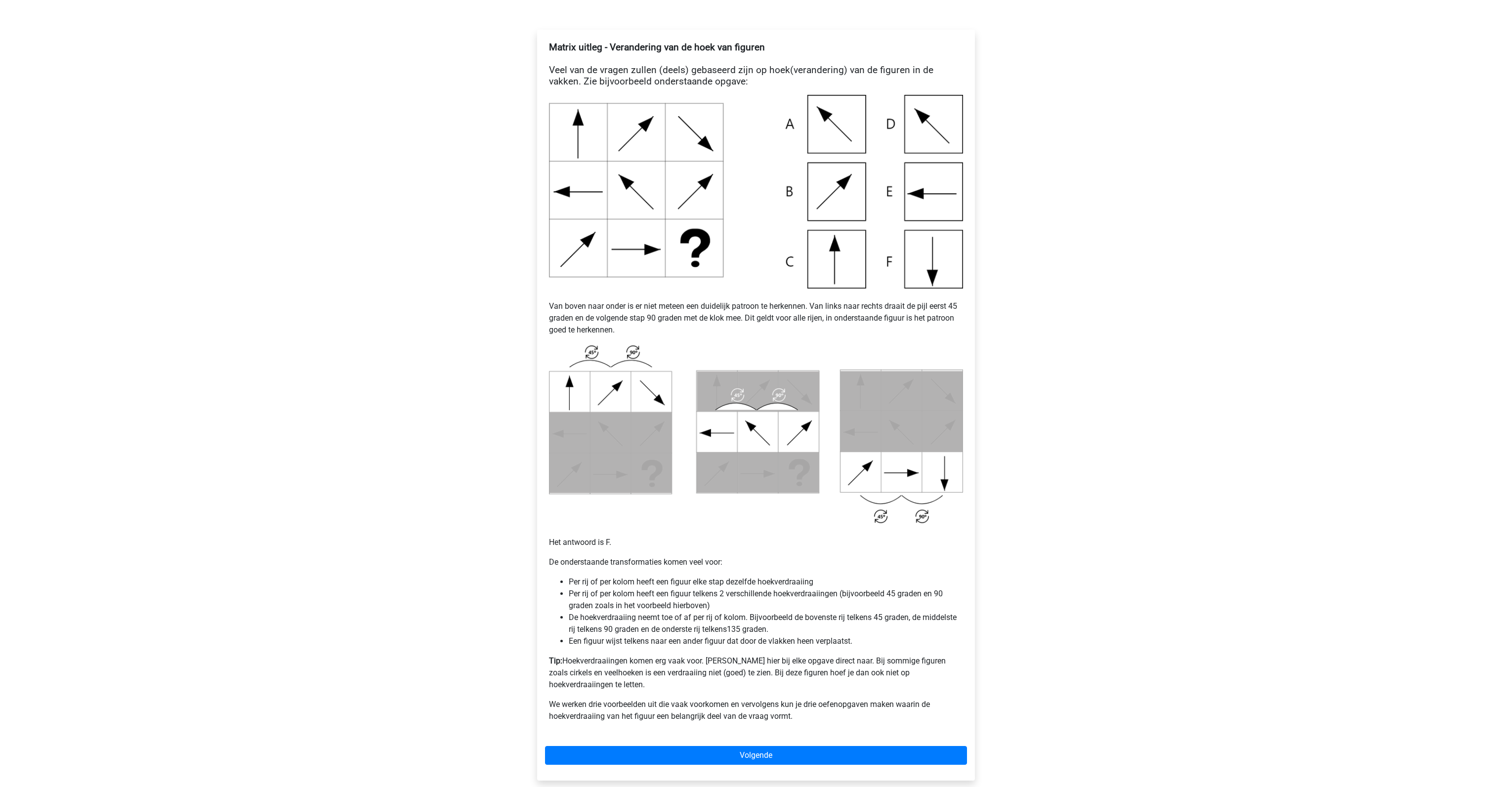
scroll to position [165, 0]
click at [714, 745] on link "Volgende" at bounding box center [756, 754] width 422 height 18
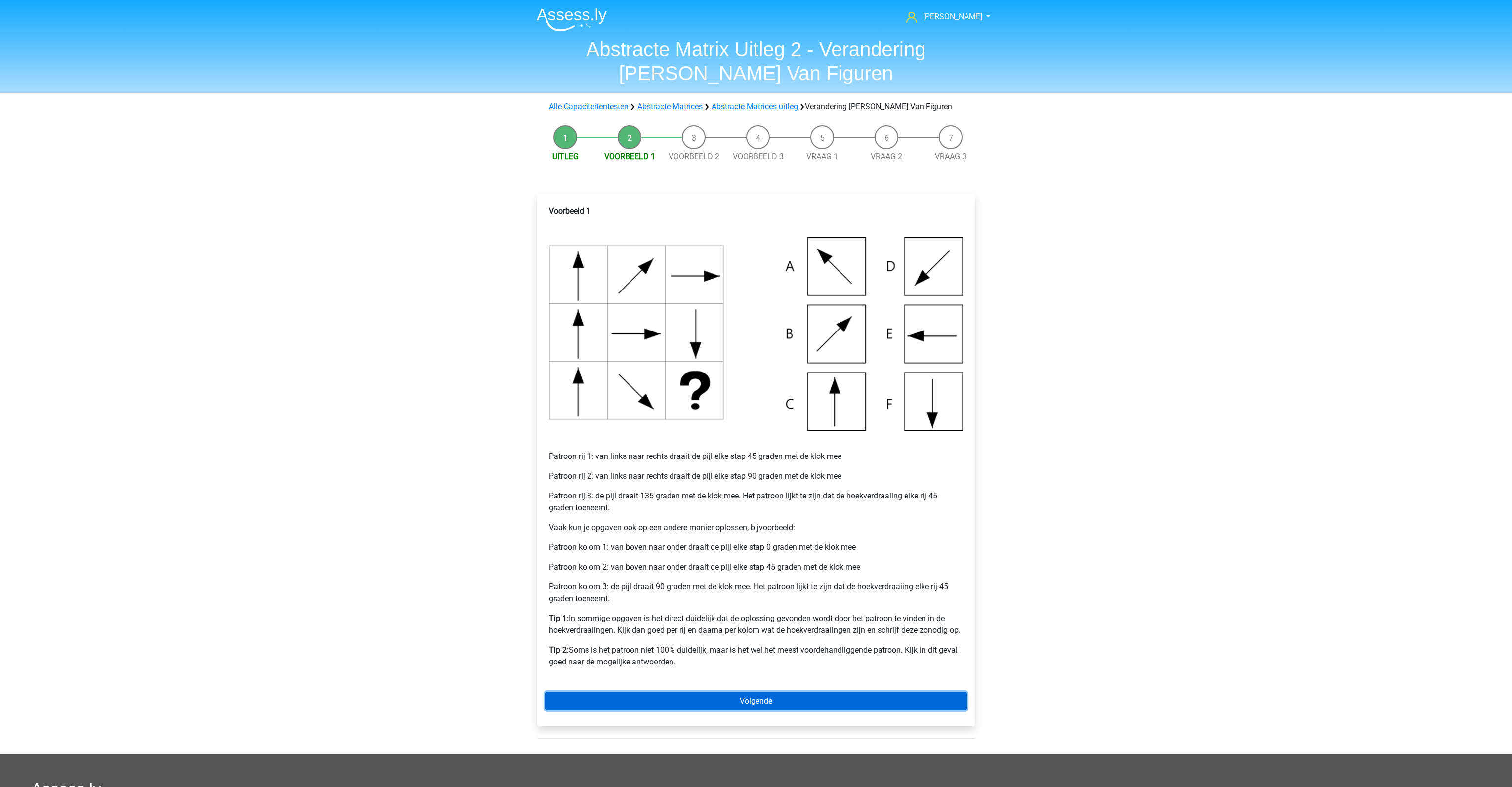
click at [733, 701] on link "Volgende" at bounding box center [756, 701] width 422 height 18
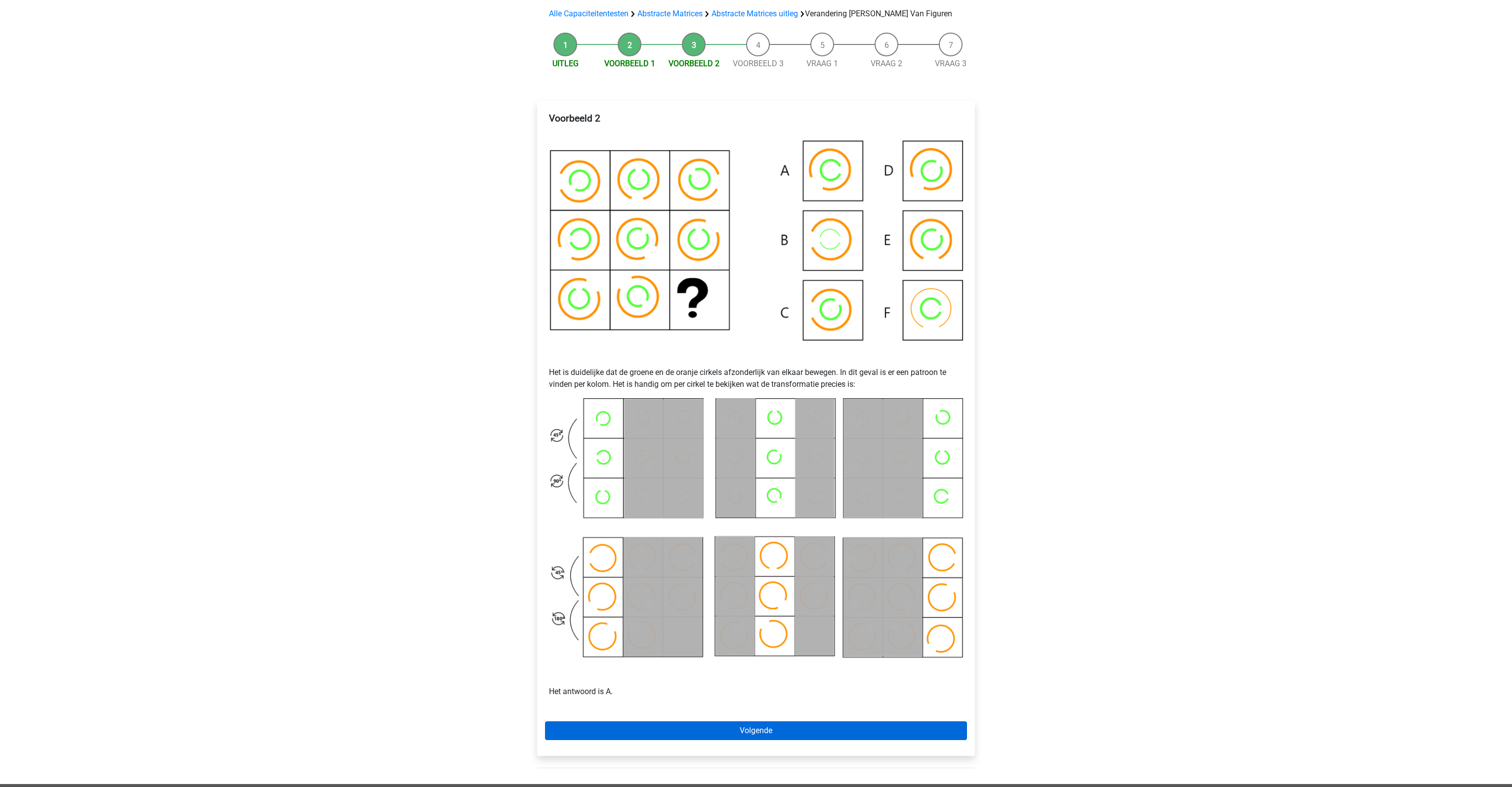
scroll to position [93, 0]
click at [735, 725] on link "Volgende" at bounding box center [756, 730] width 422 height 18
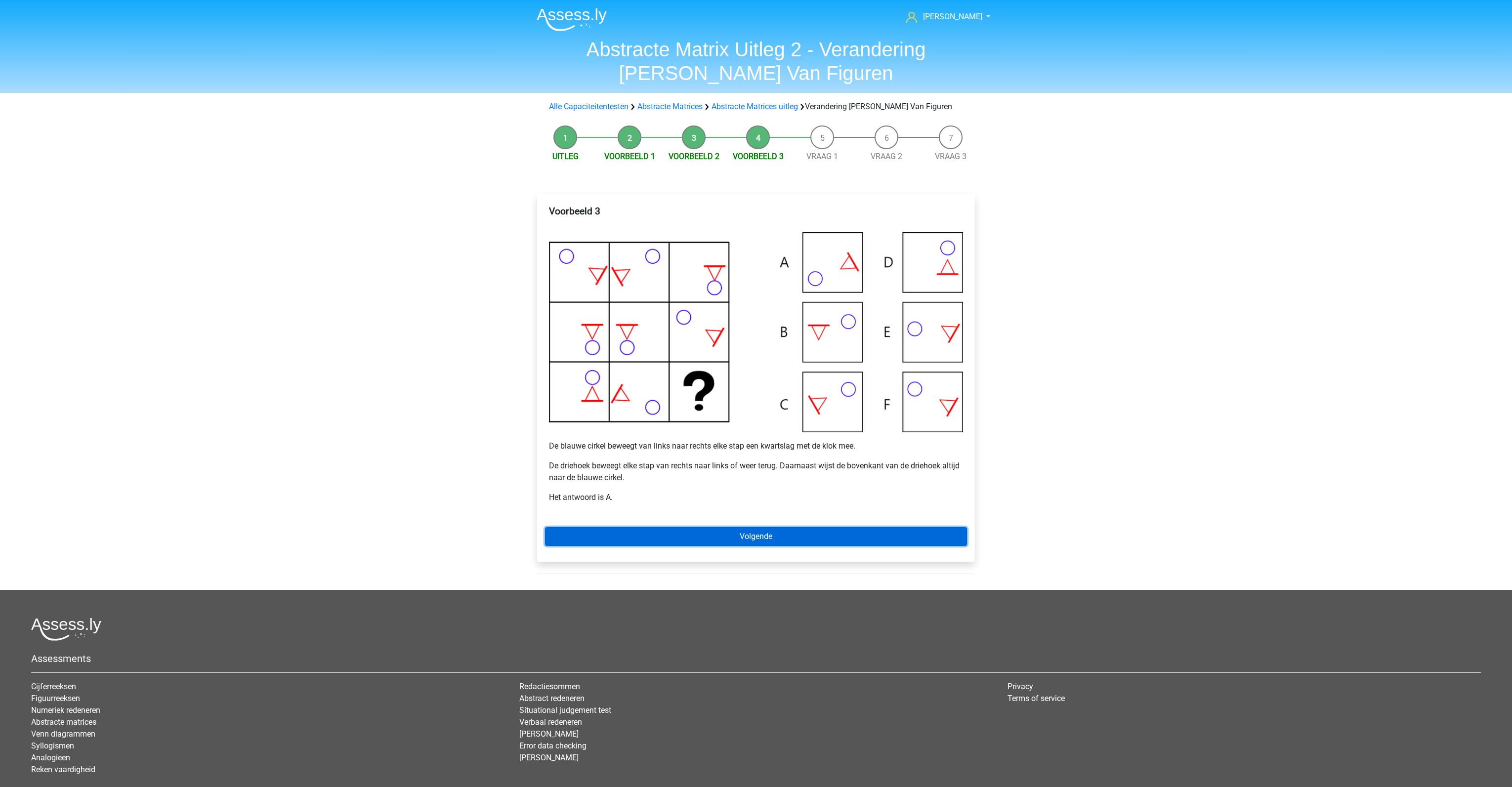
click at [743, 542] on link "Volgende" at bounding box center [756, 536] width 422 height 18
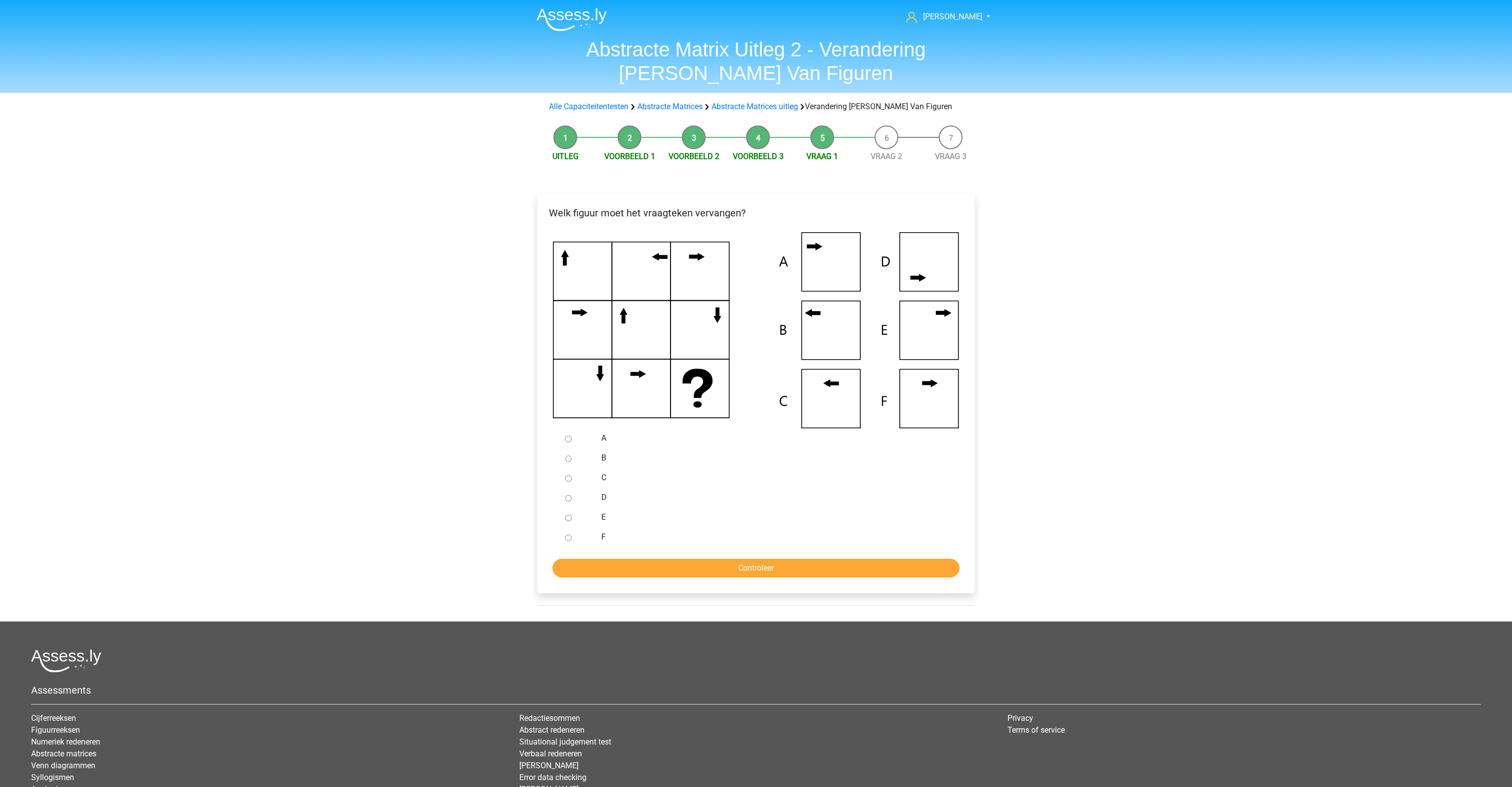
click at [573, 478] on div at bounding box center [577, 478] width 33 height 20
click at [570, 478] on input "C" at bounding box center [568, 478] width 6 height 6
radio input "true"
click at [703, 565] on input "Controleer" at bounding box center [756, 568] width 407 height 18
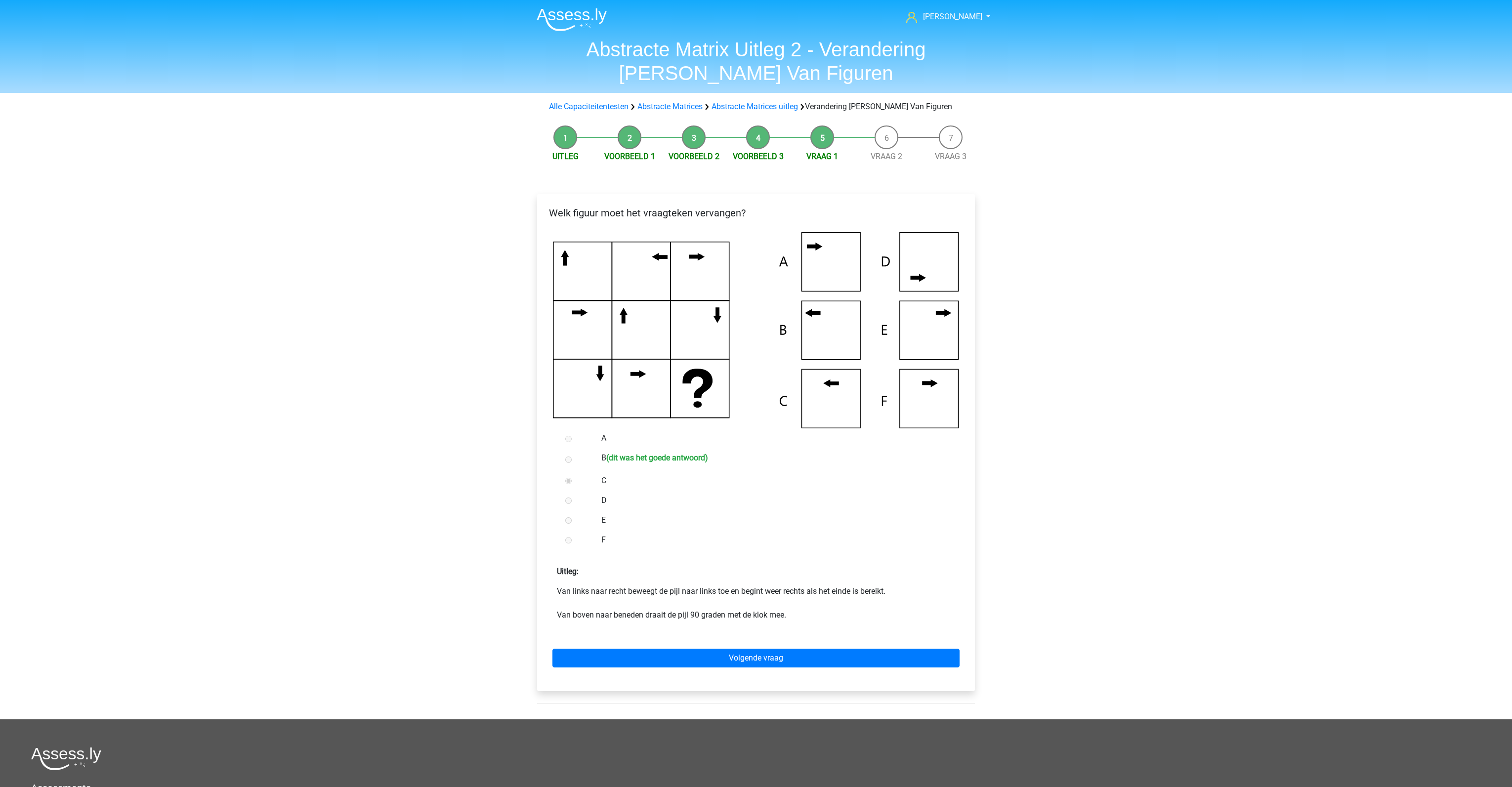
click at [748, 668] on div "Volgende vraag" at bounding box center [756, 656] width 422 height 55
click at [692, 658] on link "Volgende vraag" at bounding box center [756, 658] width 407 height 18
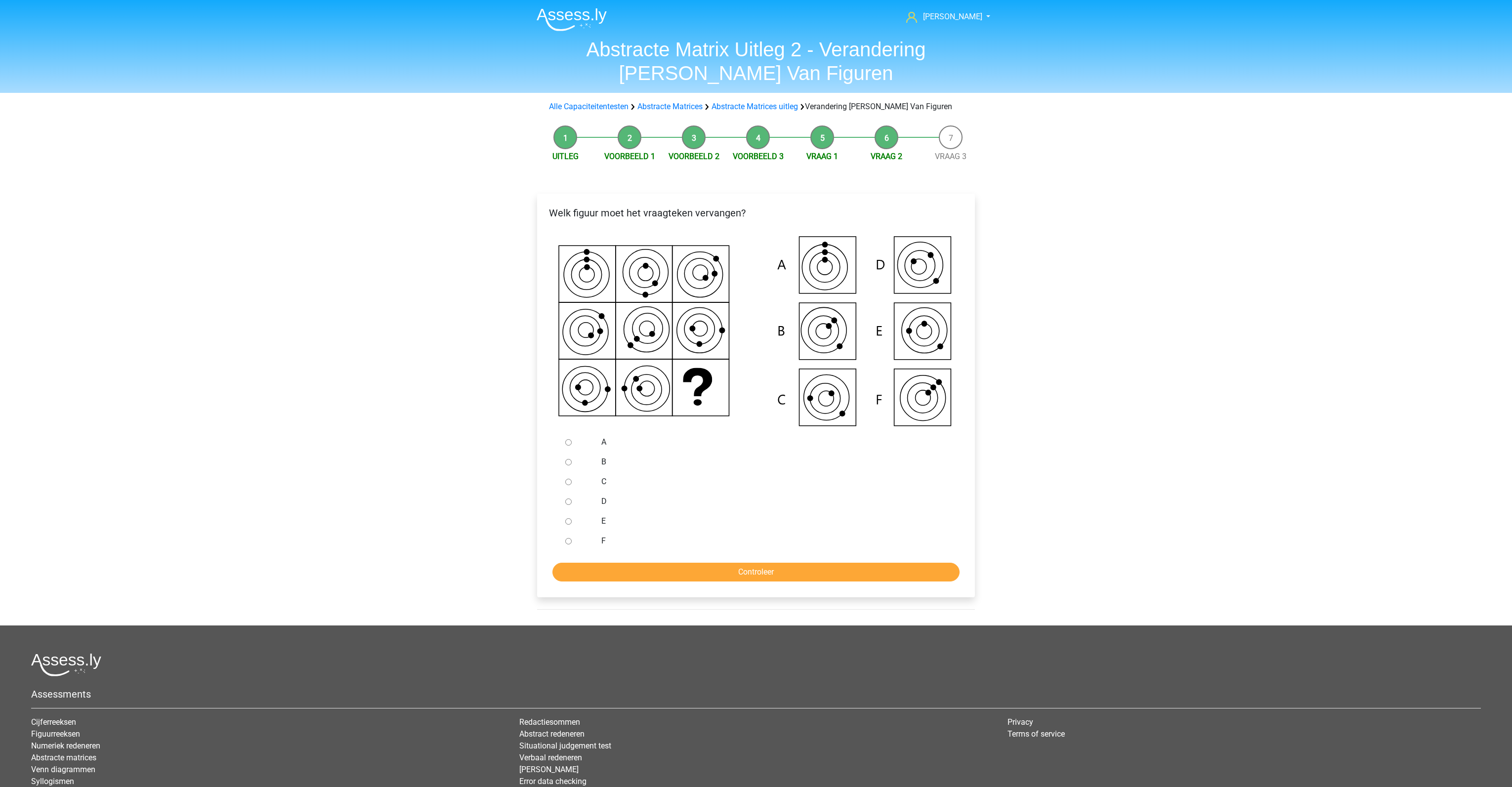
click at [565, 481] on input "C" at bounding box center [568, 482] width 6 height 6
radio input "true"
click at [718, 580] on input "Controleer" at bounding box center [756, 572] width 407 height 18
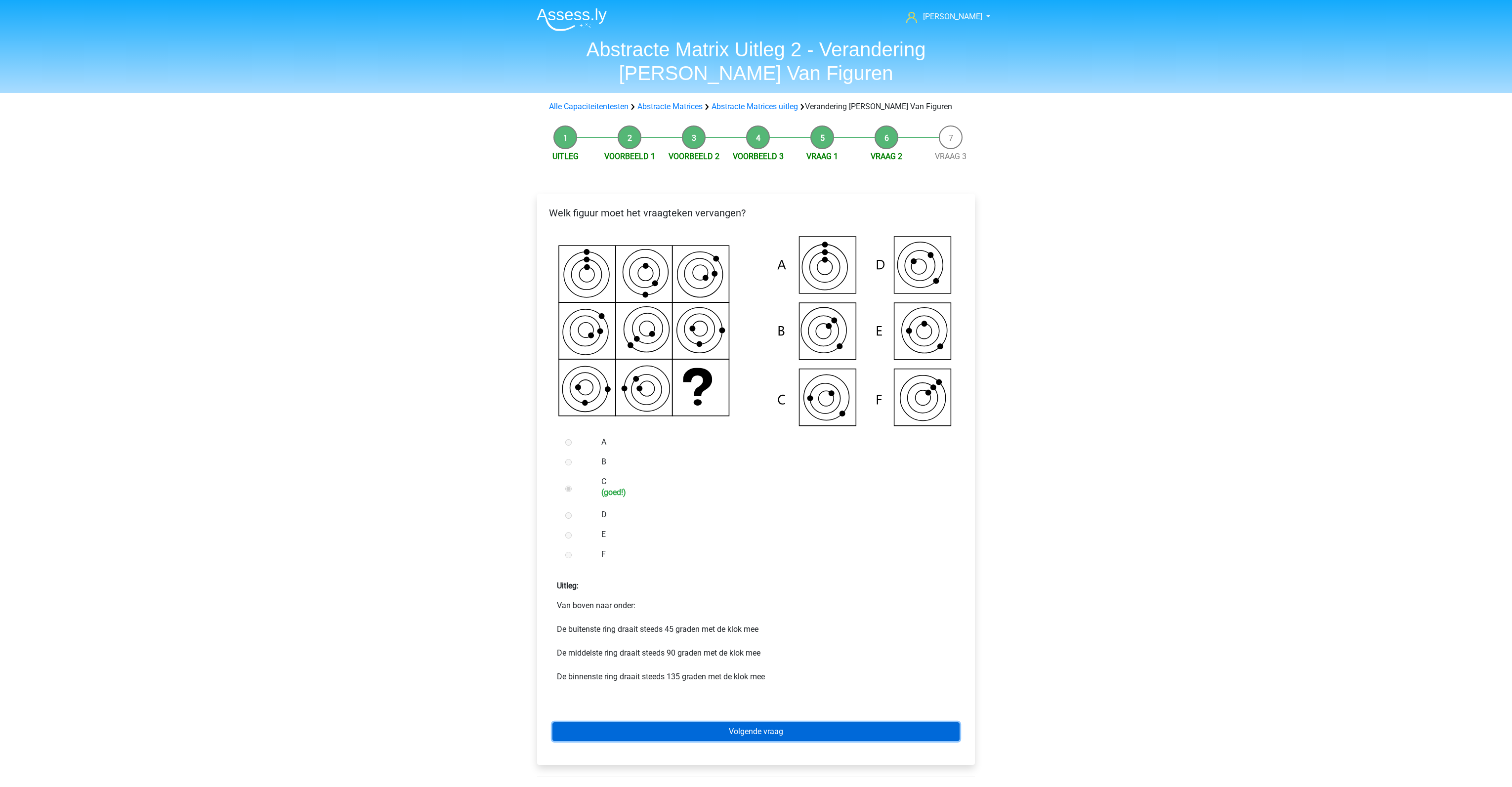
click at [733, 733] on link "Volgende vraag" at bounding box center [756, 732] width 407 height 18
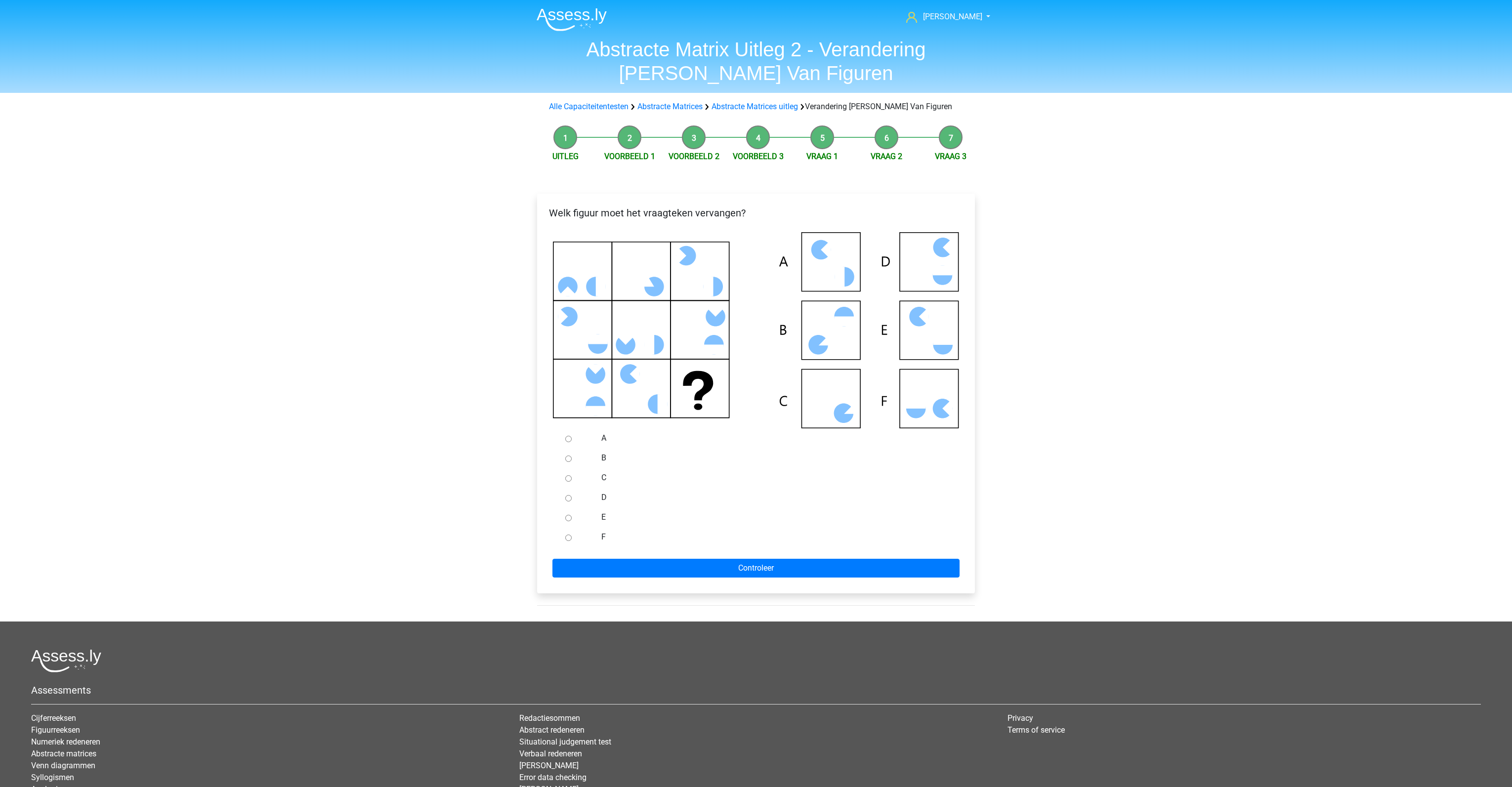
click at [567, 496] on input "D" at bounding box center [568, 498] width 6 height 6
radio input "true"
click at [696, 570] on input "Controleer" at bounding box center [756, 568] width 407 height 18
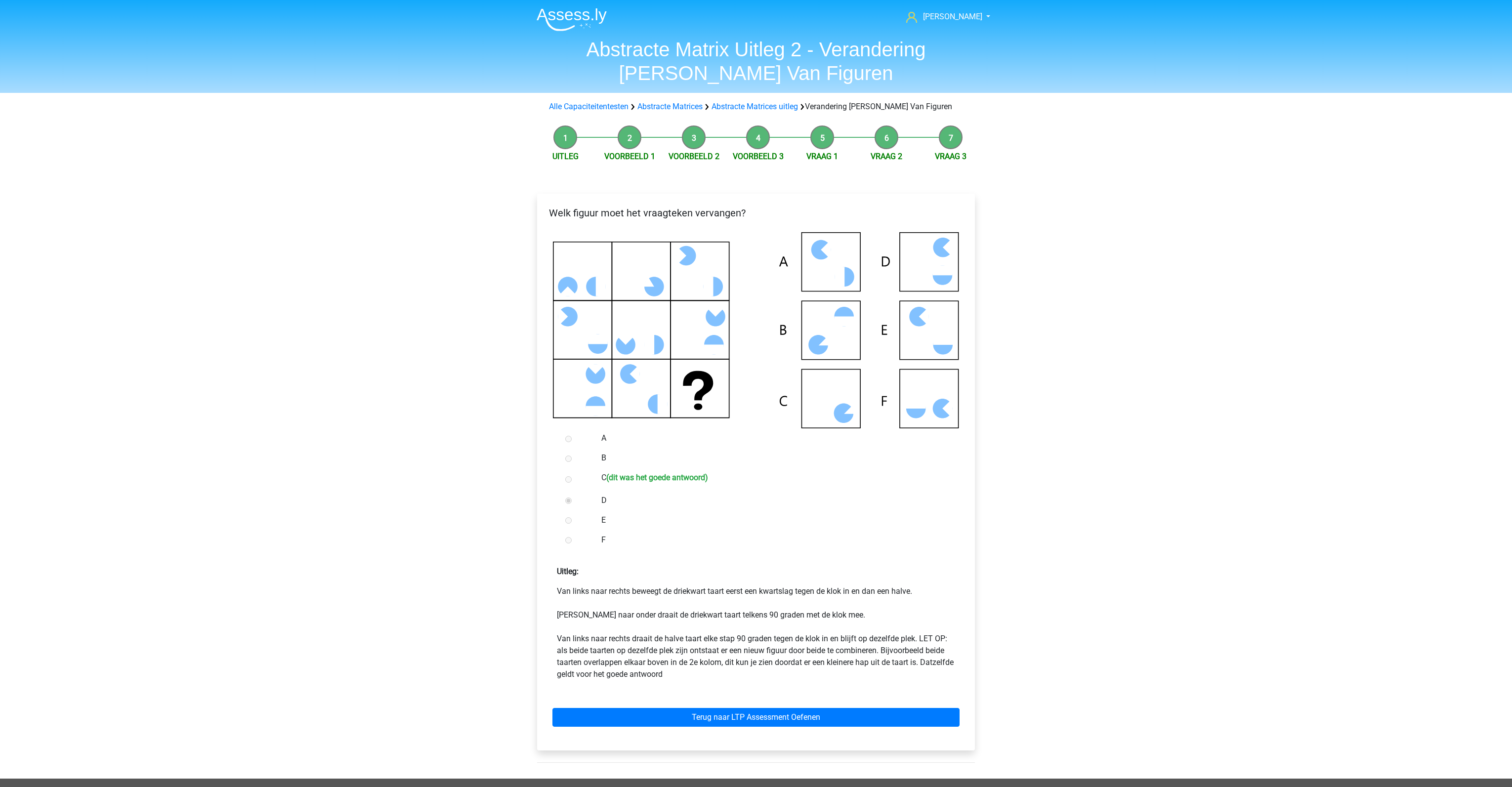
click at [735, 729] on div "Terug naar LTP Assessment Oefenen" at bounding box center [756, 715] width 422 height 55
click at [735, 720] on link "Terug naar LTP Assessment Oefenen" at bounding box center [756, 717] width 407 height 18
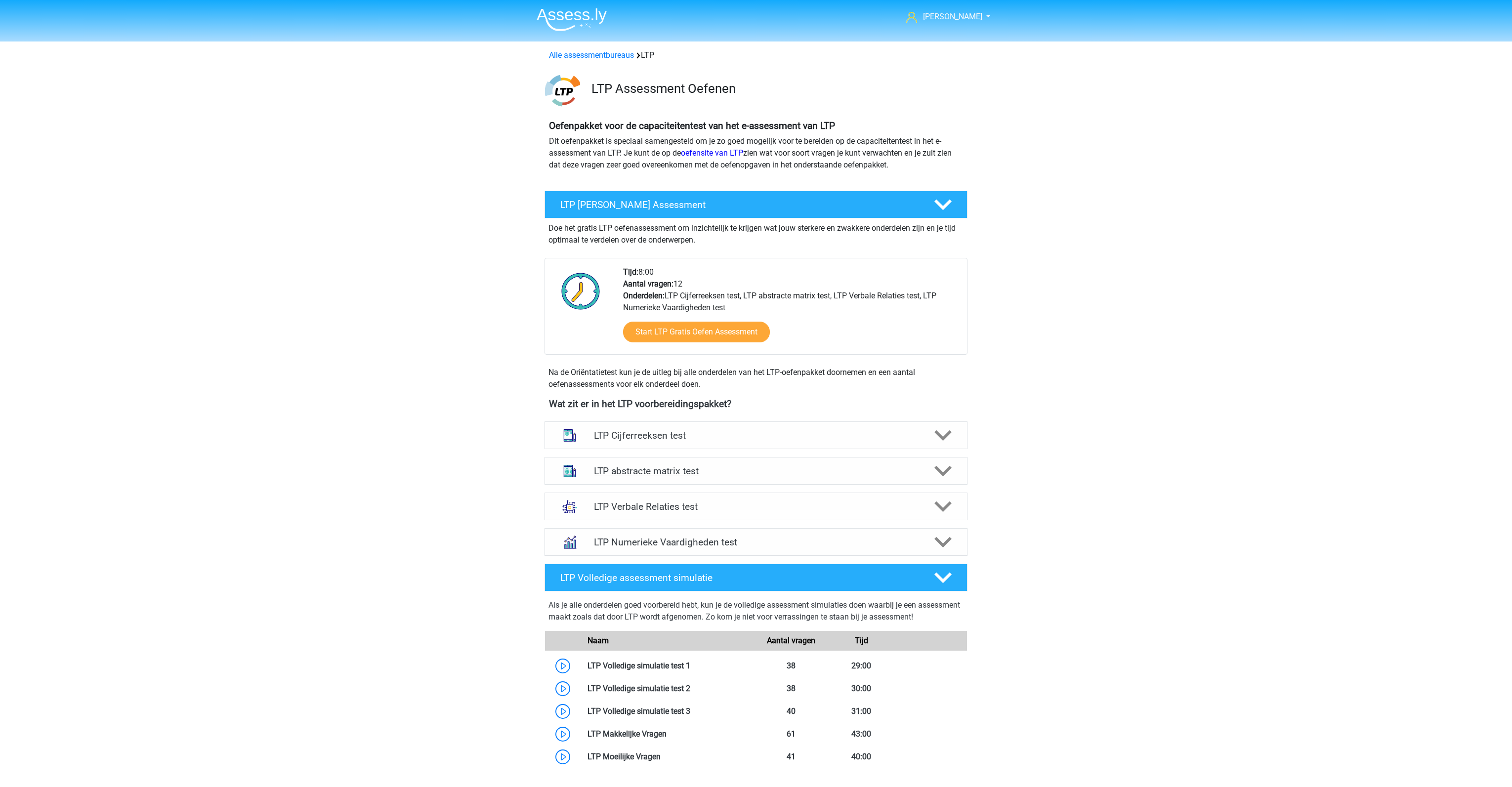
click at [678, 473] on h4 "LTP abstracte matrix test" at bounding box center [756, 471] width 324 height 11
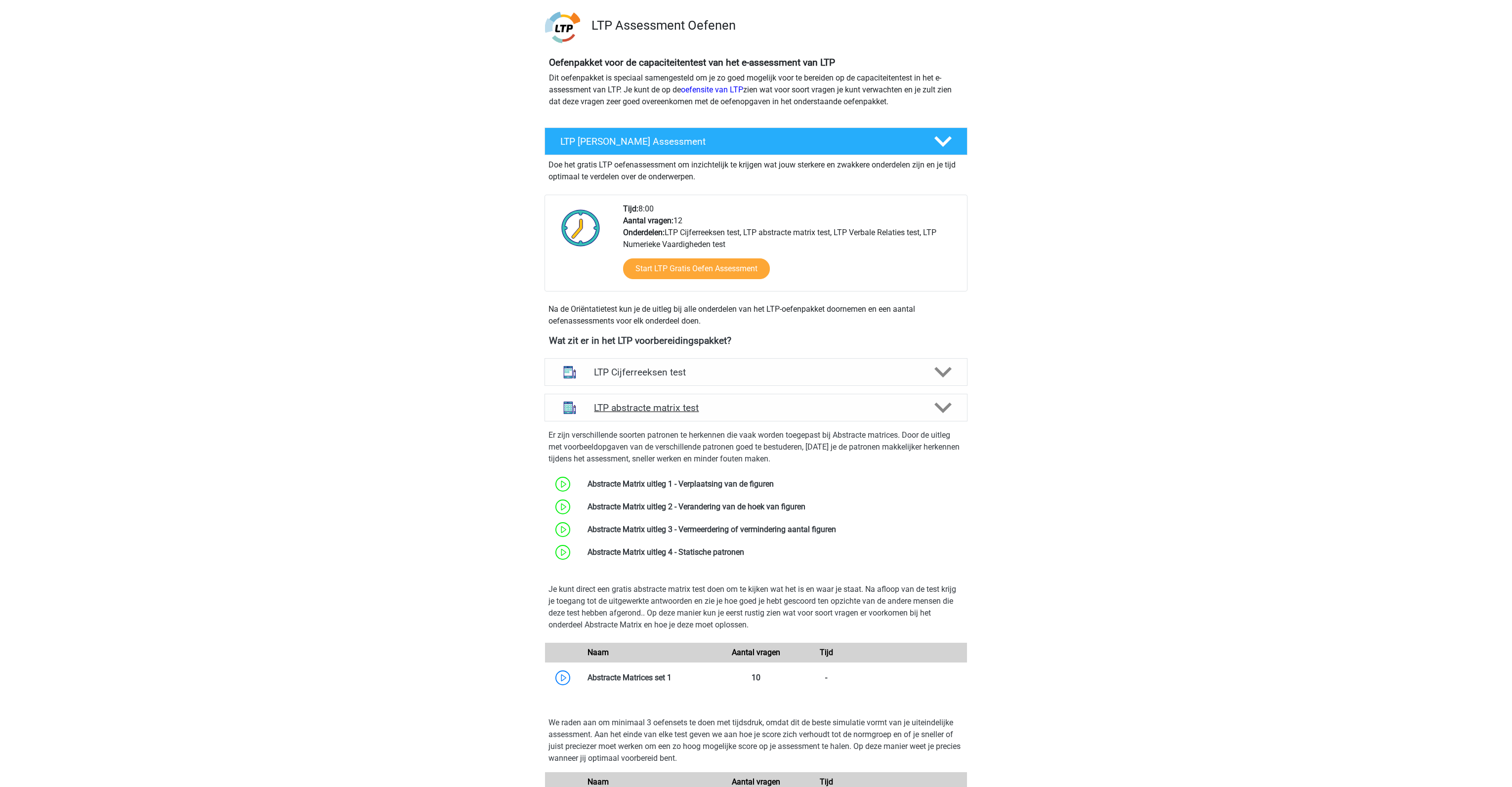
scroll to position [63, 0]
click at [836, 530] on link at bounding box center [836, 529] width 0 height 9
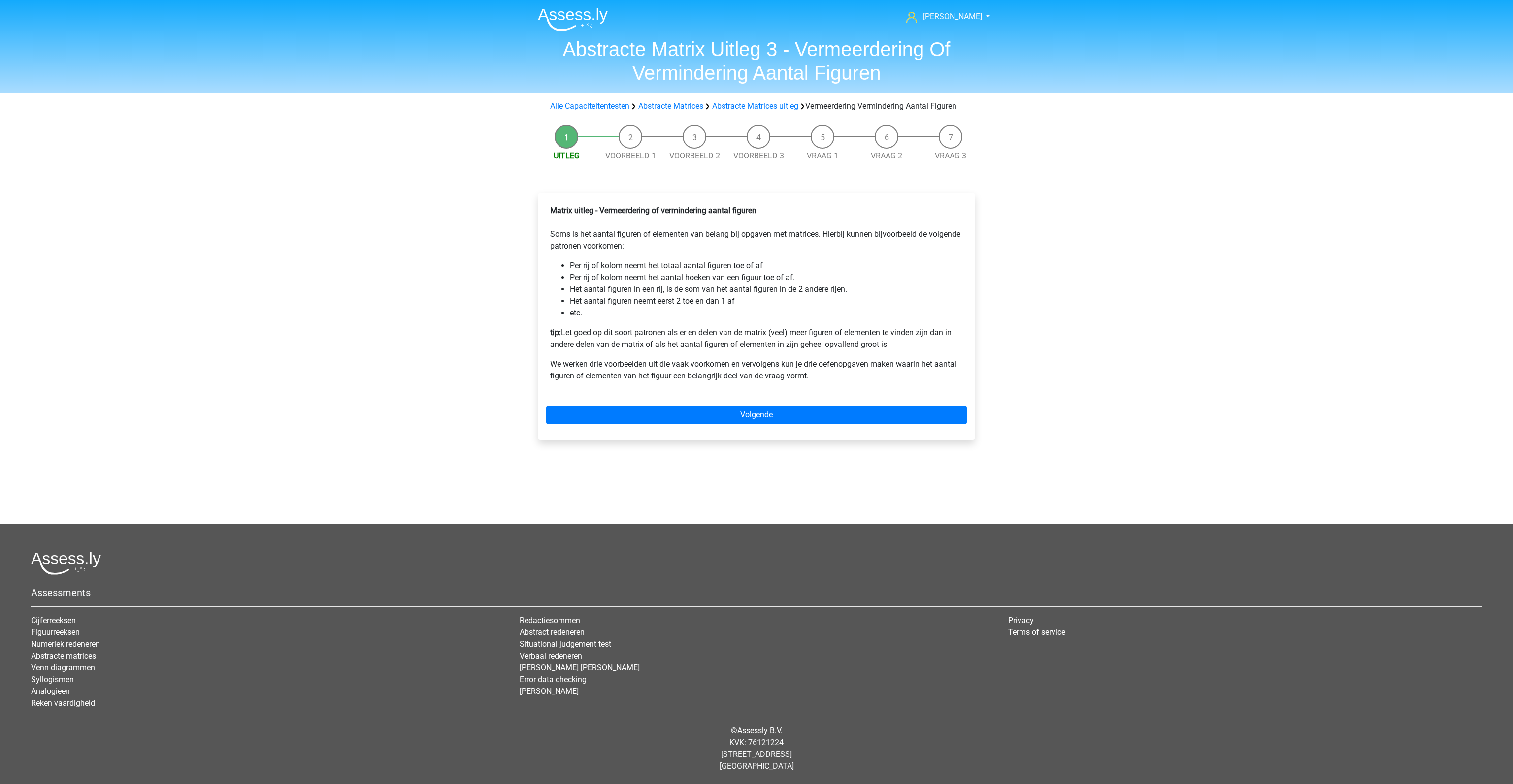
click at [699, 415] on div "Matrix uitleg - Vermeerdering of vermindering aantal figuren Soms is het aantal…" at bounding box center [756, 316] width 436 height 247
click at [700, 425] on link "Volgende" at bounding box center [757, 415] width 421 height 18
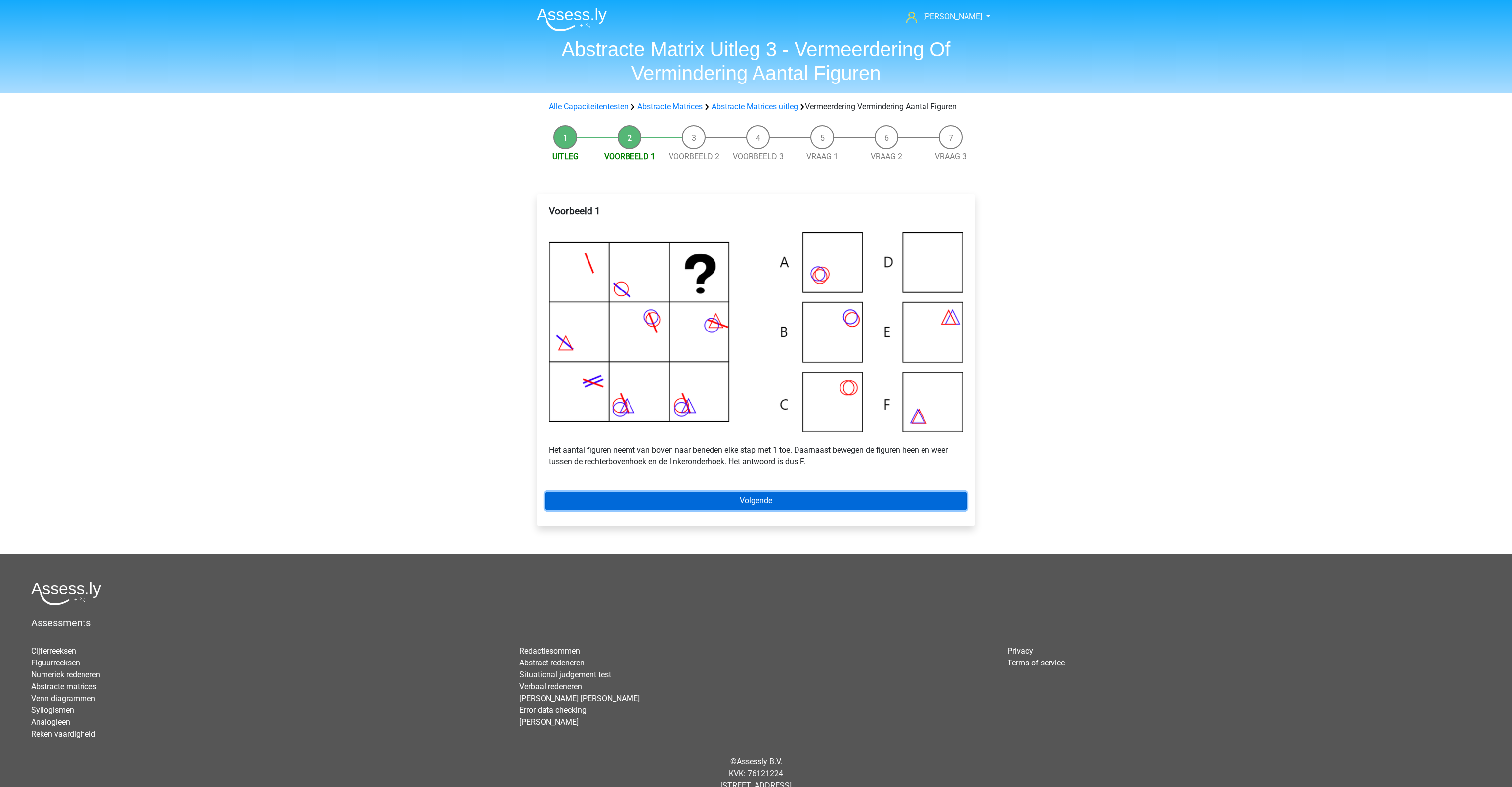
click at [741, 511] on link "Volgende" at bounding box center [756, 501] width 422 height 18
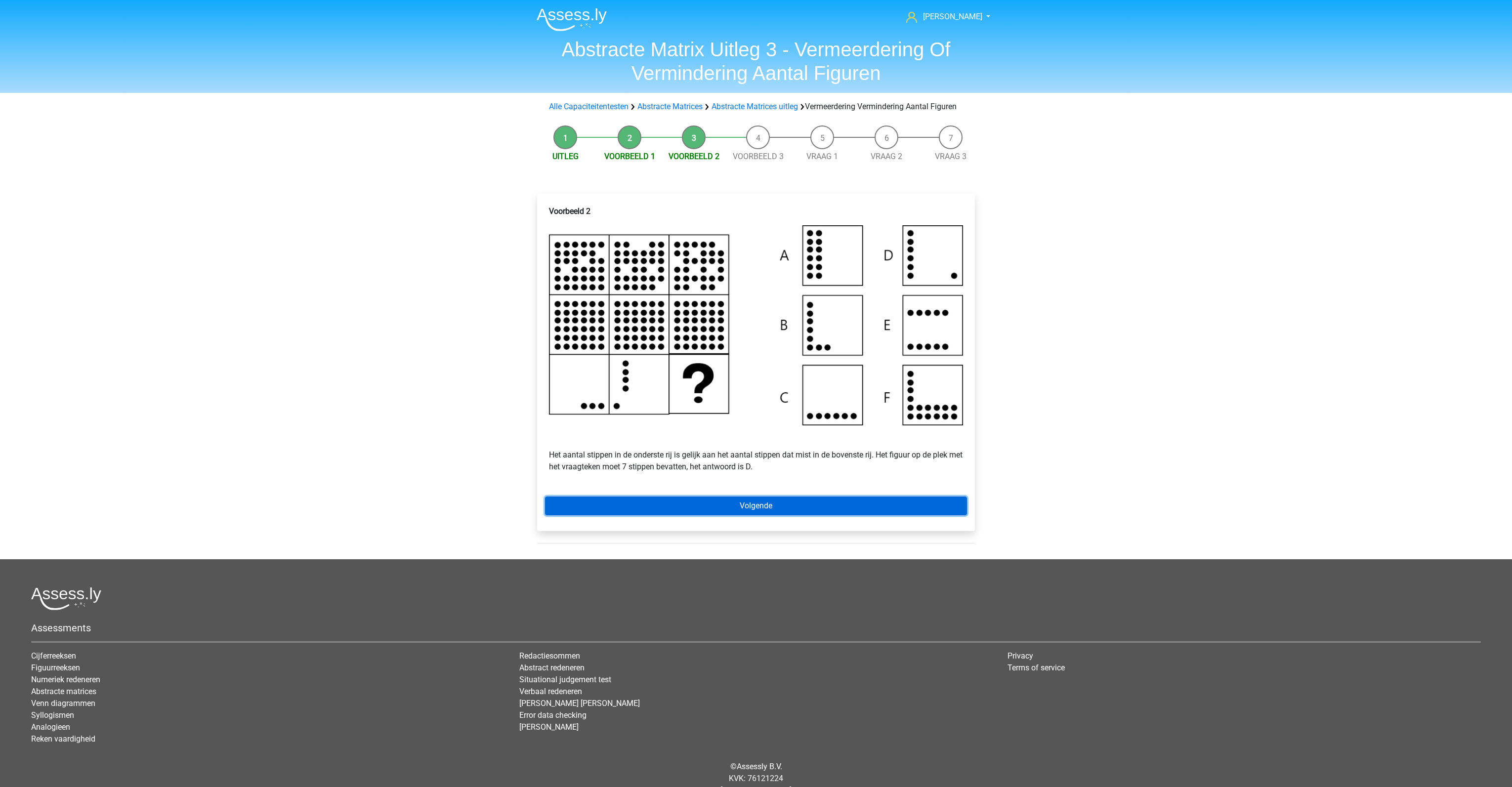
click at [738, 516] on link "Volgende" at bounding box center [756, 506] width 422 height 18
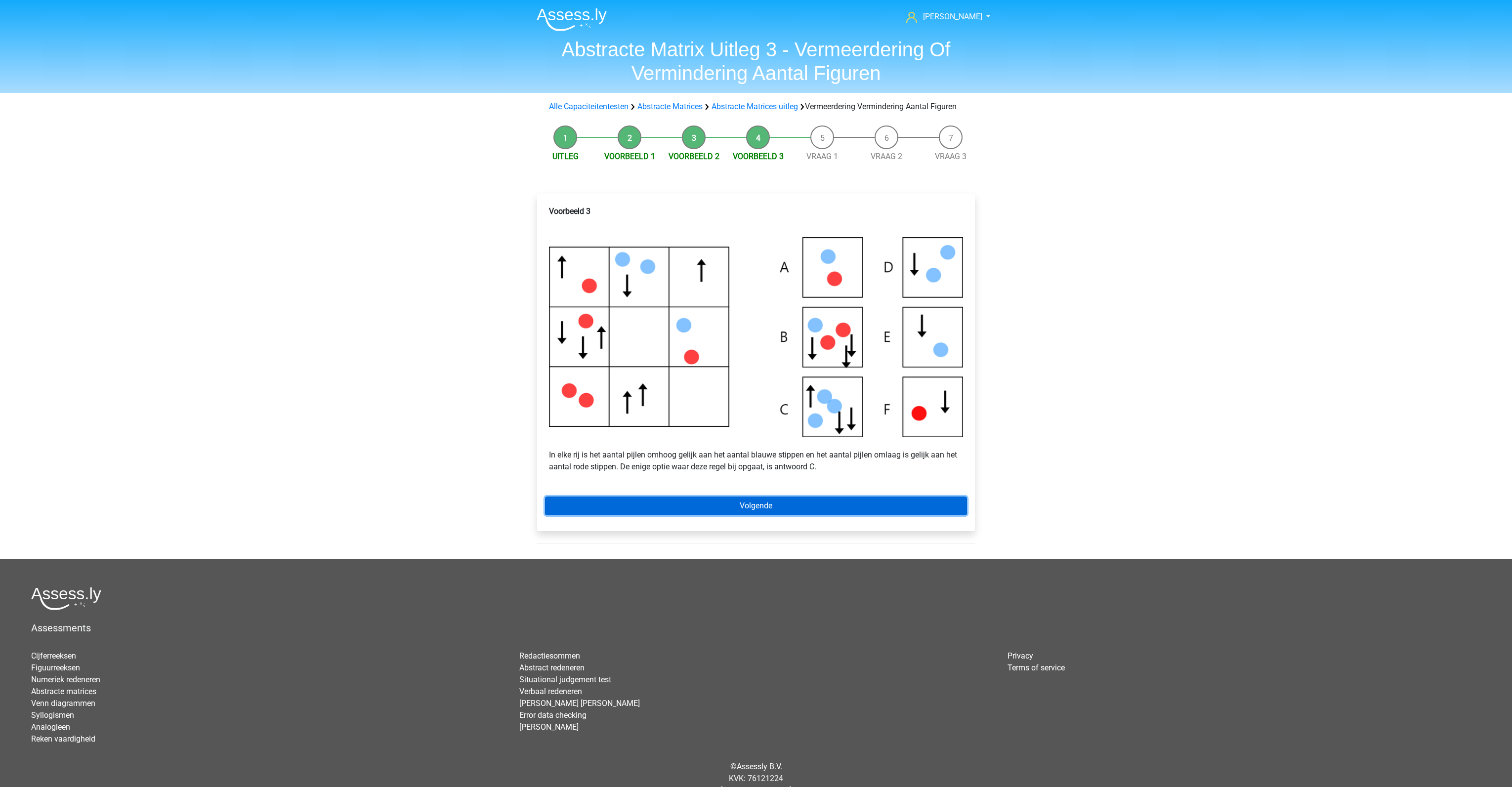
click at [738, 516] on link "Volgende" at bounding box center [756, 506] width 422 height 18
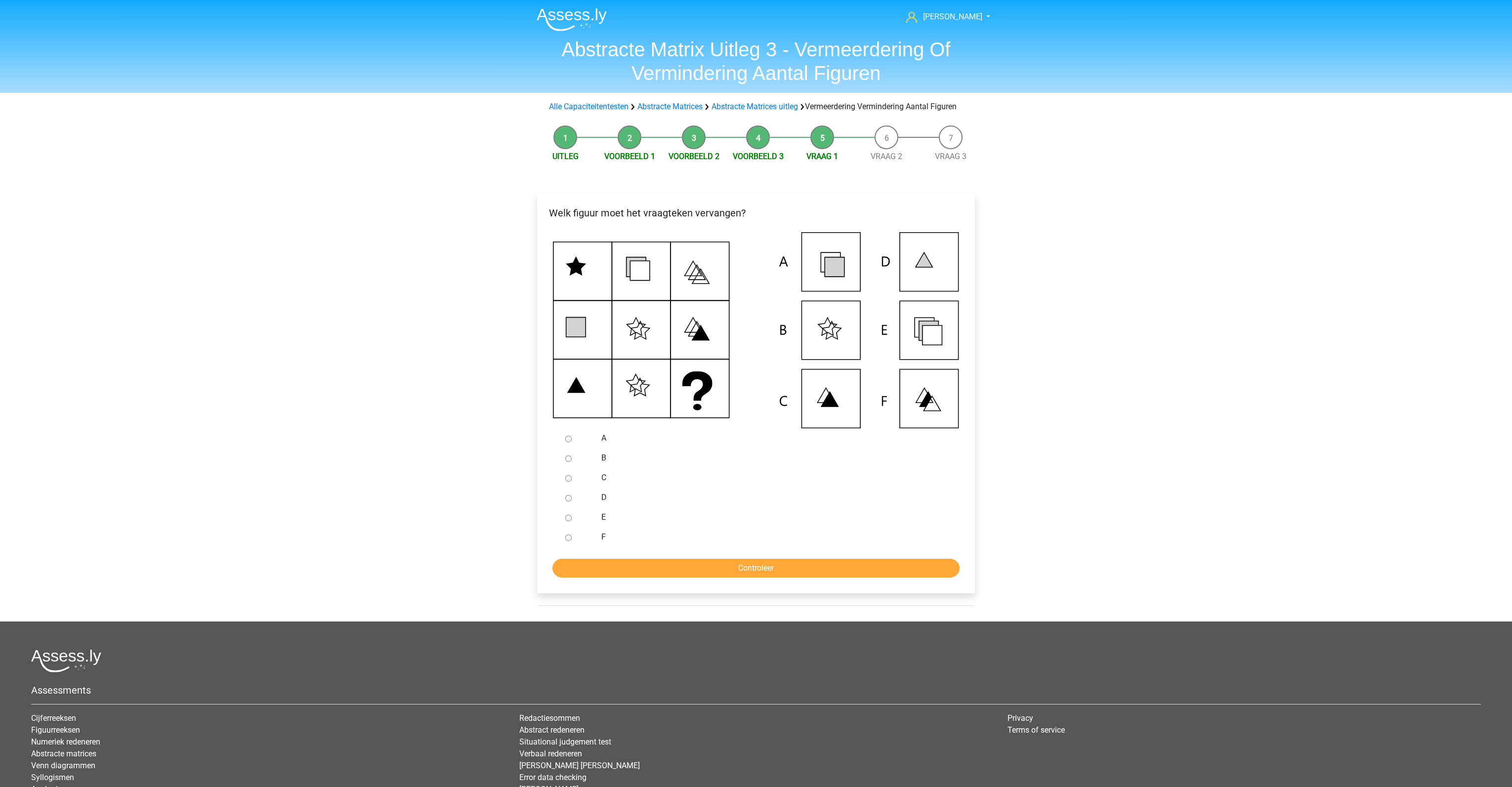
click at [567, 521] on input "E" at bounding box center [568, 518] width 6 height 6
radio input "true"
click at [616, 577] on input "Controleer" at bounding box center [756, 568] width 407 height 18
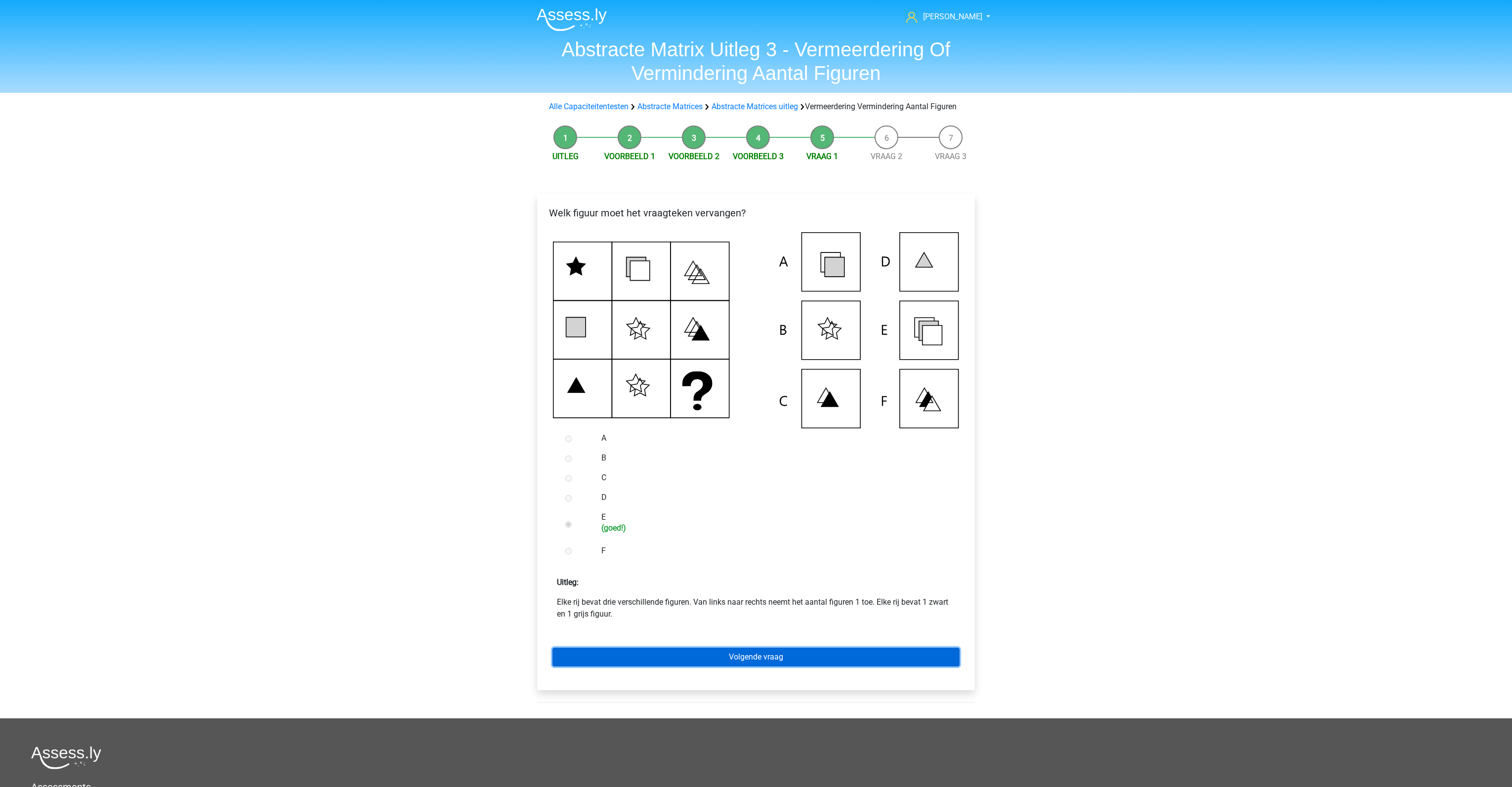
click at [654, 663] on link "Volgende vraag" at bounding box center [756, 657] width 407 height 18
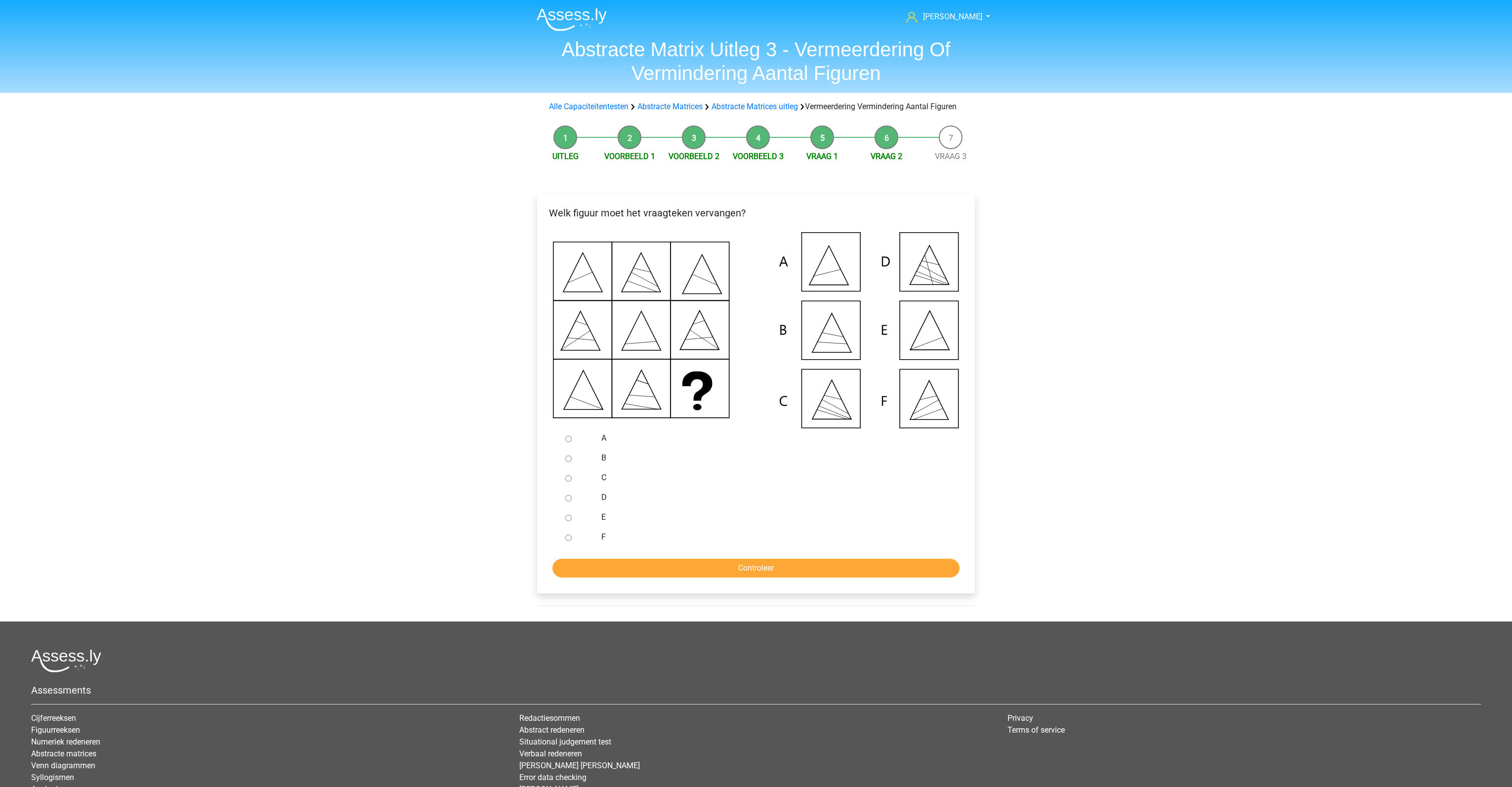
click at [567, 521] on input "E" at bounding box center [568, 518] width 6 height 6
radio input "true"
click at [599, 577] on input "Controleer" at bounding box center [756, 568] width 407 height 18
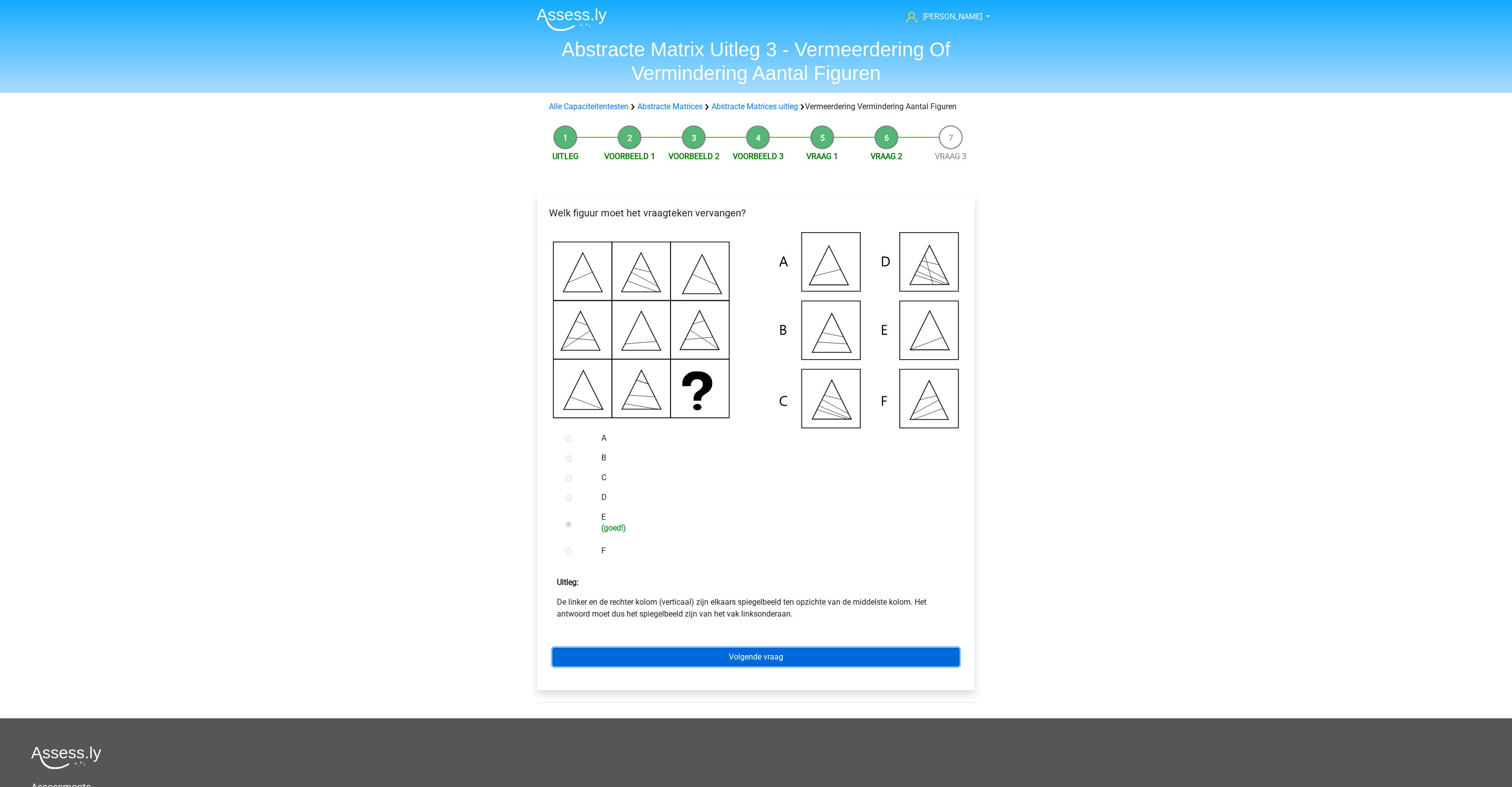
click at [646, 667] on link "Volgende vraag" at bounding box center [756, 657] width 407 height 18
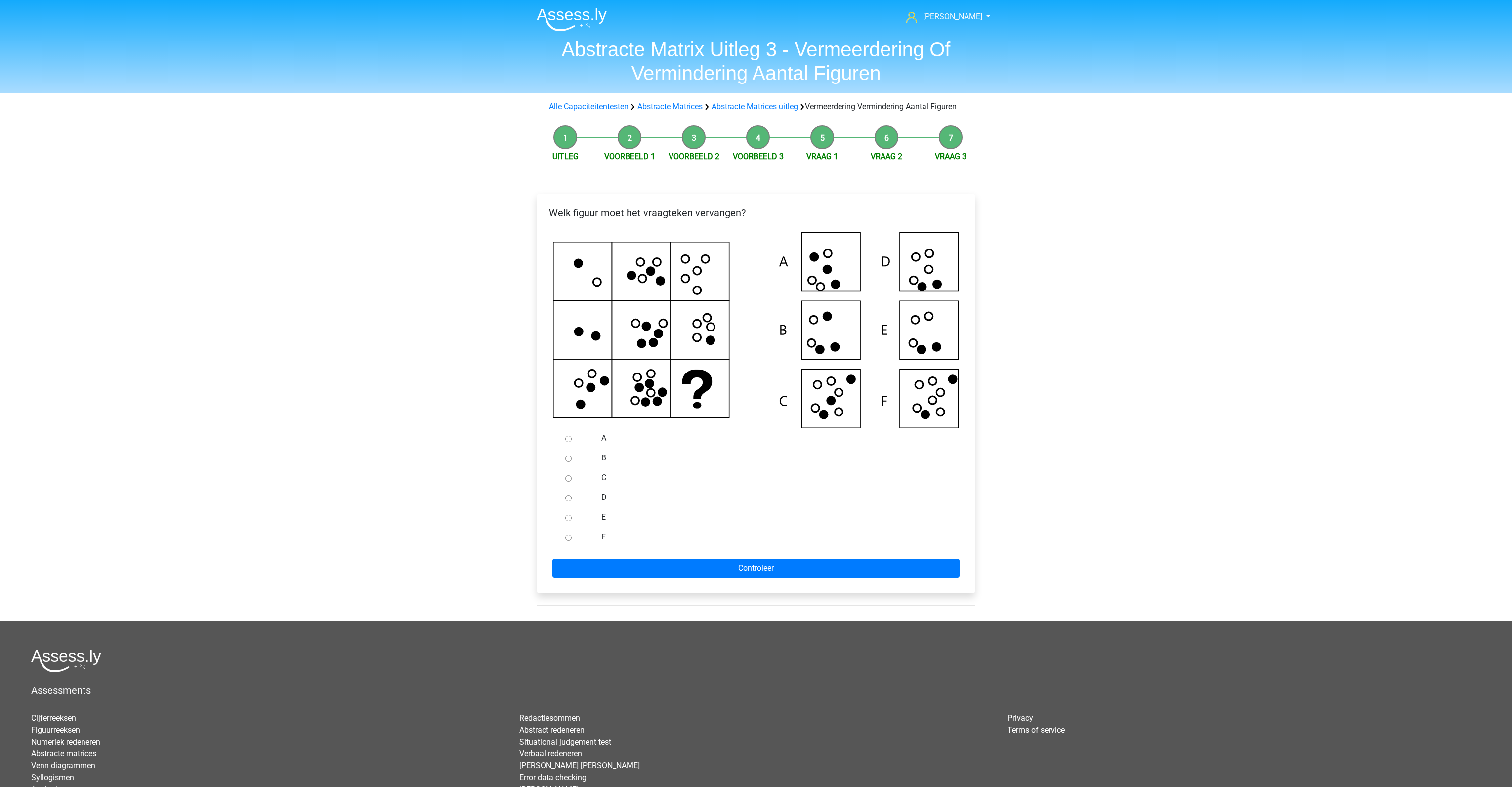
click at [572, 547] on div at bounding box center [577, 537] width 33 height 20
click at [570, 541] on input "F" at bounding box center [568, 538] width 6 height 6
radio input "true"
click at [581, 577] on input "Controleer" at bounding box center [756, 568] width 407 height 18
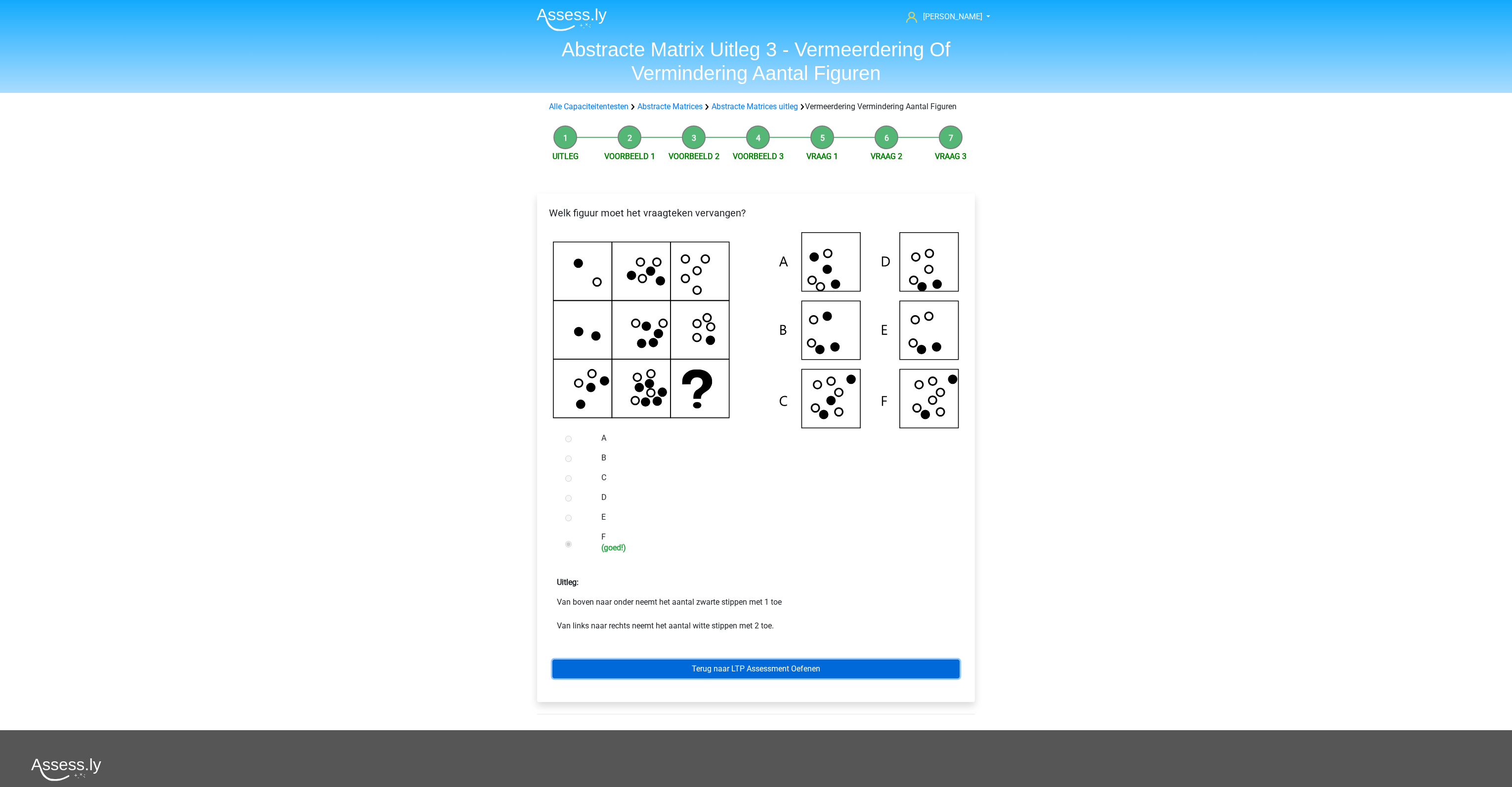
click at [654, 678] on link "Terug naar LTP Assessment Oefenen" at bounding box center [756, 669] width 407 height 18
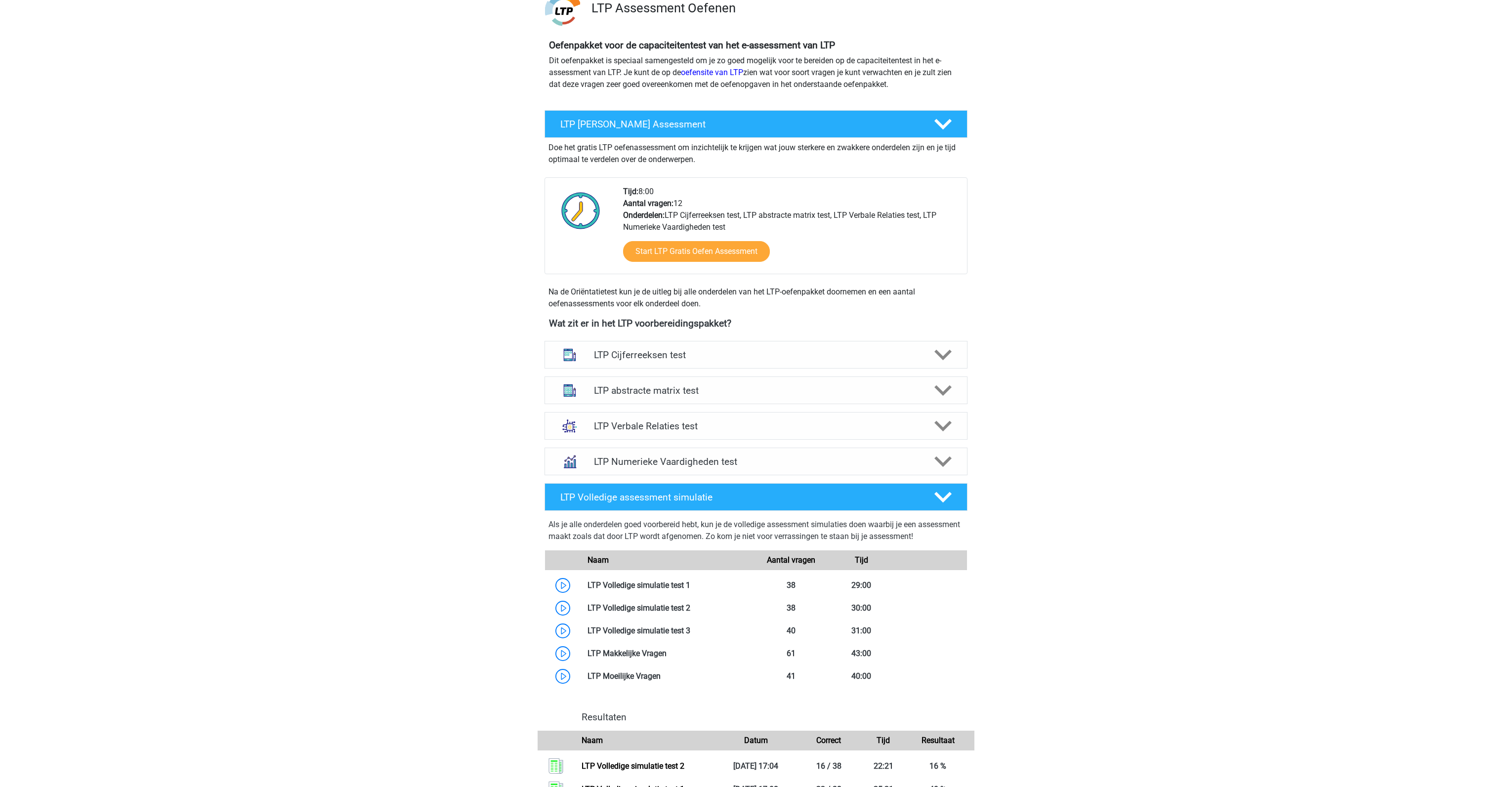
scroll to position [82, 0]
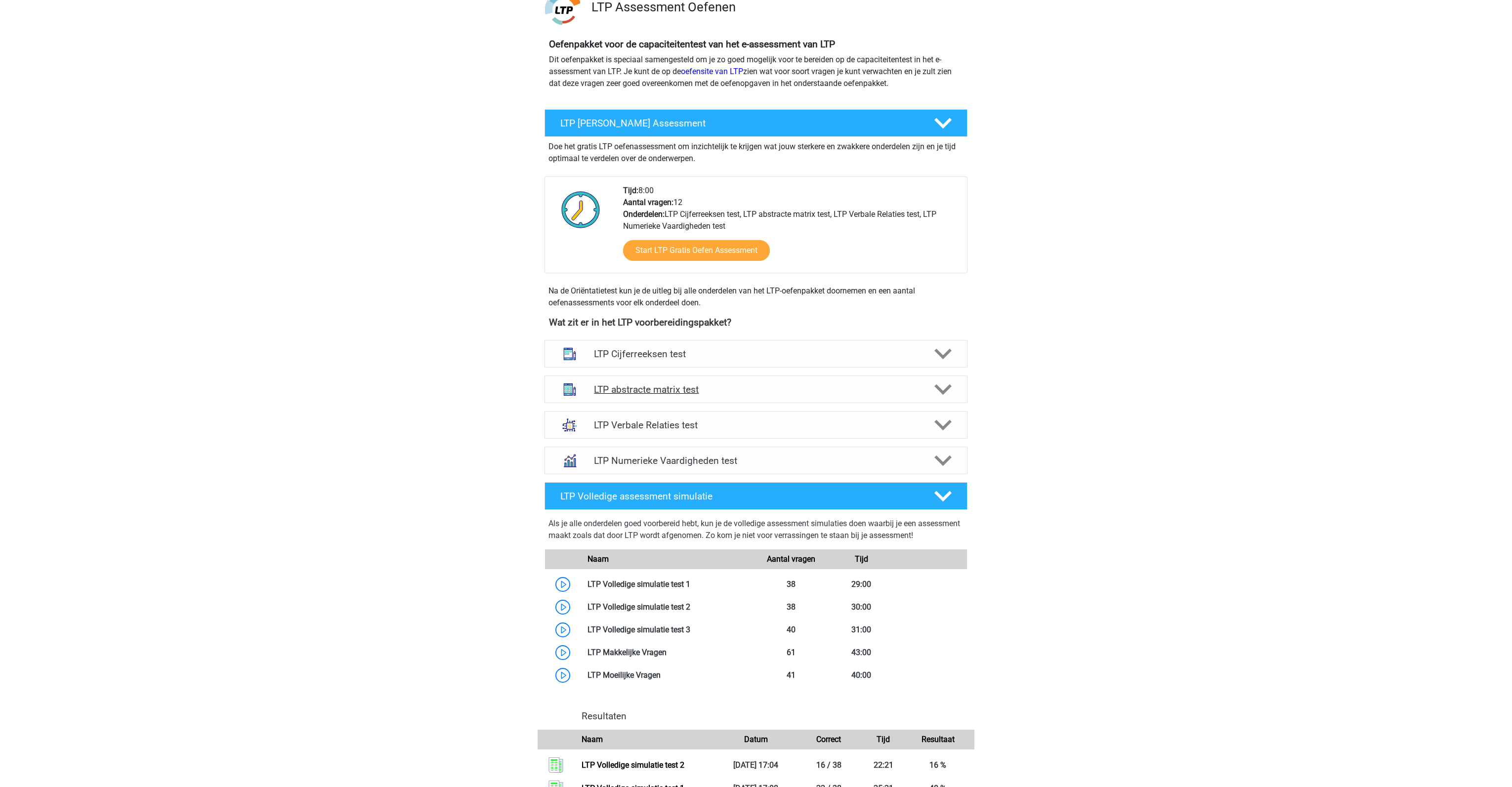
click at [828, 399] on div "LTP abstracte matrix test" at bounding box center [756, 389] width 423 height 28
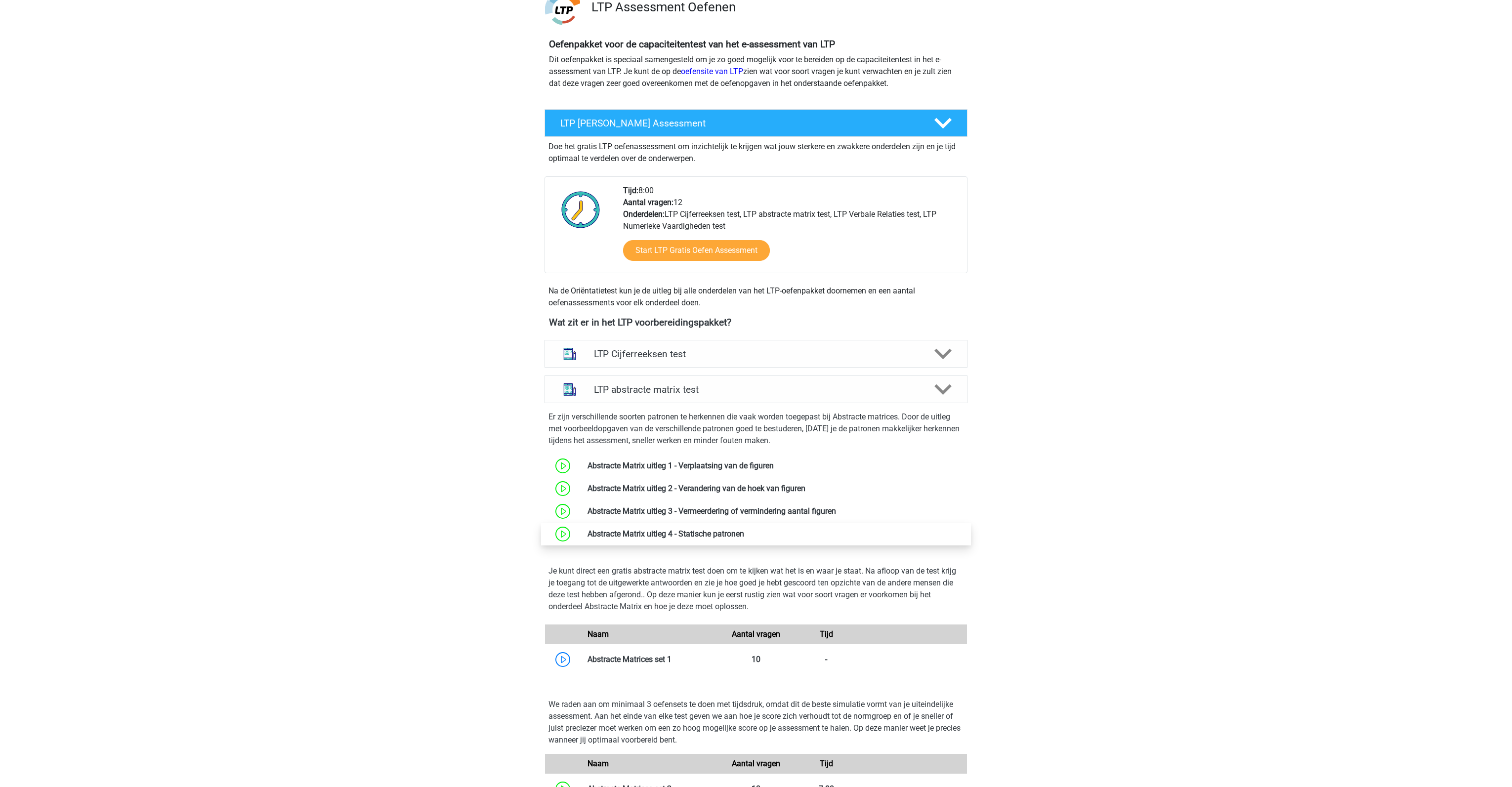
click at [744, 535] on link at bounding box center [744, 533] width 0 height 9
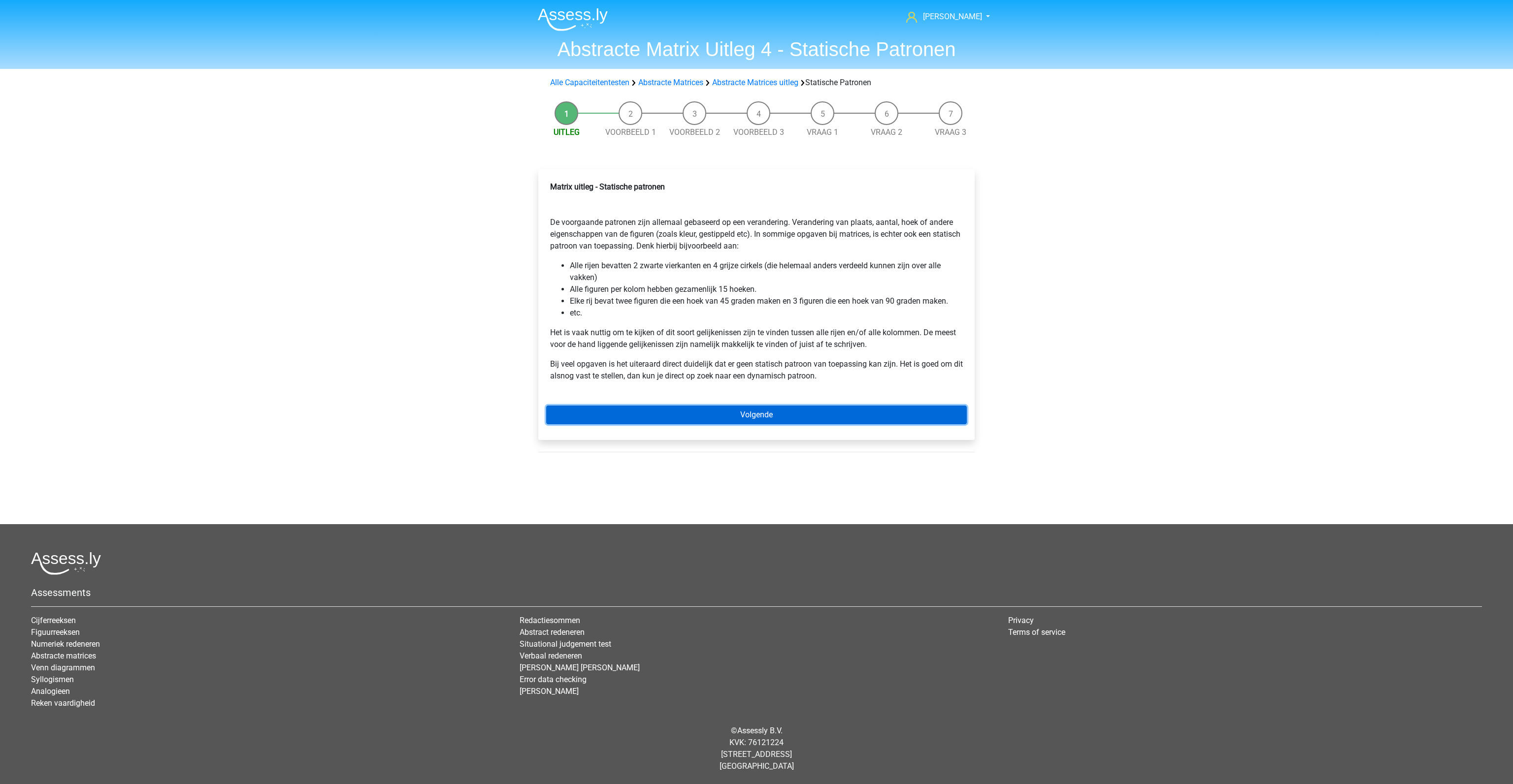
click at [733, 415] on link "Volgende" at bounding box center [757, 415] width 421 height 18
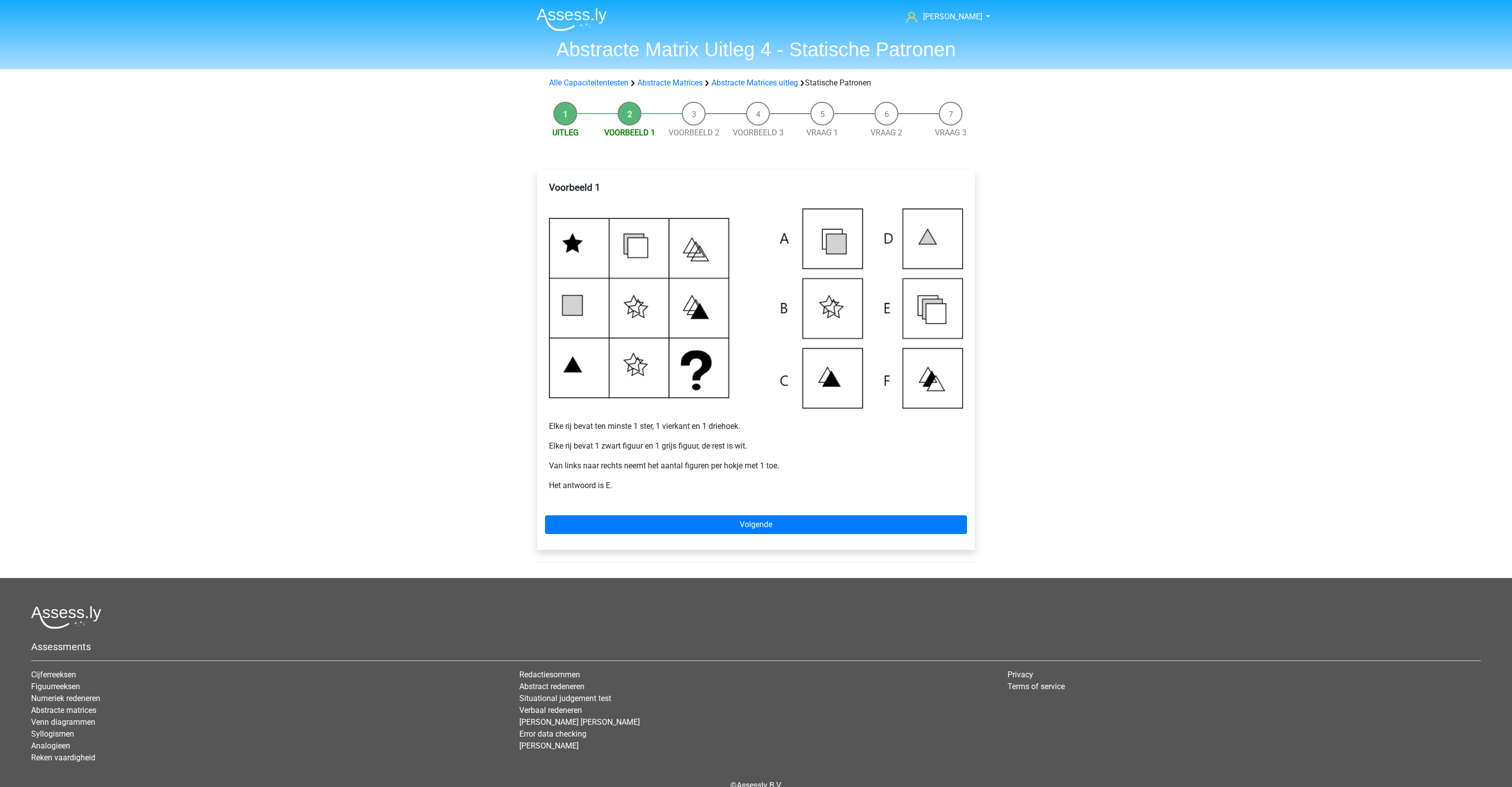
click at [918, 314] on img at bounding box center [756, 308] width 414 height 200
click at [766, 516] on link "Volgende" at bounding box center [756, 525] width 422 height 18
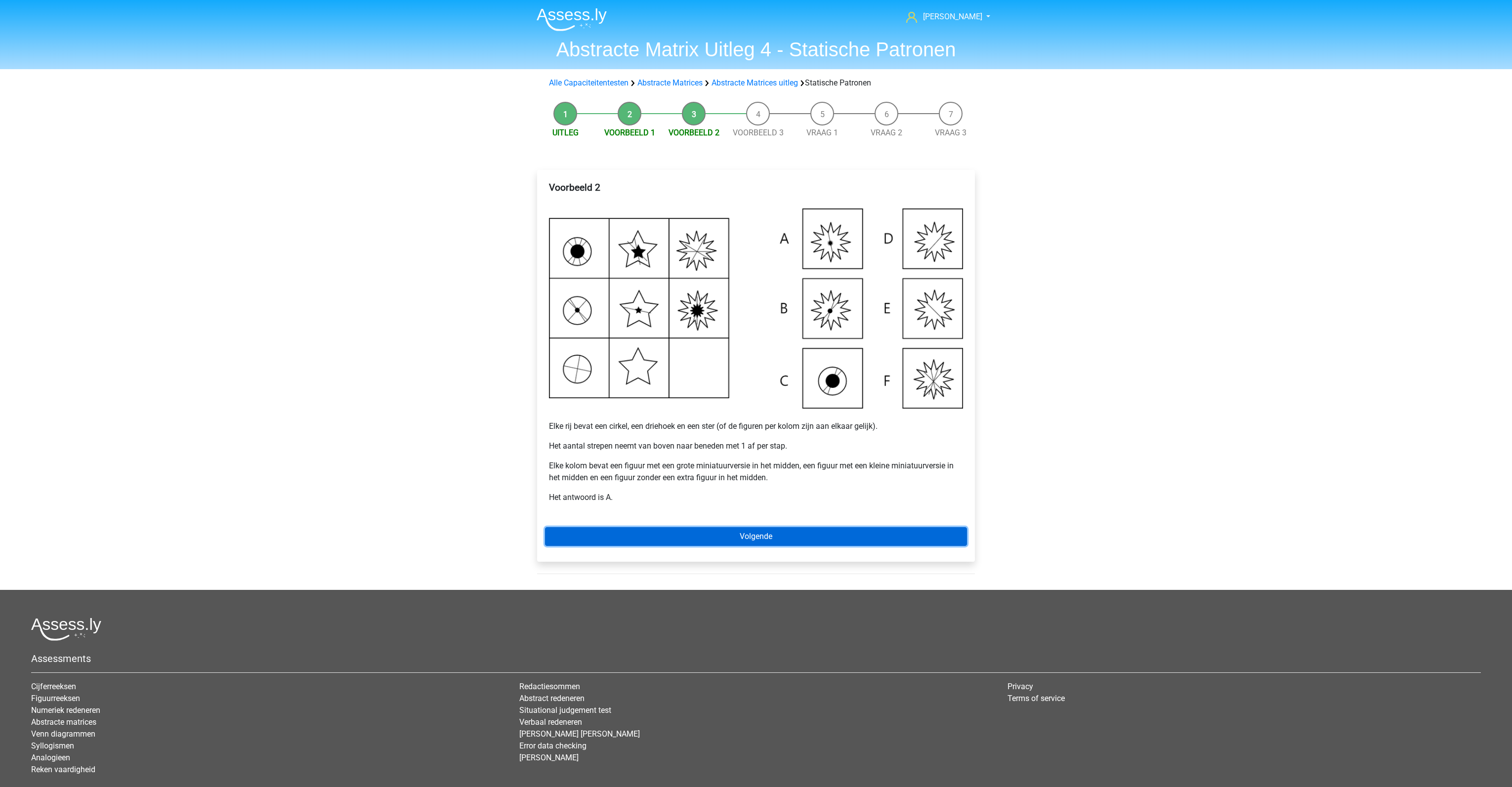
click at [735, 537] on link "Volgende" at bounding box center [756, 536] width 422 height 18
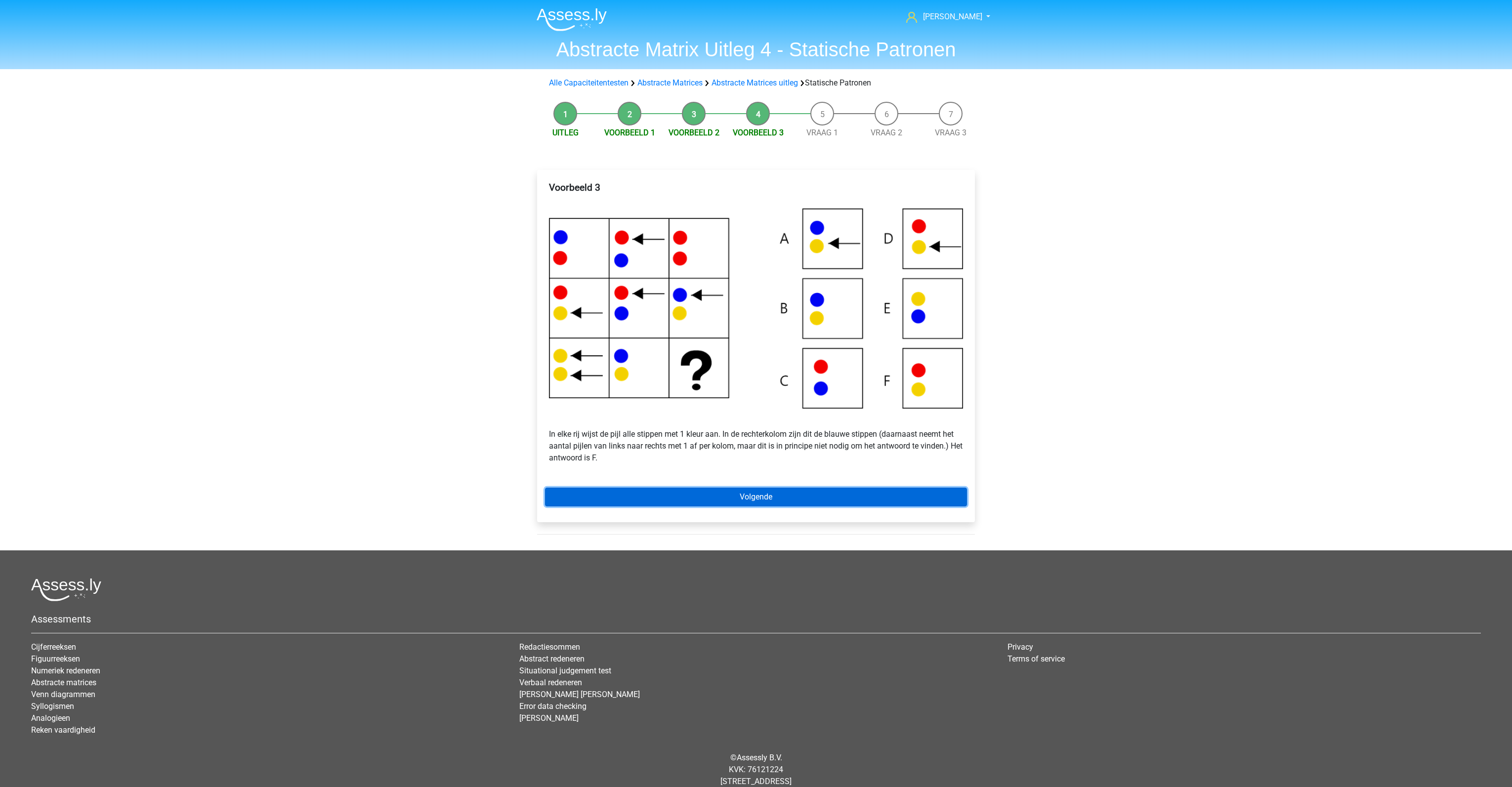
click at [744, 501] on link "Volgende" at bounding box center [756, 497] width 422 height 18
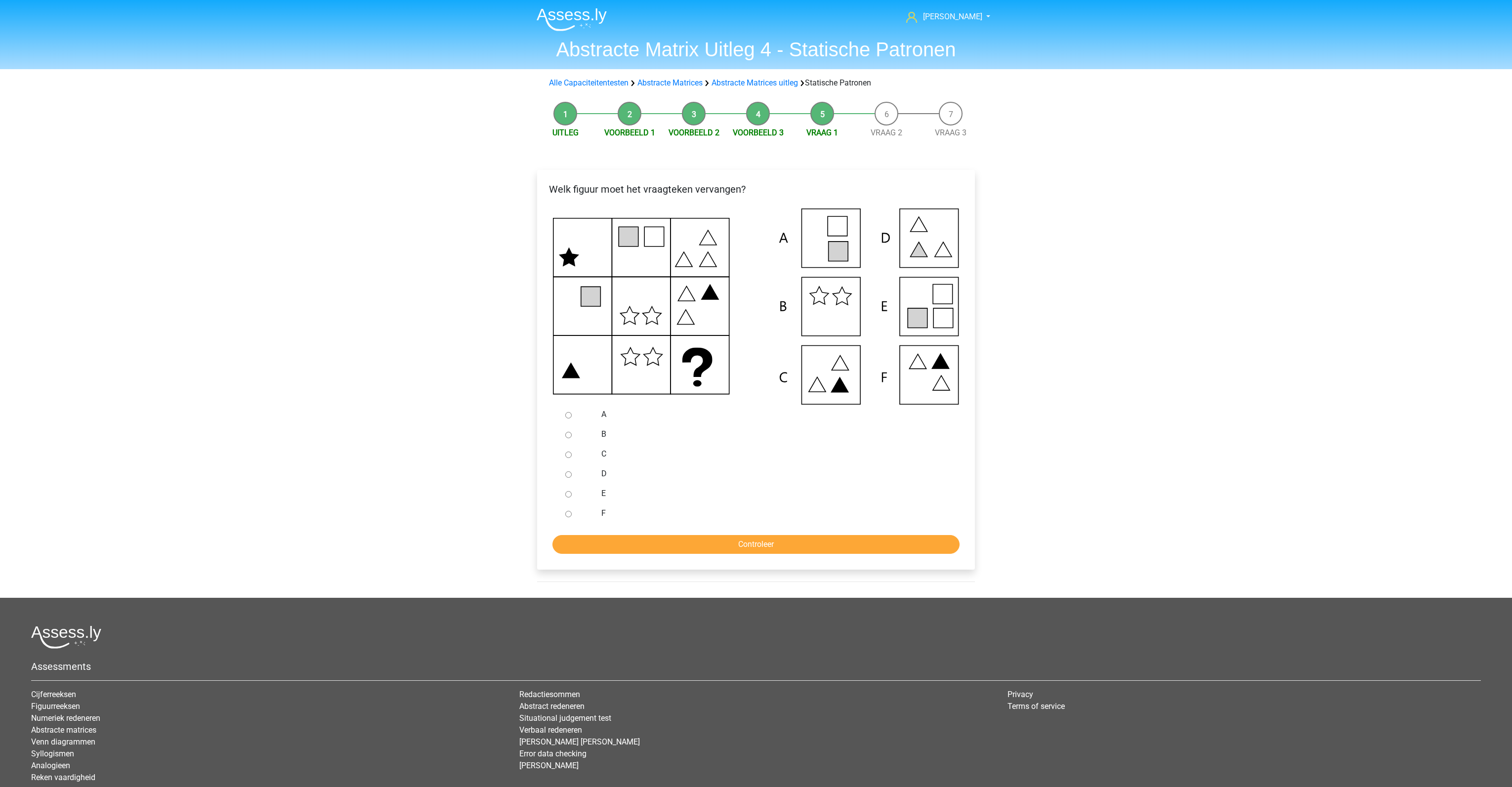
click at [563, 496] on div at bounding box center [577, 494] width 33 height 20
click at [567, 494] on input "E" at bounding box center [568, 494] width 6 height 6
radio input "true"
click at [643, 556] on div "Welk figuur moet het vraagteken vervangen?" at bounding box center [756, 369] width 437 height 400
click at [651, 543] on input "Controleer" at bounding box center [756, 545] width 407 height 18
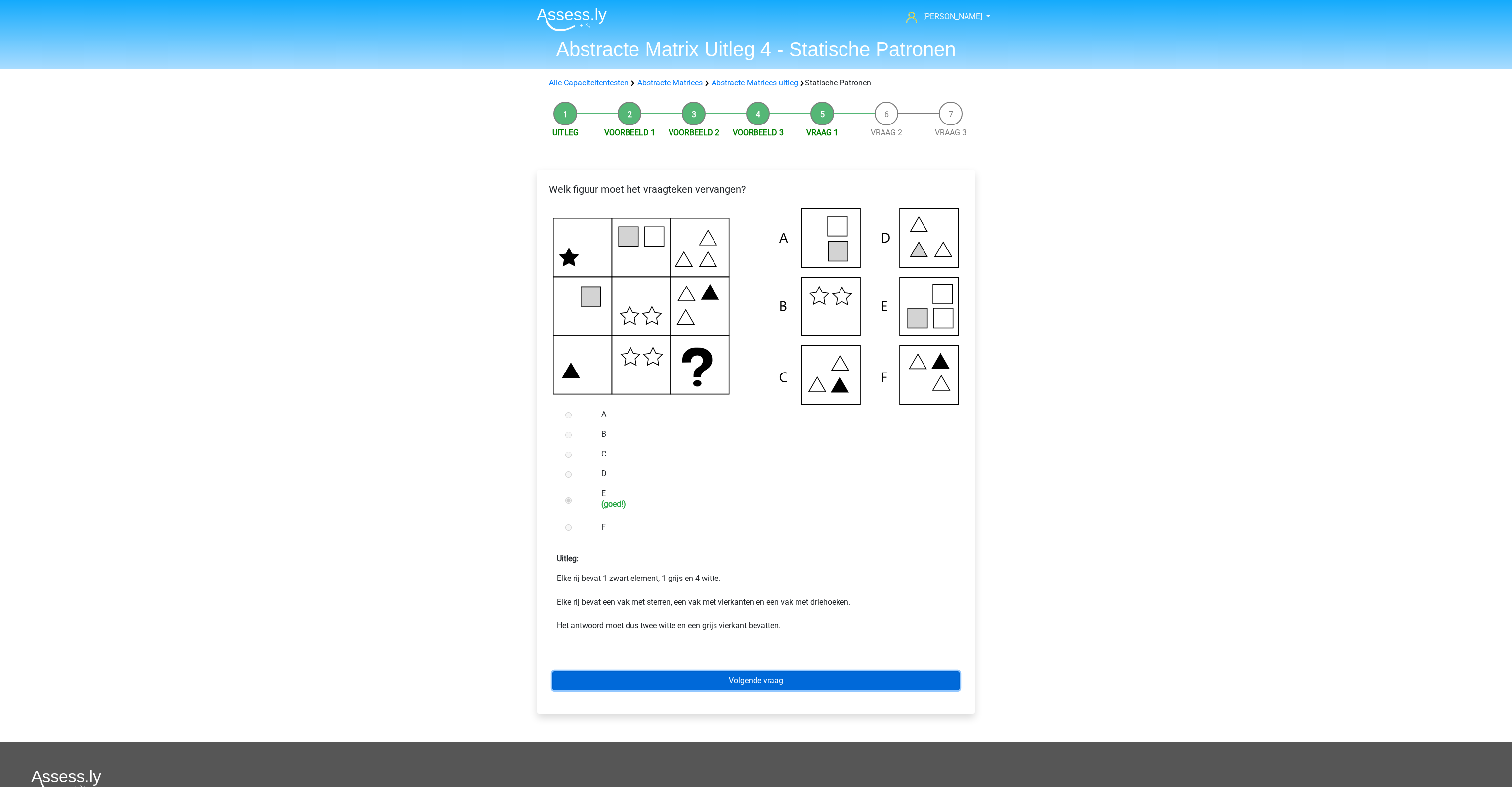
click at [716, 688] on link "Volgende vraag" at bounding box center [756, 681] width 407 height 18
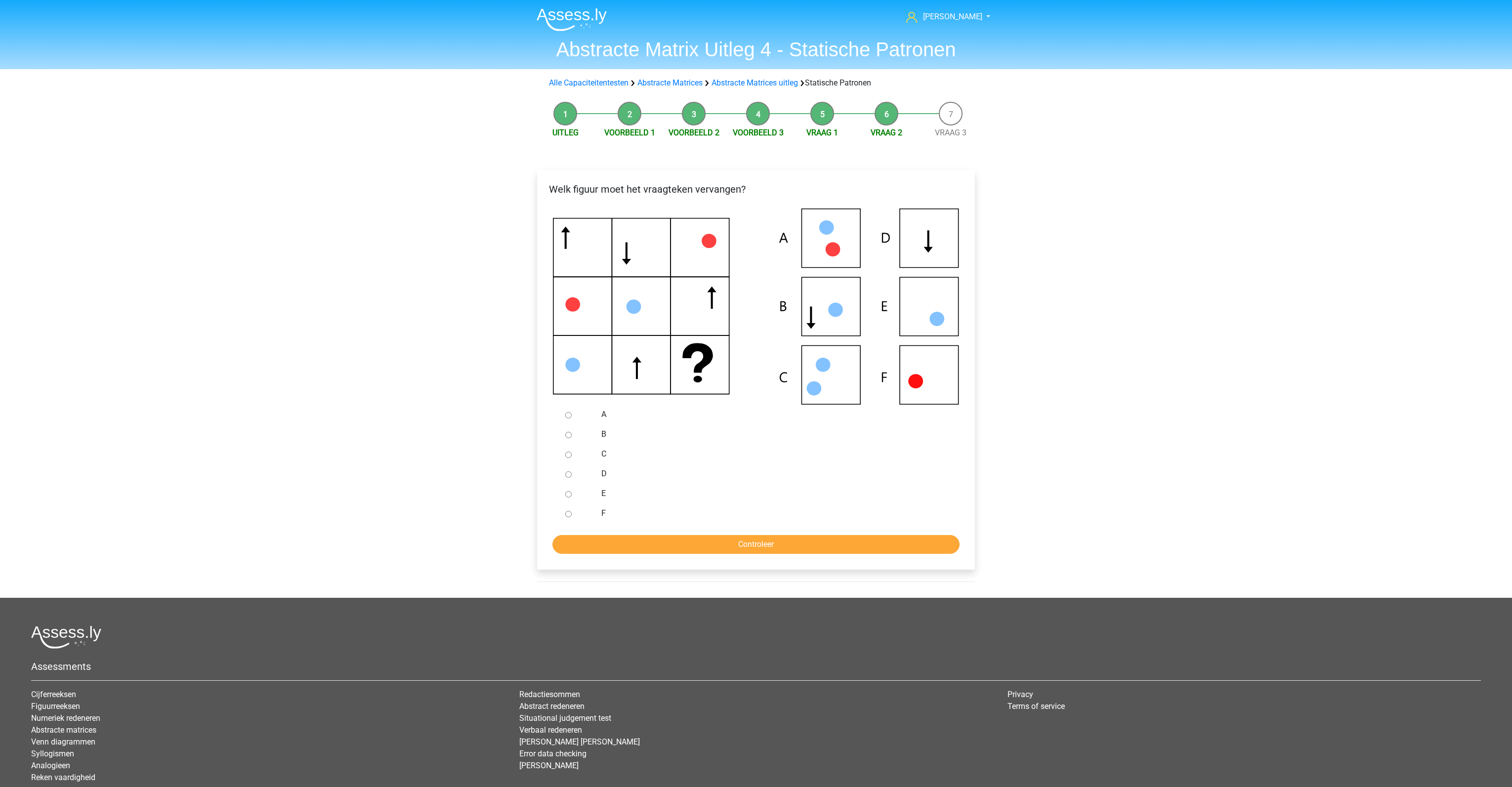
click at [933, 233] on icon at bounding box center [756, 307] width 406 height 196
click at [570, 475] on input "D" at bounding box center [568, 474] width 6 height 6
radio input "true"
click at [690, 541] on input "Controleer" at bounding box center [756, 545] width 407 height 18
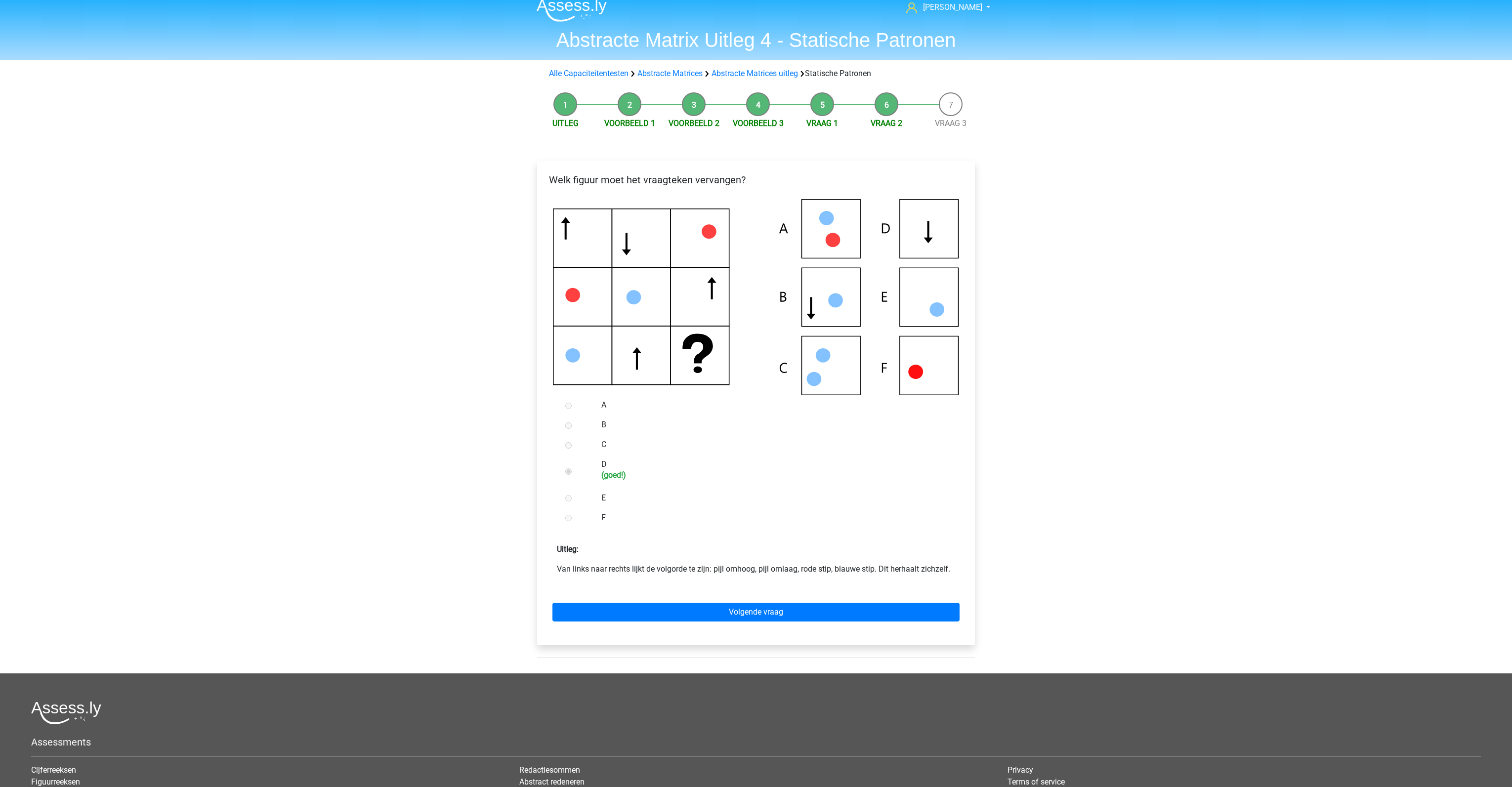
scroll to position [25, 0]
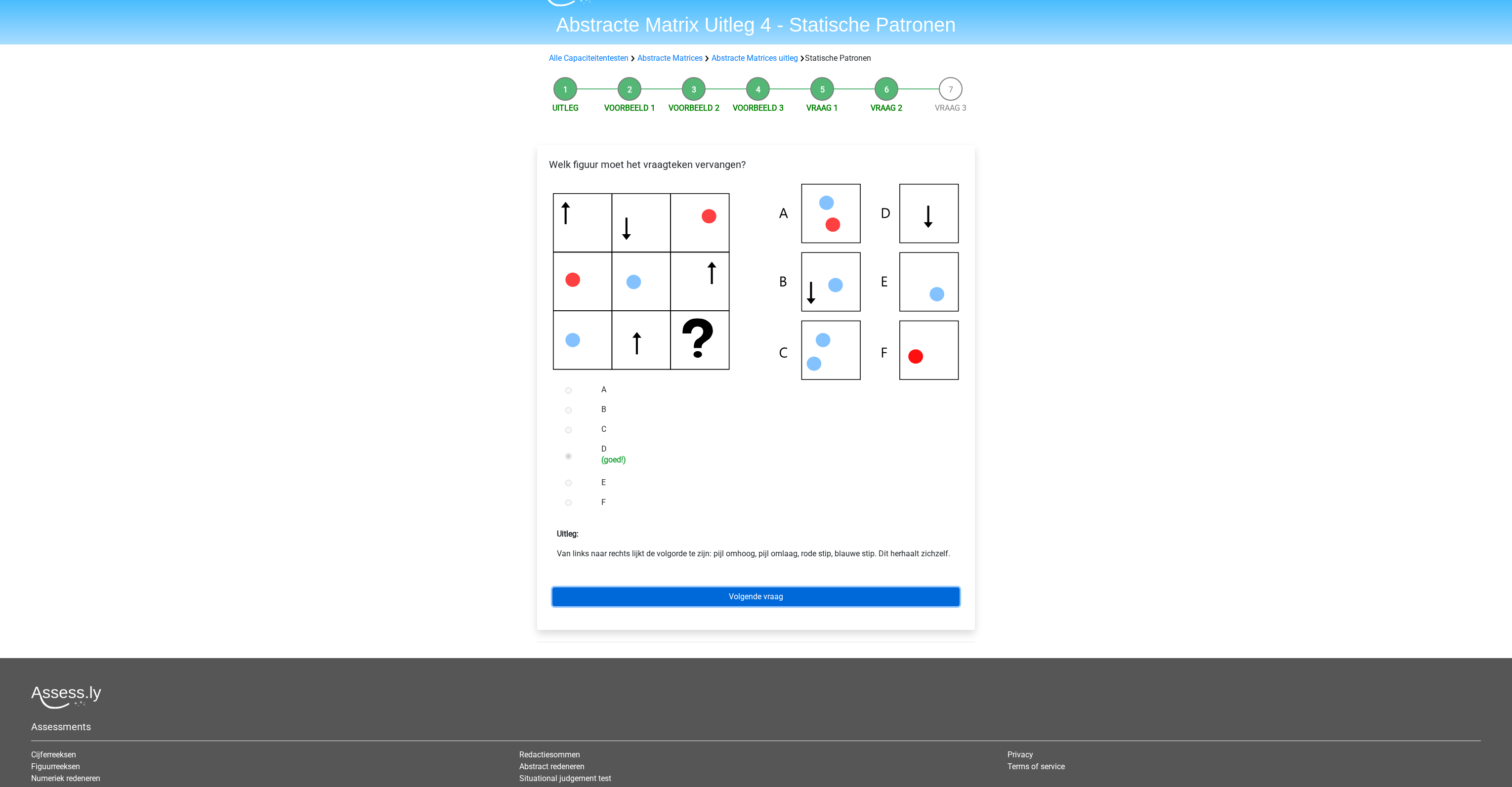
click at [700, 590] on link "Volgende vraag" at bounding box center [756, 597] width 407 height 18
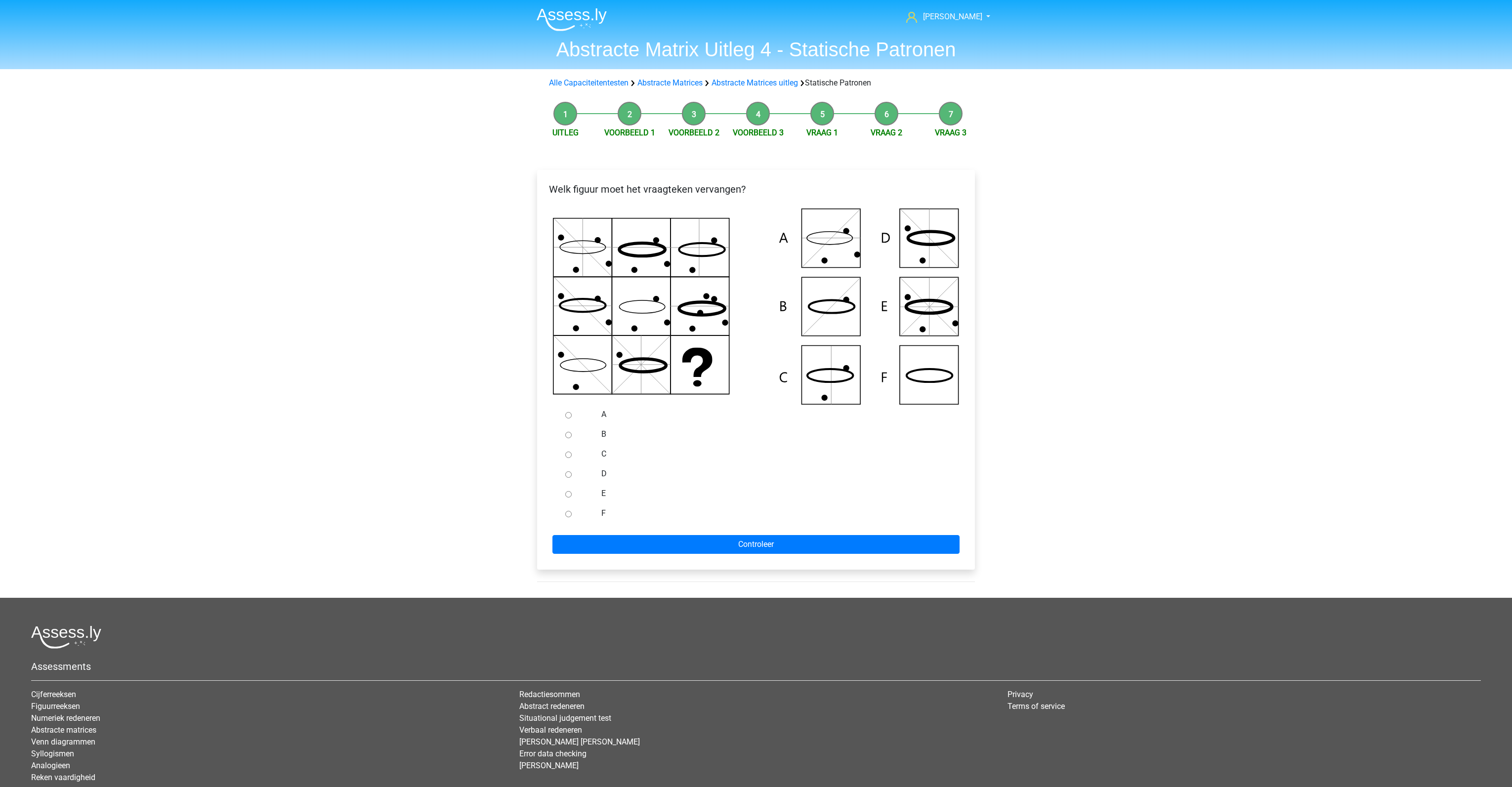
click at [567, 415] on input "A" at bounding box center [568, 415] width 6 height 6
radio input "true"
click at [695, 548] on input "Controleer" at bounding box center [756, 545] width 407 height 18
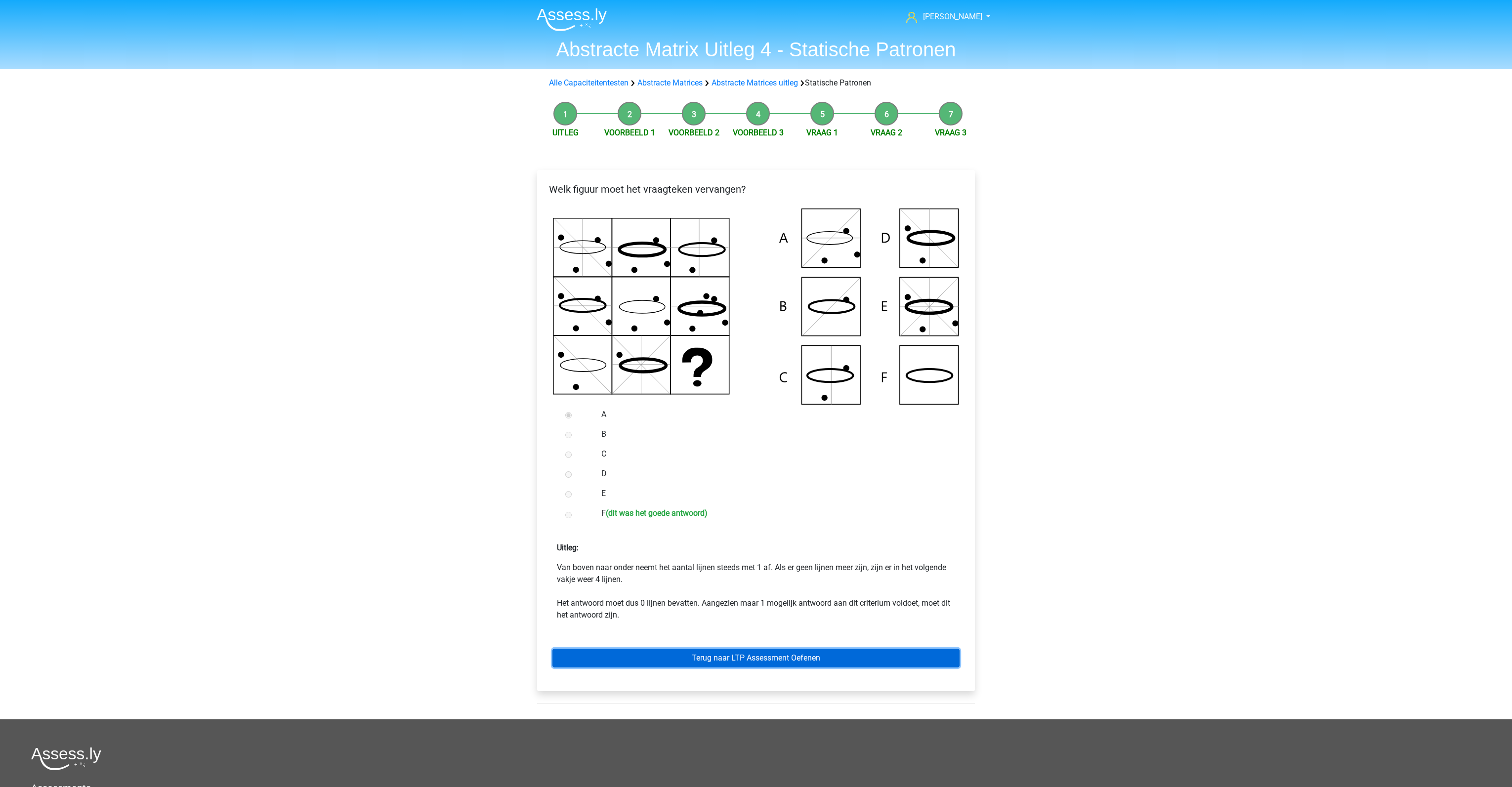
click at [740, 655] on link "Terug naar LTP Assessment Oefenen" at bounding box center [756, 658] width 407 height 18
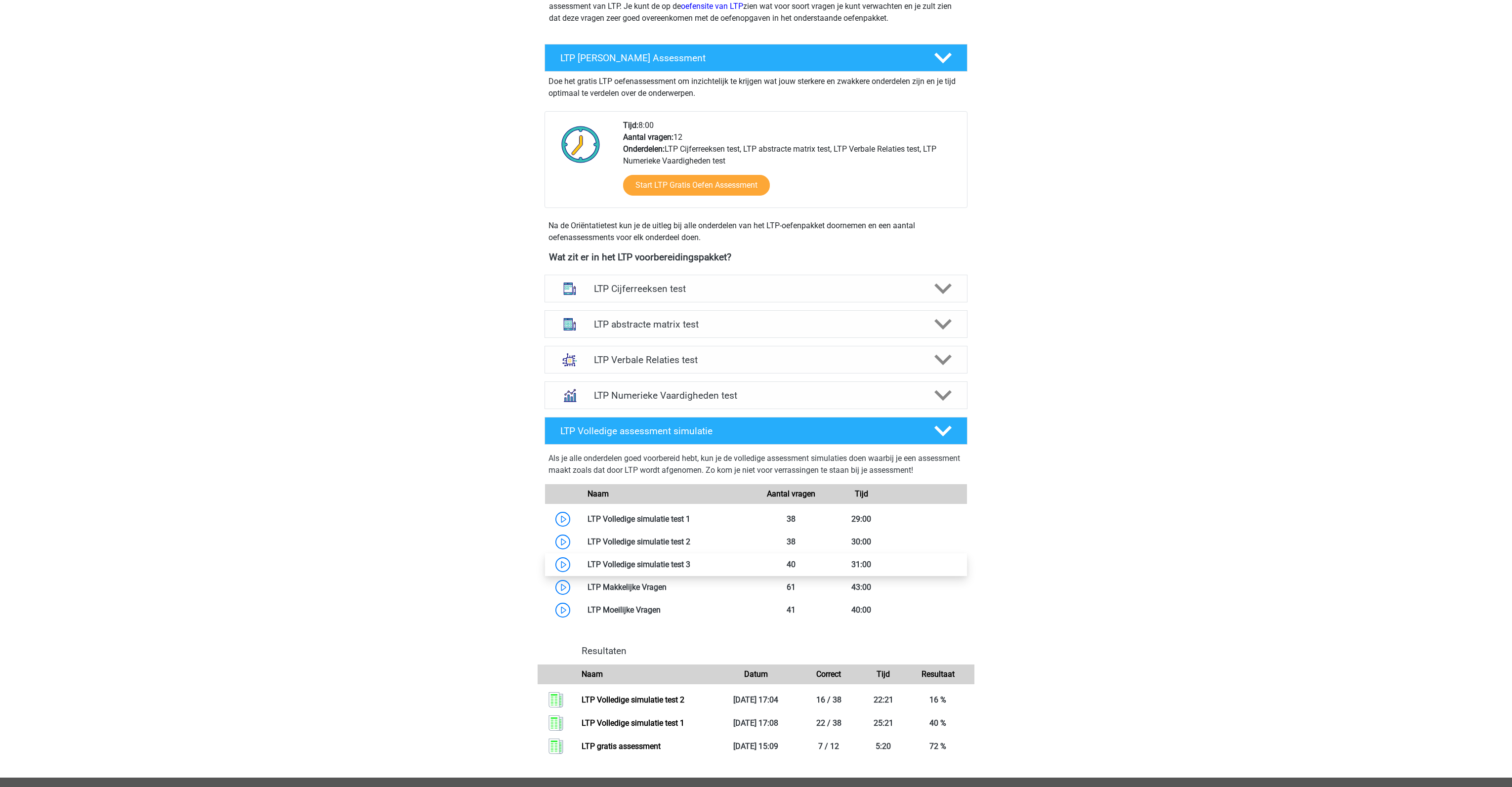
scroll to position [146, 0]
click at [696, 403] on div "LTP Numerieke Vaardigheden test" at bounding box center [756, 396] width 423 height 28
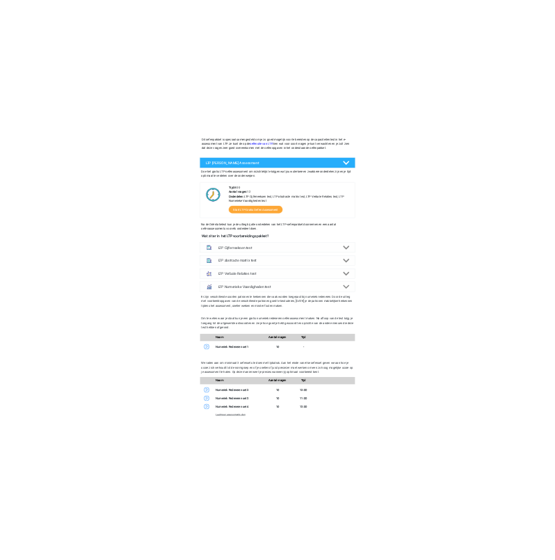
scroll to position [182, 0]
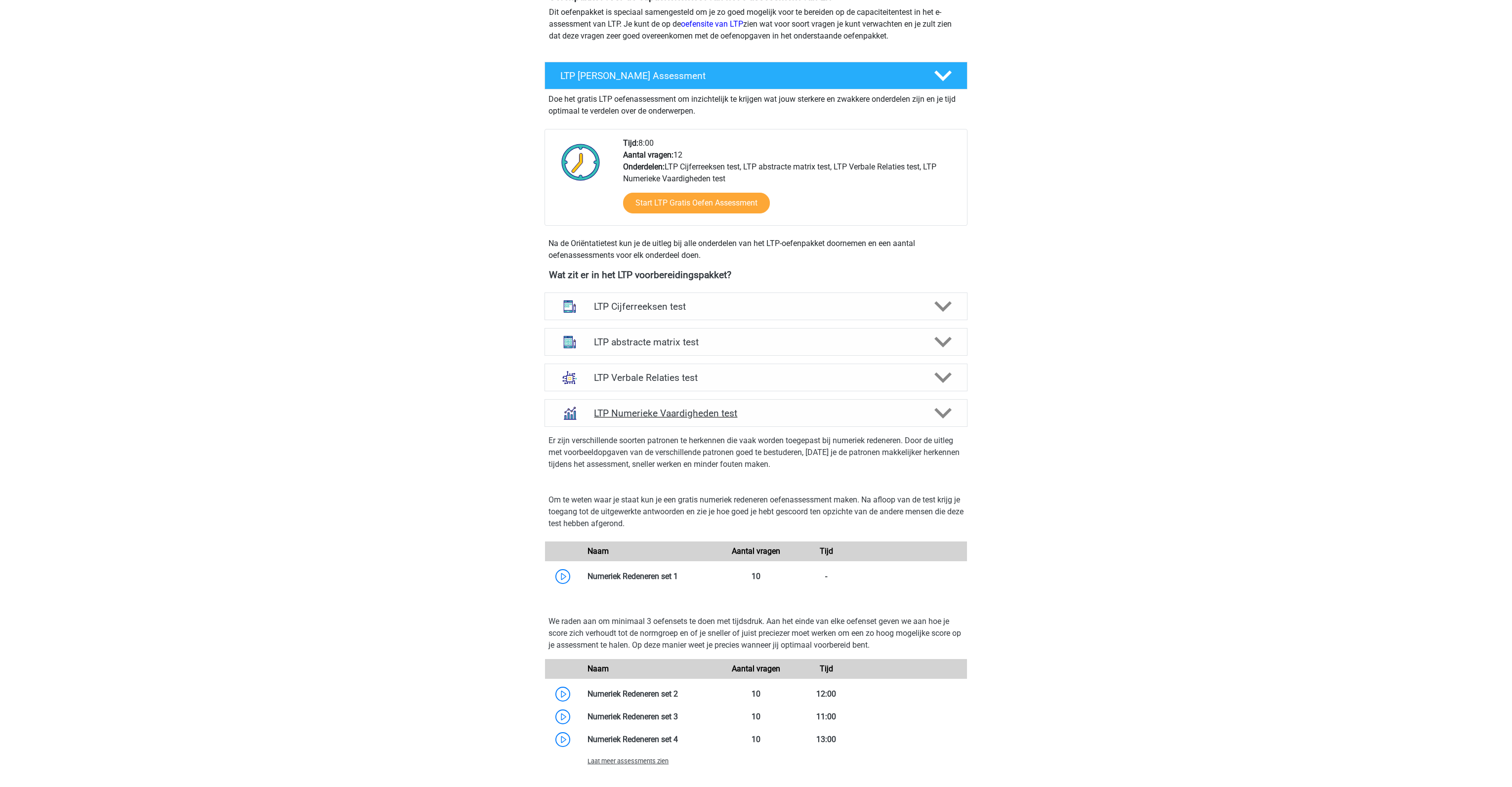
click at [947, 408] on icon at bounding box center [943, 413] width 17 height 17
